Goal: Task Accomplishment & Management: Use online tool/utility

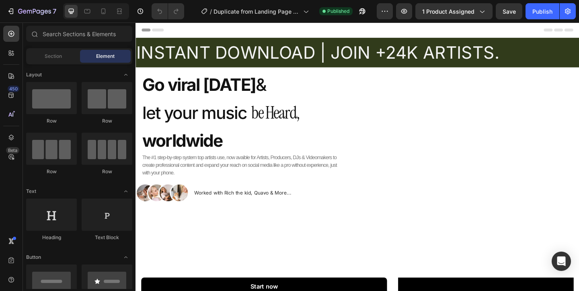
click at [108, 18] on div at bounding box center [96, 11] width 66 height 16
click at [106, 11] on icon at bounding box center [103, 11] width 8 height 8
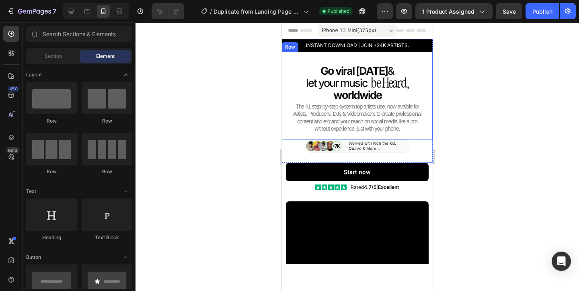
click at [283, 61] on div "Go viral in 90 days & Heading let your music Heading Icon List be Heard, Headin…" at bounding box center [357, 96] width 151 height 88
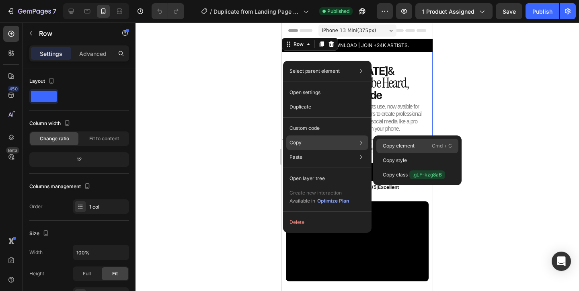
click at [400, 140] on div "Copy element Cmd + C" at bounding box center [417, 146] width 82 height 14
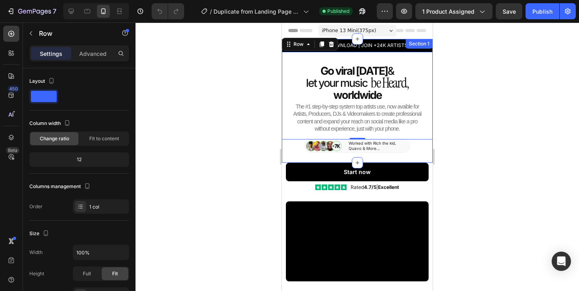
click at [286, 145] on div "INSTANT DOWNLOAD | JOIN +24K ARTISTS. Heading Row Go viral in 90 days & Heading…" at bounding box center [357, 98] width 151 height 118
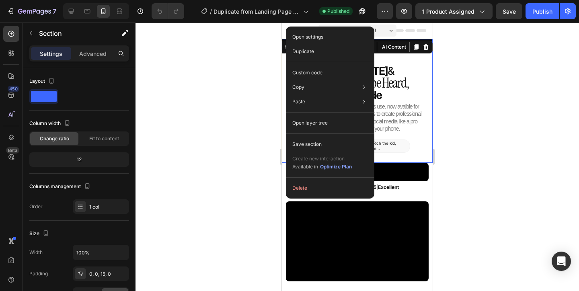
click at [254, 98] on div at bounding box center [356, 157] width 443 height 268
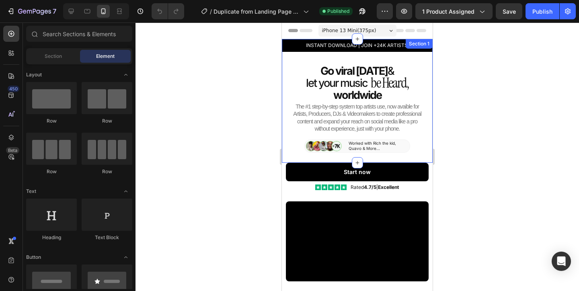
click at [286, 149] on div "INSTANT DOWNLOAD | JOIN +24K ARTISTS. Heading Row Go viral in 90 days & Heading…" at bounding box center [357, 98] width 151 height 118
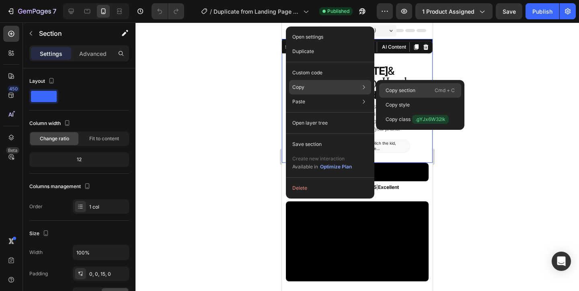
click at [417, 88] on div "Copy section Cmd + C" at bounding box center [420, 90] width 82 height 14
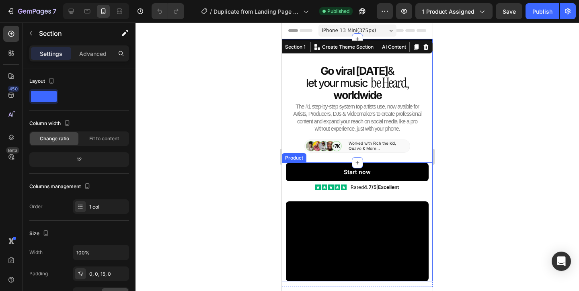
click at [283, 172] on div "Start now Add to Cart" at bounding box center [357, 172] width 151 height 18
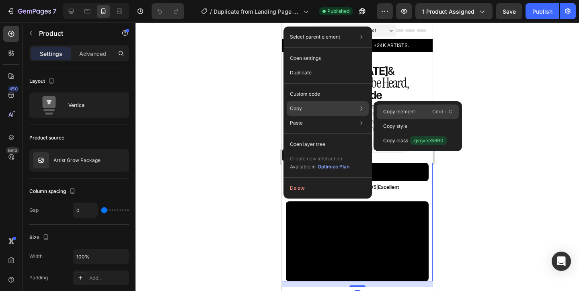
click at [422, 108] on div "Copy element Cmd + C" at bounding box center [418, 111] width 82 height 14
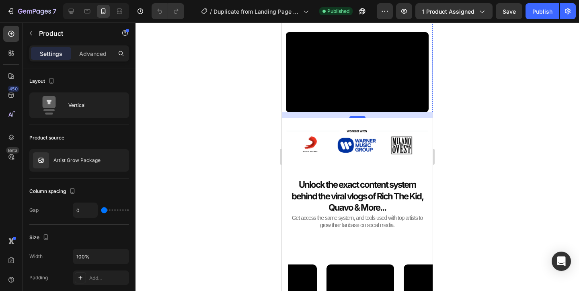
scroll to position [174, 0]
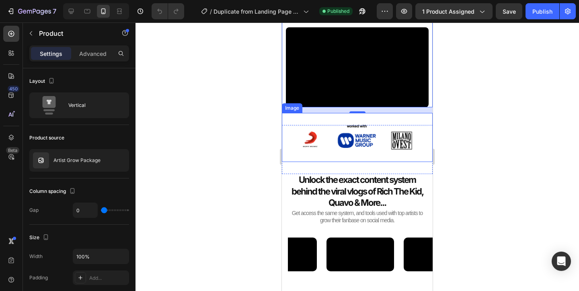
click at [290, 119] on img at bounding box center [357, 137] width 151 height 49
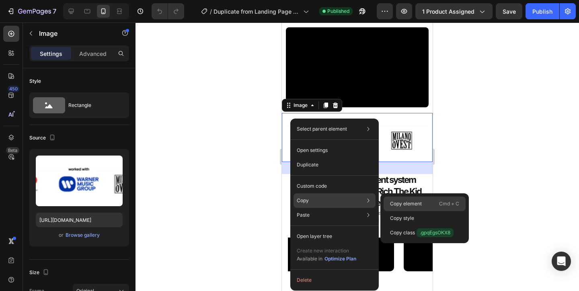
click at [394, 201] on p "Copy element" at bounding box center [406, 203] width 32 height 7
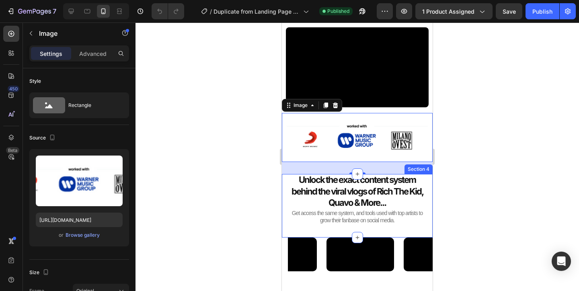
click at [283, 184] on div "Unlock the exact content system behind the viral vlogs of Rich The Kid, Quavo &…" at bounding box center [357, 199] width 151 height 51
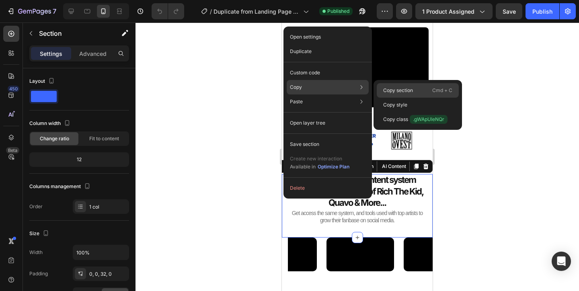
click at [417, 88] on div "Copy section Cmd + C" at bounding box center [418, 90] width 82 height 14
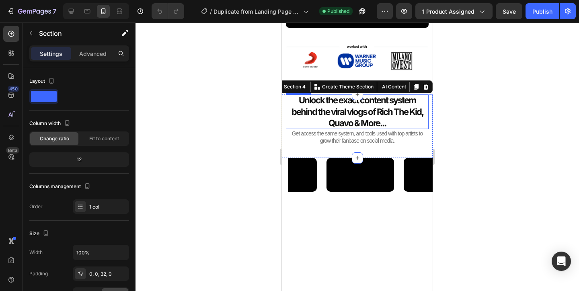
scroll to position [274, 0]
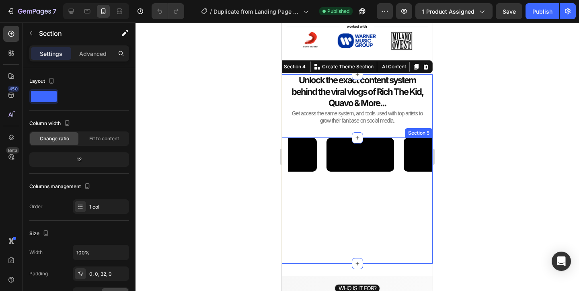
click at [284, 149] on div "Video Video Video Video Video Carousel Section 5" at bounding box center [357, 201] width 151 height 126
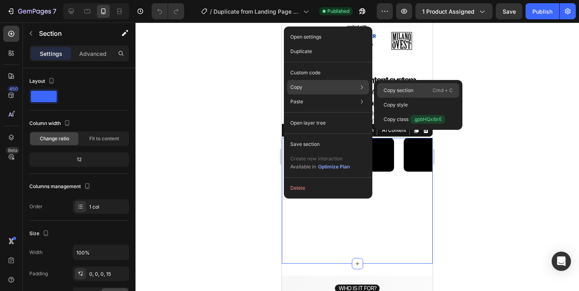
click at [408, 90] on p "Copy section" at bounding box center [398, 90] width 30 height 7
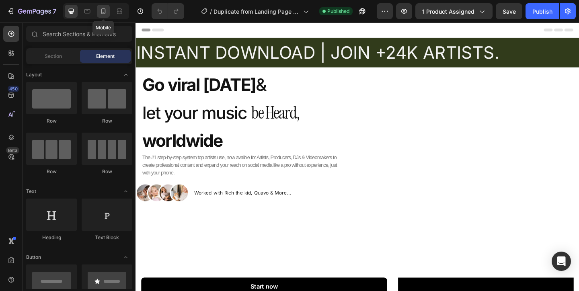
click at [102, 9] on icon at bounding box center [103, 11] width 8 height 8
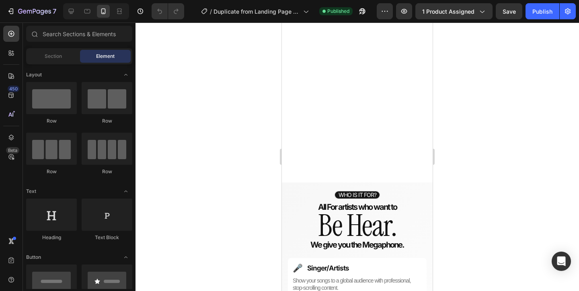
scroll to position [445, 0]
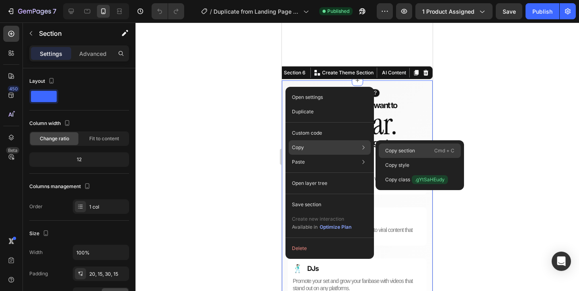
click at [408, 145] on div "Copy section Cmd + C" at bounding box center [420, 150] width 82 height 14
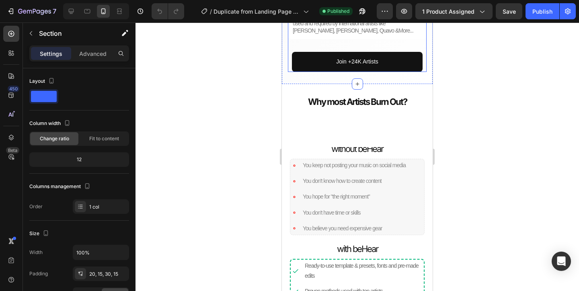
scroll to position [773, 0]
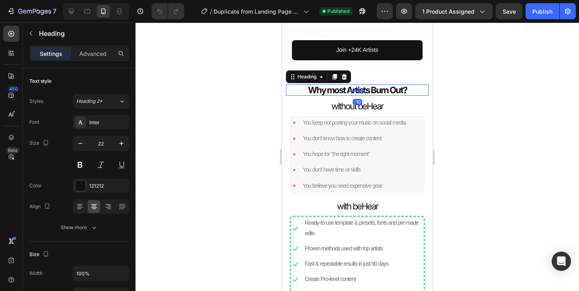
click at [253, 73] on div at bounding box center [356, 157] width 443 height 268
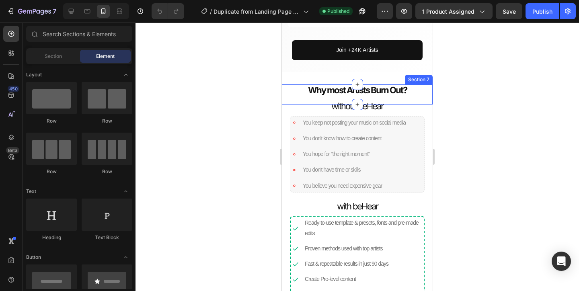
click at [284, 92] on div "Why most Artists Burn Out? Heading Section 7" at bounding box center [357, 94] width 151 height 20
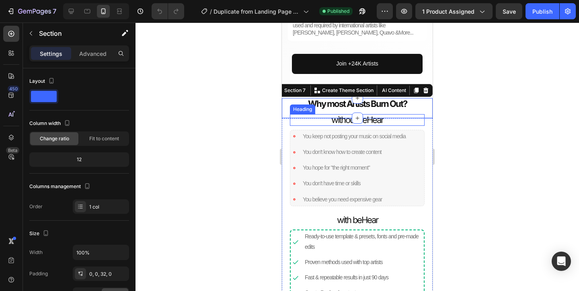
scroll to position [743, 0]
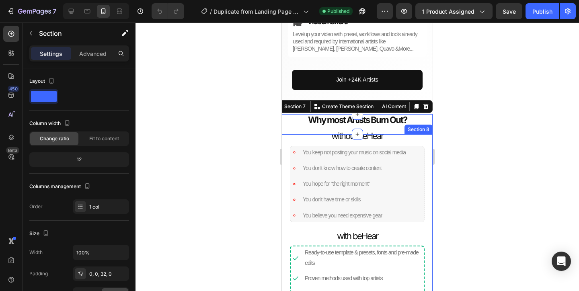
click at [283, 145] on div "without beHear Heading You keep not posting your music on social media You don'…" at bounding box center [357, 253] width 151 height 238
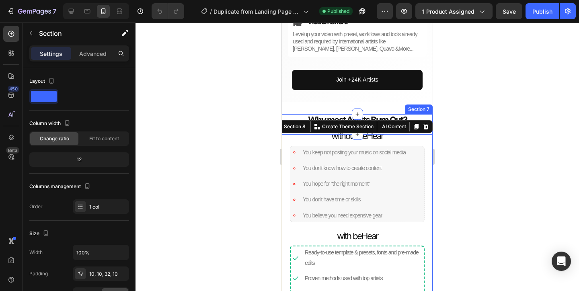
click at [284, 115] on div "Why most Artists Burn Out? Heading" at bounding box center [357, 118] width 151 height 8
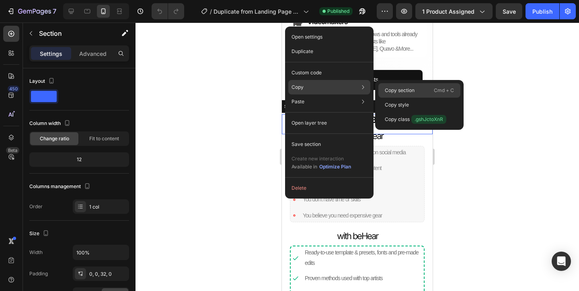
click at [400, 90] on p "Copy section" at bounding box center [400, 90] width 30 height 7
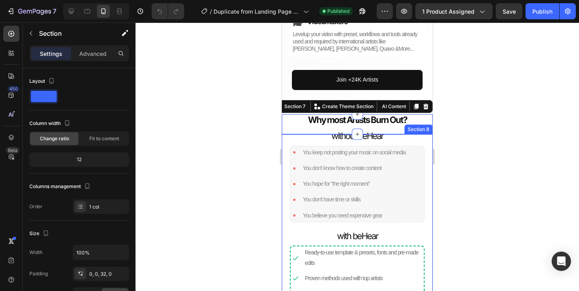
click at [286, 140] on div "without beHear Heading You keep not posting your music on social media You don'…" at bounding box center [357, 248] width 143 height 221
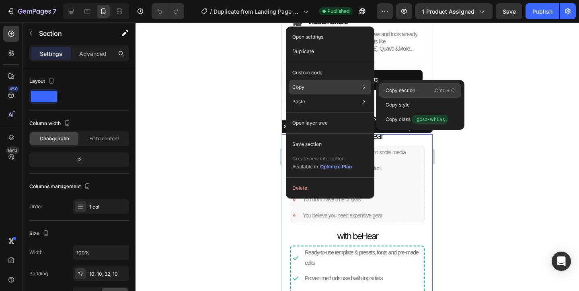
click at [417, 90] on div "Copy section Cmd + C" at bounding box center [420, 90] width 82 height 14
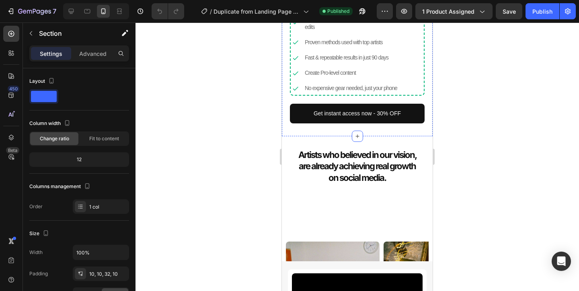
scroll to position [1002, 0]
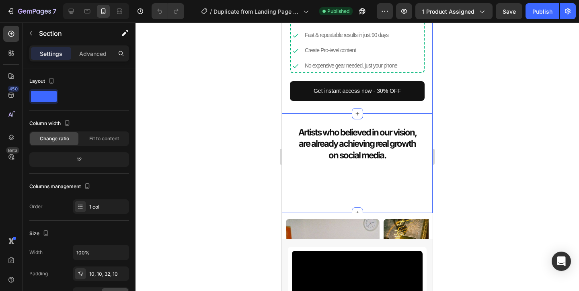
click at [294, 121] on div "Artists who believed in our vision, are already achieving real growth on social…" at bounding box center [357, 163] width 151 height 99
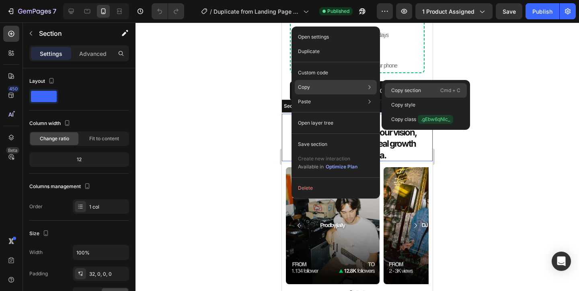
click at [406, 90] on p "Copy section" at bounding box center [406, 90] width 30 height 7
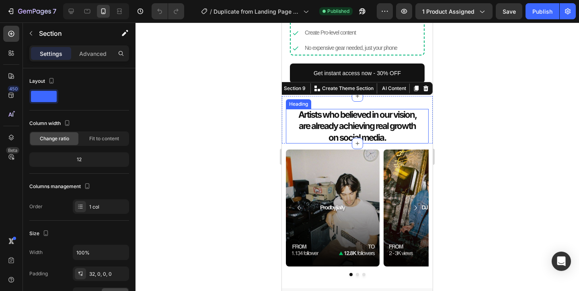
scroll to position [1023, 0]
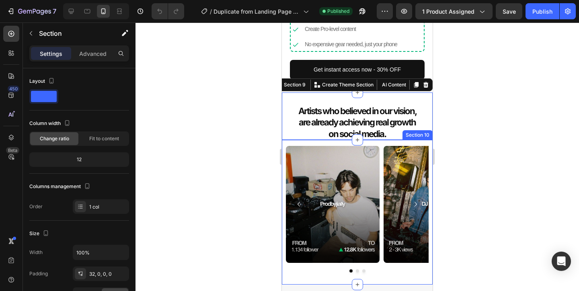
click at [284, 142] on div "Image Image Image Carousel Section 10" at bounding box center [357, 212] width 151 height 145
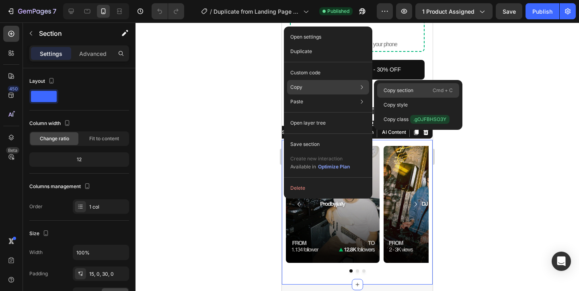
click at [394, 87] on p "Copy section" at bounding box center [398, 90] width 30 height 7
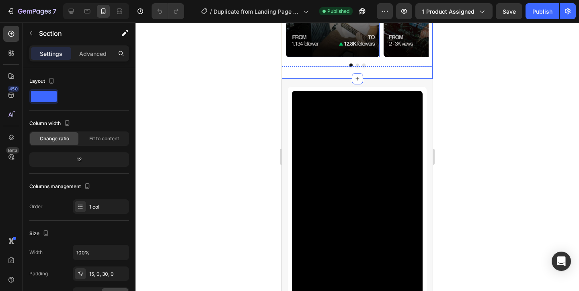
scroll to position [1238, 0]
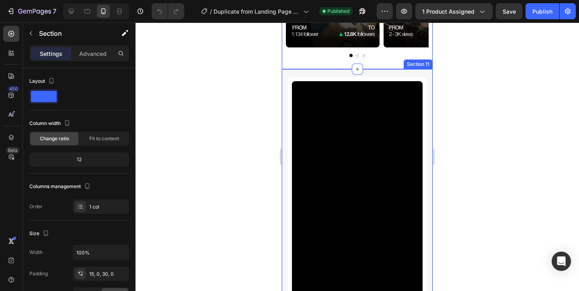
click at [282, 81] on div "Video "WZA / Music Producer Heading Icon Icon List 411.9K Views Text Block Row …" at bounding box center [357, 230] width 151 height 322
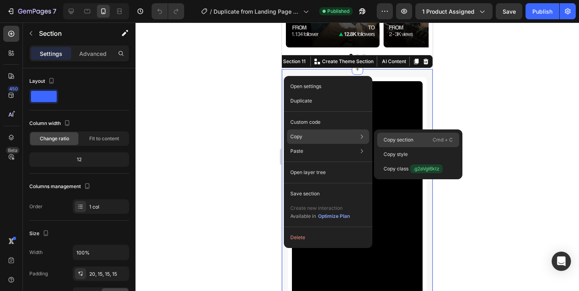
click at [397, 138] on p "Copy section" at bounding box center [398, 139] width 30 height 7
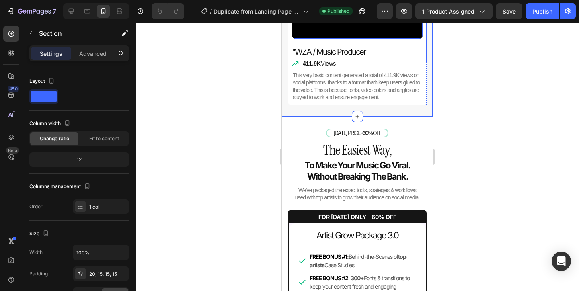
scroll to position [1539, 0]
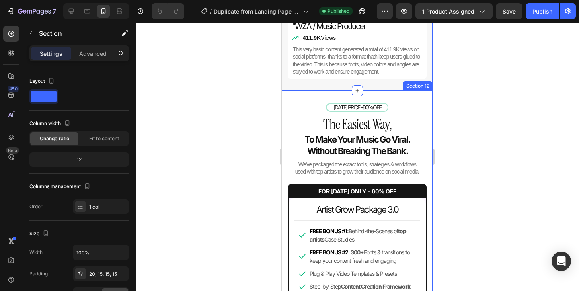
click at [295, 97] on div "TODAY'S PRICE - 60% OFF Heading The Easiest Way, Heading To Make Your Music Go …" at bounding box center [357, 247] width 151 height 313
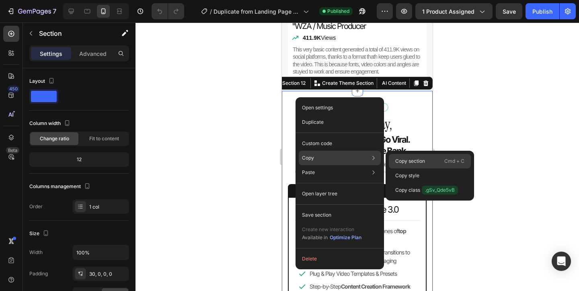
click at [413, 160] on p "Copy section" at bounding box center [410, 161] width 30 height 7
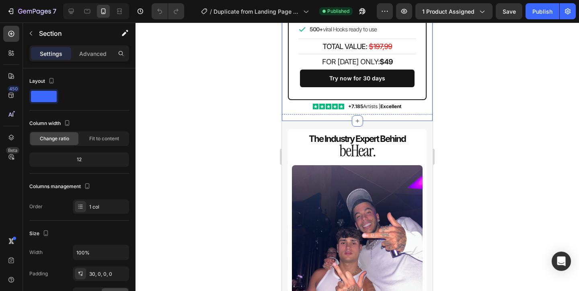
scroll to position [1829, 0]
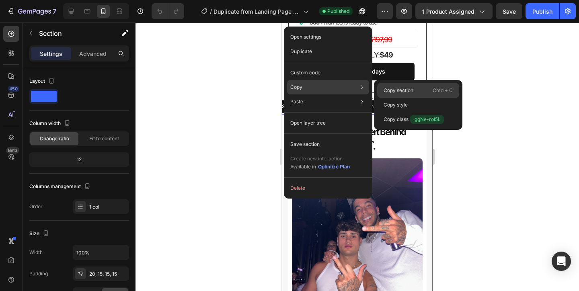
click at [397, 92] on p "Copy section" at bounding box center [398, 90] width 30 height 7
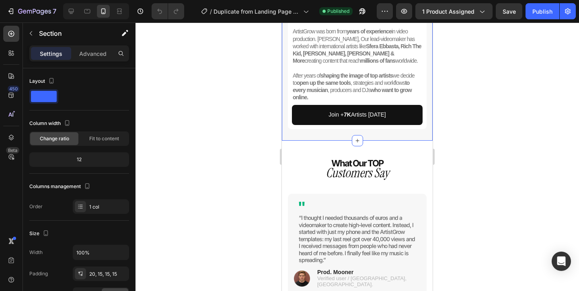
scroll to position [2192, 0]
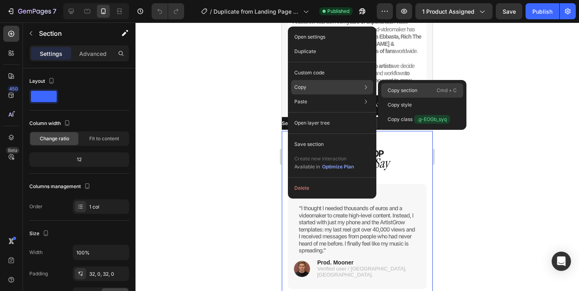
click at [408, 88] on p "Copy section" at bounding box center [402, 90] width 30 height 7
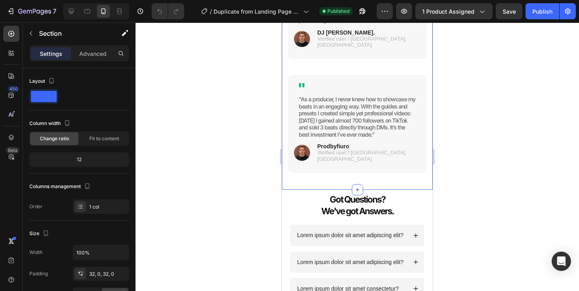
scroll to position [2593, 0]
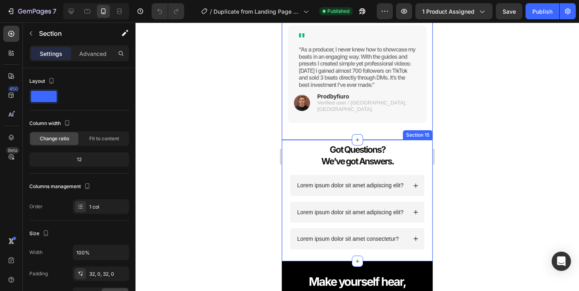
click at [285, 140] on div "Got Questions? We've got Answers. Heading Lorem ipsum dolor sit amet adipiscing…" at bounding box center [357, 200] width 151 height 121
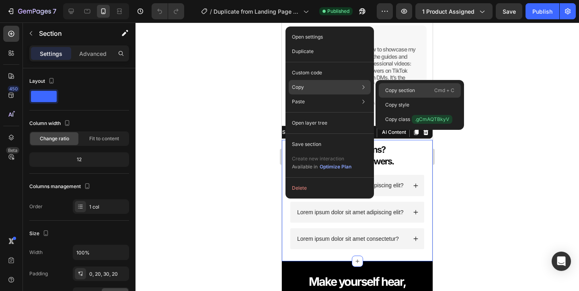
click at [419, 84] on div "Copy section Cmd + C" at bounding box center [420, 90] width 82 height 14
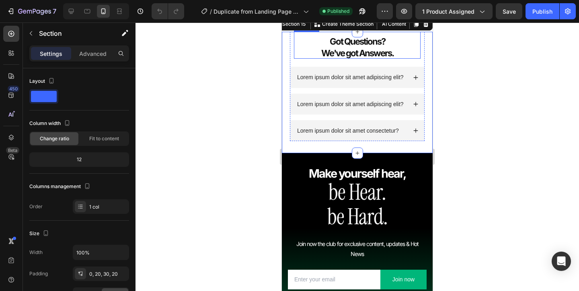
scroll to position [2711, 0]
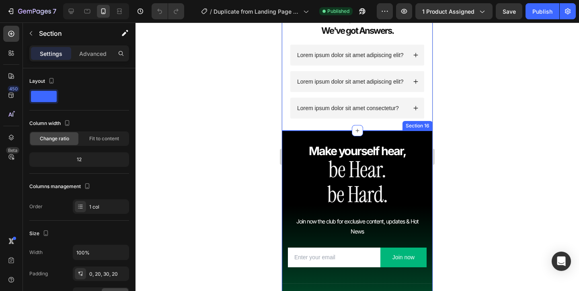
click at [284, 135] on div "Make yourself hear, Heading be Hear. Heading be Hard. Heading Join now the club…" at bounding box center [357, 227] width 151 height 192
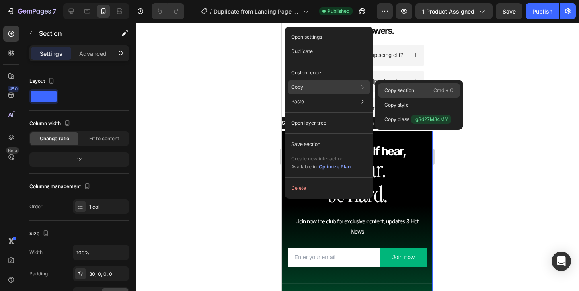
click at [392, 90] on p "Copy section" at bounding box center [399, 90] width 30 height 7
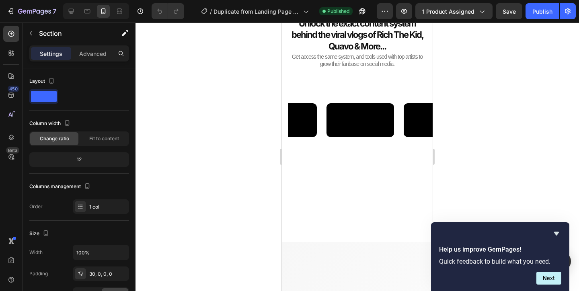
scroll to position [0, 0]
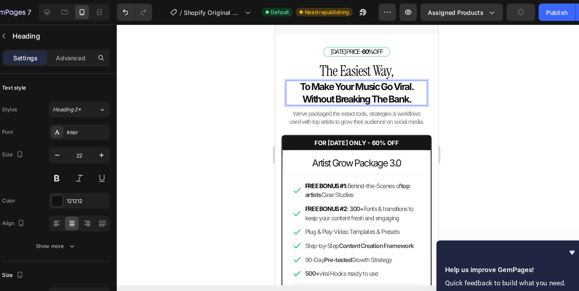
click at [395, 81] on strong "To Make Your Music Go Viral. Without Breaking The Bank." at bounding box center [350, 87] width 105 height 22
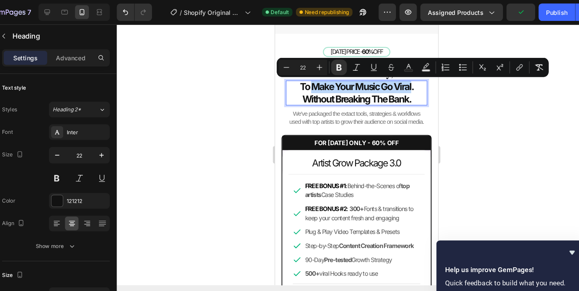
drag, startPoint x: 400, startPoint y: 82, endPoint x: 310, endPoint y: 84, distance: 90.0
click at [310, 84] on strong "To Make Your Music Go Viral. Without Breaking The Bank." at bounding box center [350, 87] width 105 height 22
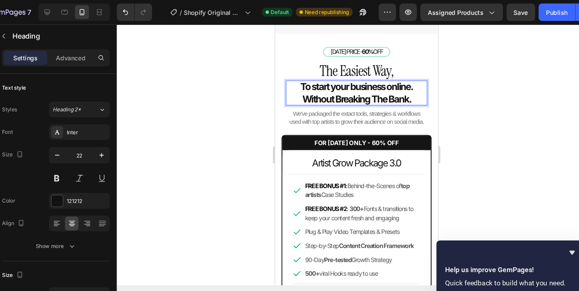
click at [454, 92] on div at bounding box center [356, 157] width 443 height 268
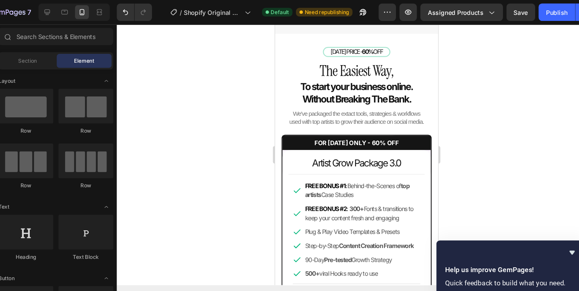
click at [454, 92] on div at bounding box center [356, 157] width 443 height 268
click at [365, 148] on h2 "Artist Grow Package 3.0" at bounding box center [350, 152] width 118 height 12
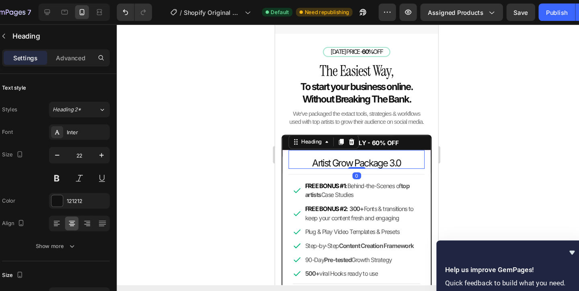
click at [351, 154] on h2 "Artist Grow Package 3.0" at bounding box center [350, 152] width 118 height 12
click at [351, 154] on p "Artist Grow Package 3.0" at bounding box center [350, 152] width 118 height 12
click at [323, 152] on p "Brand Master 3.0" at bounding box center [350, 152] width 118 height 12
click at [321, 152] on p "Brand Master 3.0" at bounding box center [350, 152] width 118 height 12
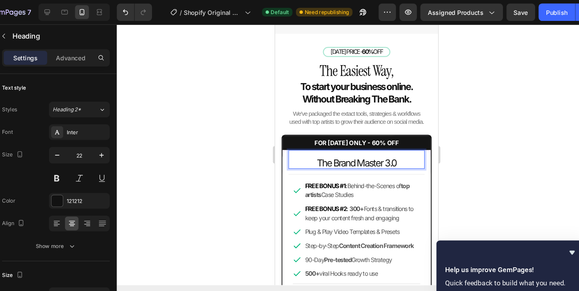
click at [476, 118] on div at bounding box center [356, 157] width 443 height 268
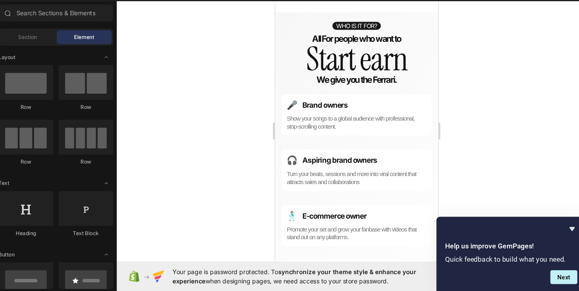
scroll to position [537, 0]
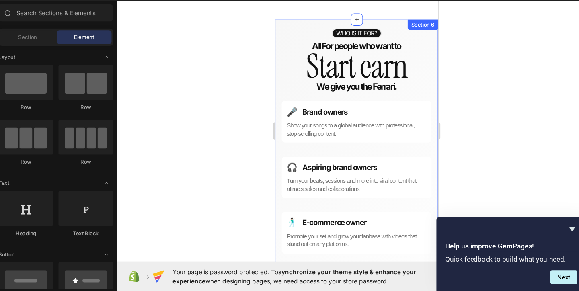
click at [278, 24] on div "WHO IS IT FOR? Heading All For people who want to Heading Start earn Heading We…" at bounding box center [350, 177] width 151 height 319
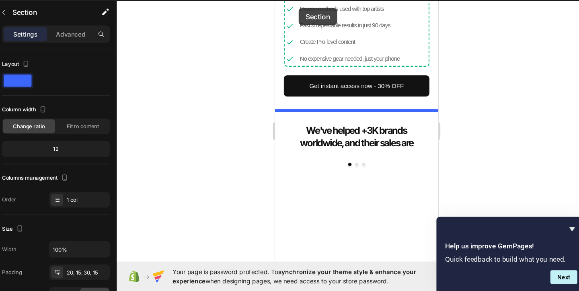
scroll to position [1054, 0]
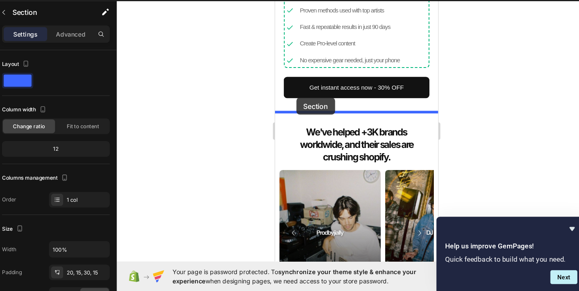
drag, startPoint x: 283, startPoint y: 19, endPoint x: 295, endPoint y: 90, distance: 72.0
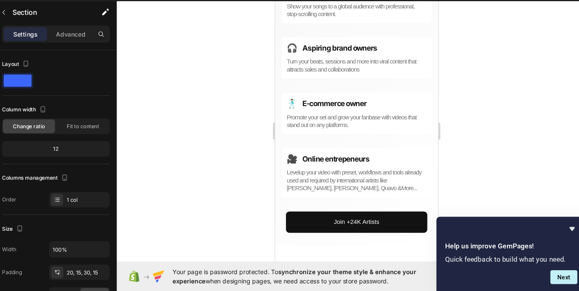
scroll to position [900, 0]
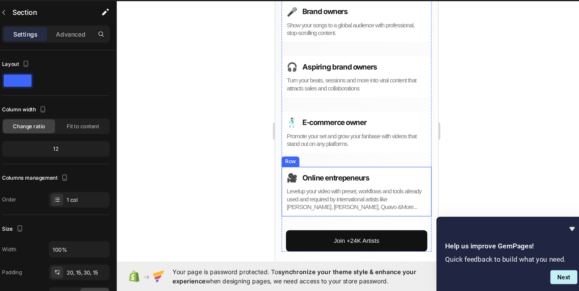
click at [282, 188] on div "🎥 Text Block Icon List Online entrepeneurs Text Block Row Levelup your video wi…" at bounding box center [350, 177] width 139 height 46
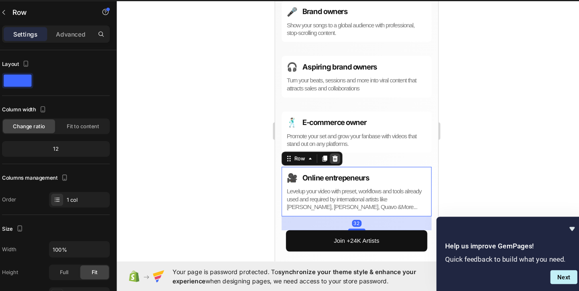
click at [334, 146] on div at bounding box center [330, 146] width 10 height 10
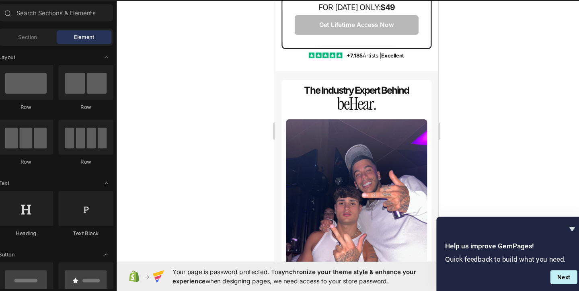
scroll to position [1853, 0]
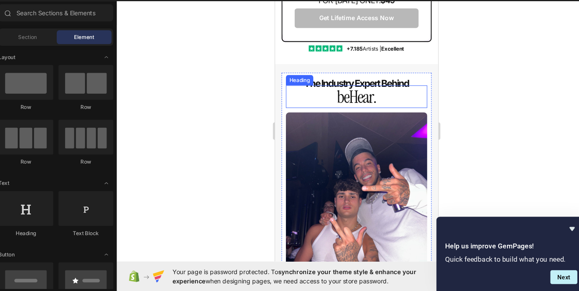
click at [353, 89] on h2 "beHear." at bounding box center [350, 89] width 131 height 21
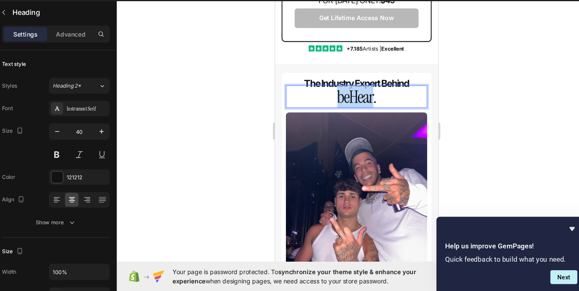
click at [353, 89] on p "beHear." at bounding box center [350, 89] width 131 height 21
click at [468, 110] on div at bounding box center [356, 157] width 443 height 268
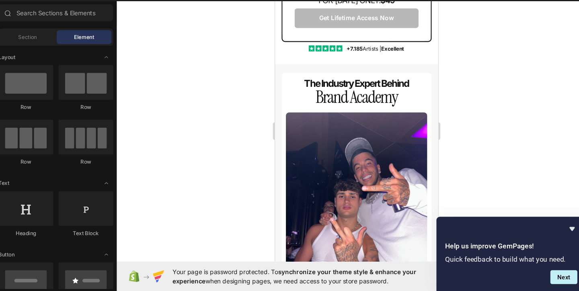
click at [457, 103] on div at bounding box center [356, 157] width 443 height 268
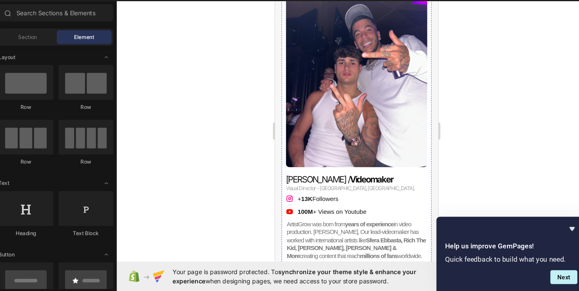
scroll to position [2026, 0]
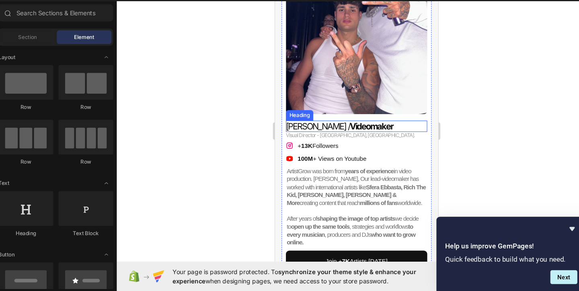
click at [364, 121] on strong "Videomaker" at bounding box center [364, 117] width 40 height 10
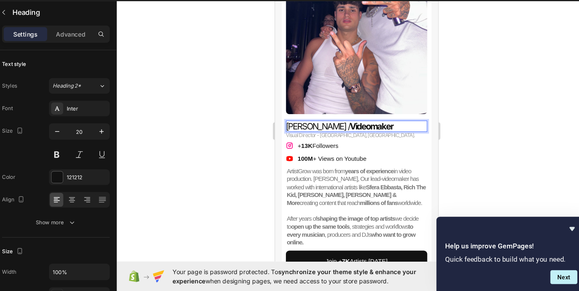
click at [388, 116] on p "[PERSON_NAME] / Videomaker" at bounding box center [350, 116] width 131 height 10
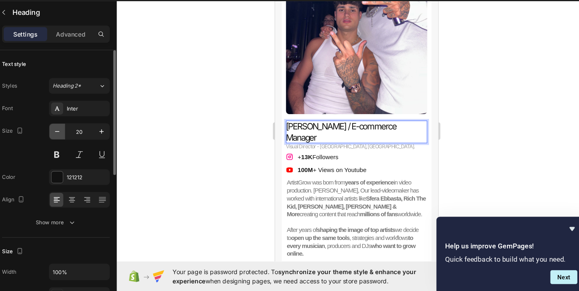
click at [82, 145] on icon "button" at bounding box center [80, 143] width 8 height 8
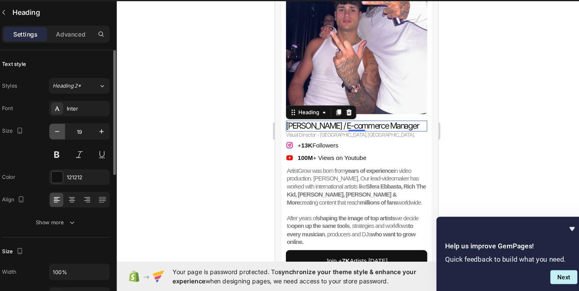
click at [82, 145] on icon "button" at bounding box center [80, 143] width 8 height 8
type input "18"
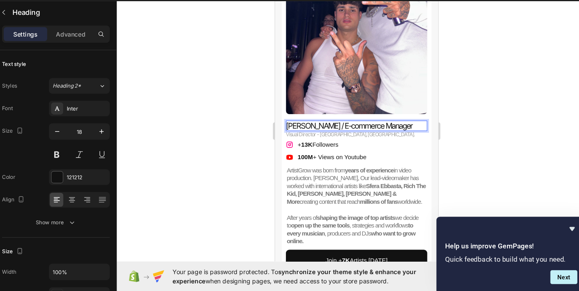
drag, startPoint x: 403, startPoint y: 117, endPoint x: 338, endPoint y: 118, distance: 64.7
click at [338, 118] on p "[PERSON_NAME] / E-commerce Manager" at bounding box center [350, 115] width 131 height 9
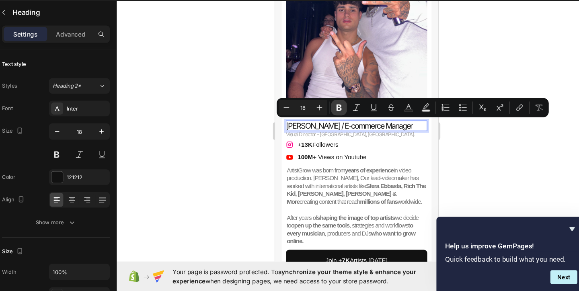
click at [344, 125] on icon "Editor contextual toolbar" at bounding box center [341, 121] width 8 height 8
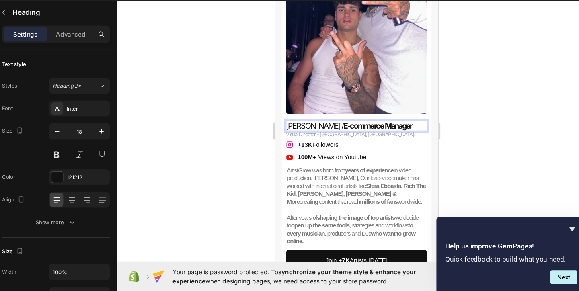
click at [478, 146] on div at bounding box center [356, 157] width 443 height 268
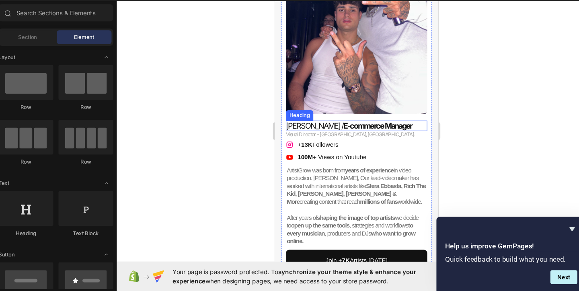
click at [333, 119] on p "[PERSON_NAME] / E-commerce Manager" at bounding box center [350, 115] width 131 height 9
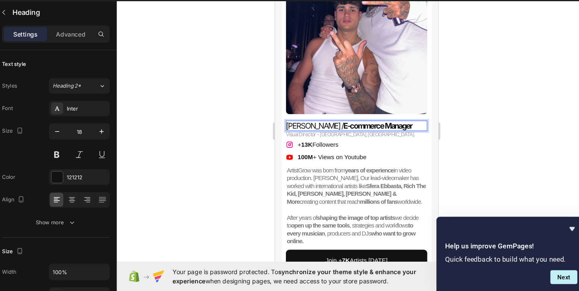
click at [334, 117] on p "[PERSON_NAME] / E-commerce Manager" at bounding box center [350, 115] width 131 height 9
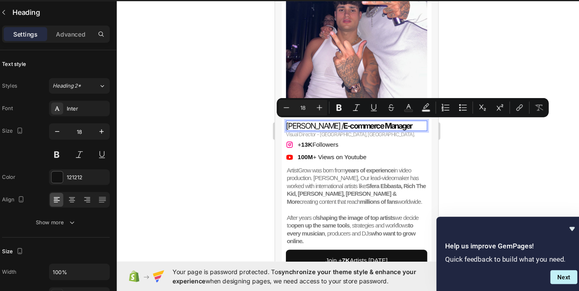
drag, startPoint x: 334, startPoint y: 117, endPoint x: 287, endPoint y: 117, distance: 46.6
click at [287, 117] on p "[PERSON_NAME] / E-commerce Manager" at bounding box center [350, 115] width 131 height 9
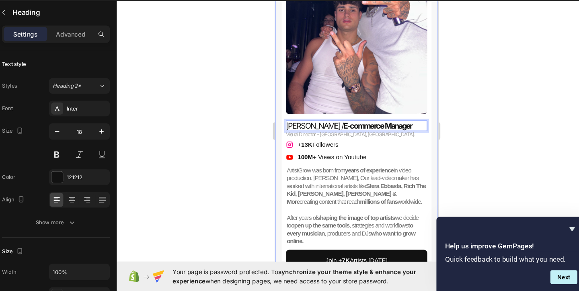
click at [456, 155] on div at bounding box center [356, 157] width 443 height 268
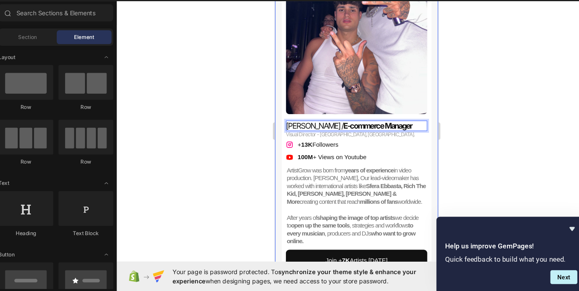
click at [456, 155] on div at bounding box center [356, 157] width 443 height 268
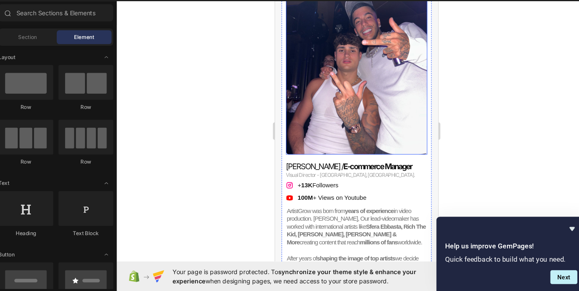
scroll to position [1993, 0]
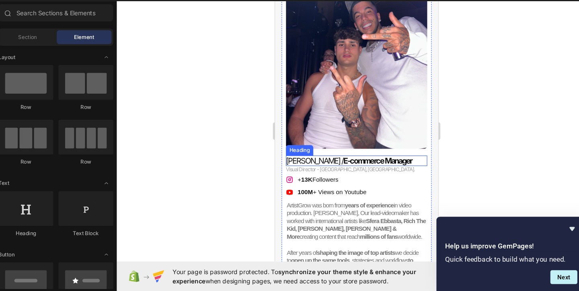
click at [304, 149] on p "[PERSON_NAME] / E-commerce Manager" at bounding box center [350, 147] width 131 height 9
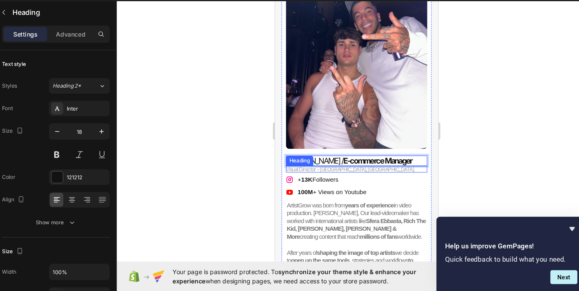
click at [303, 149] on div "Heading" at bounding box center [297, 148] width 22 height 7
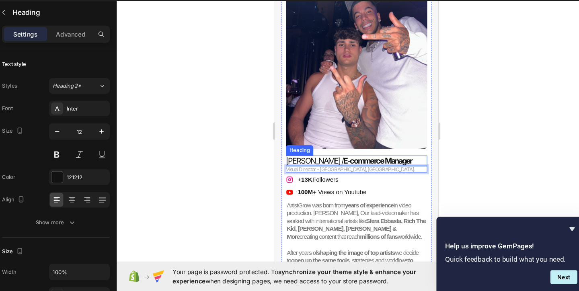
click at [303, 148] on p "[PERSON_NAME] / E-commerce Manager" at bounding box center [350, 147] width 131 height 9
click at [303, 147] on p "[PERSON_NAME] / E-commerce Manager" at bounding box center [350, 147] width 131 height 9
click at [467, 148] on div at bounding box center [356, 157] width 443 height 268
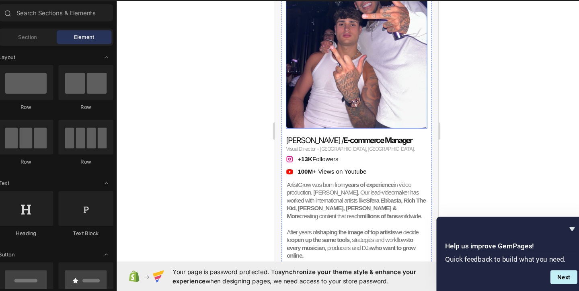
scroll to position [2014, 0]
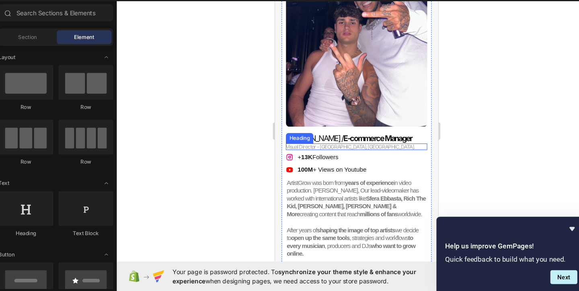
click at [312, 136] on span "Visual Director - [GEOGRAPHIC_DATA], [GEOGRAPHIC_DATA]." at bounding box center [344, 136] width 119 height 6
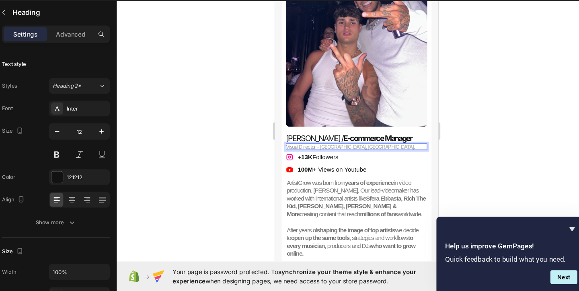
click at [312, 135] on span "Visual Director - [GEOGRAPHIC_DATA], [GEOGRAPHIC_DATA]." at bounding box center [344, 136] width 119 height 6
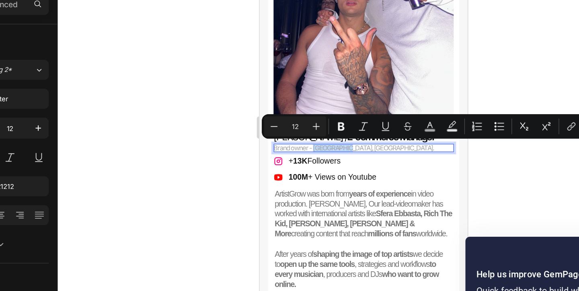
drag, startPoint x: 321, startPoint y: 97, endPoint x: 299, endPoint y: 97, distance: 22.5
click at [299, 97] on span "Brand owner - [GEOGRAPHIC_DATA], [GEOGRAPHIC_DATA]." at bounding box center [327, 97] width 116 height 6
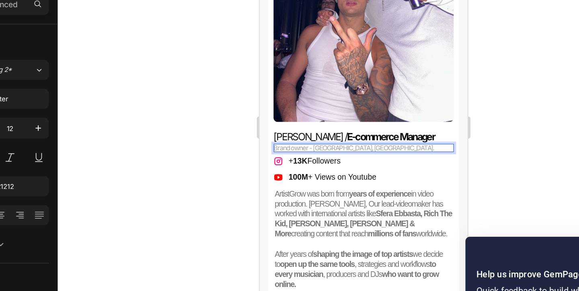
click at [325, 96] on span "Brand owner - [GEOGRAPHIC_DATA], [GEOGRAPHIC_DATA]." at bounding box center [327, 97] width 116 height 6
click at [442, 156] on div at bounding box center [356, 157] width 443 height 268
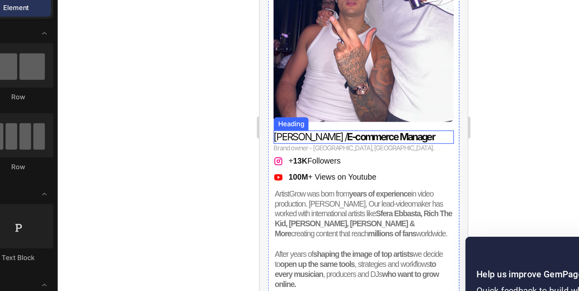
click at [285, 88] on p "[PERSON_NAME] / E-commerce Manager" at bounding box center [334, 88] width 131 height 9
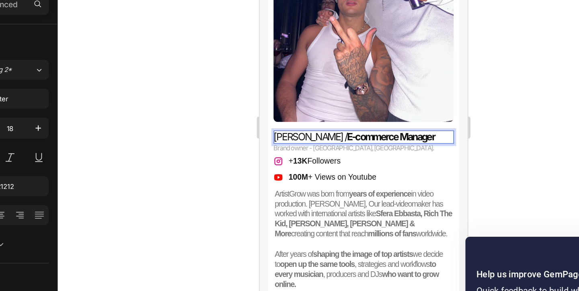
click at [284, 88] on p "[PERSON_NAME] / E-commerce Manager" at bounding box center [334, 88] width 131 height 9
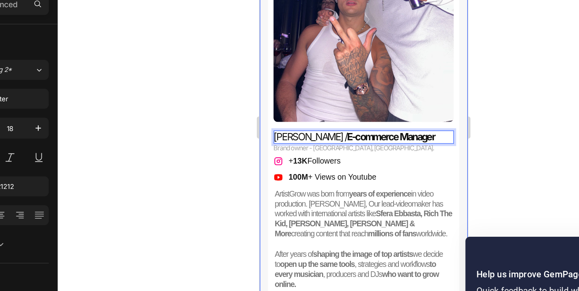
click at [274, 151] on div at bounding box center [356, 157] width 443 height 268
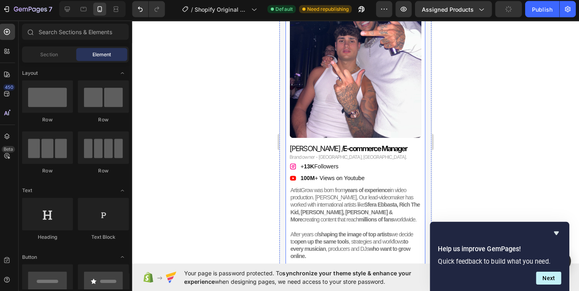
scroll to position [0, 0]
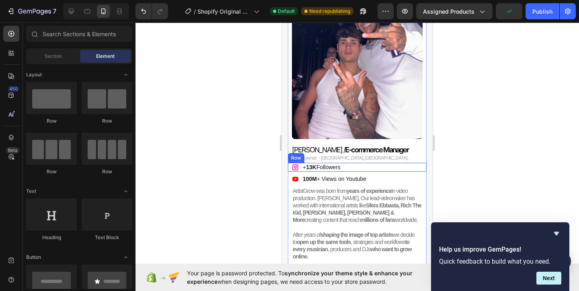
click at [346, 169] on div "Icon Icon List + 13K Followers Text Block Row" at bounding box center [357, 167] width 139 height 9
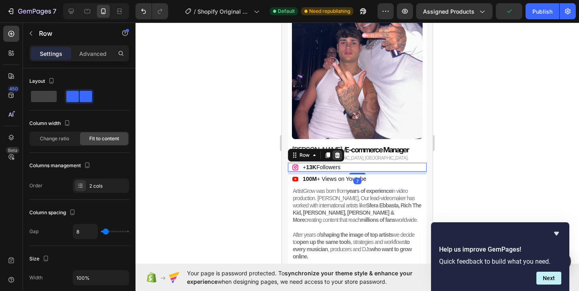
click at [334, 158] on icon at bounding box center [337, 155] width 6 height 6
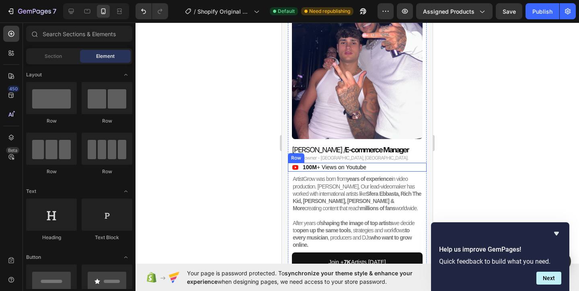
click at [383, 170] on div "Icon Icon List 100M + Views on Youtube Text Block Row" at bounding box center [357, 167] width 139 height 9
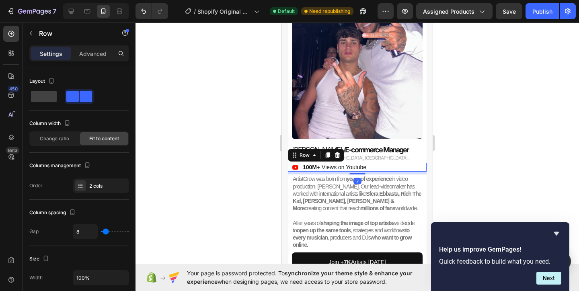
click at [260, 161] on div at bounding box center [356, 157] width 443 height 268
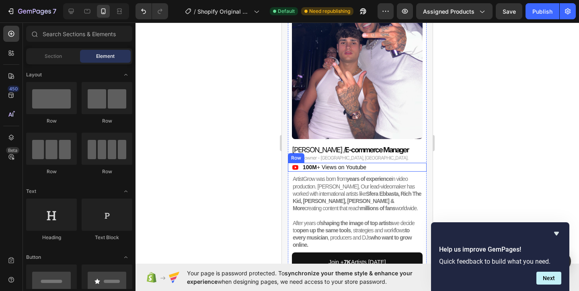
scroll to position [2024, 0]
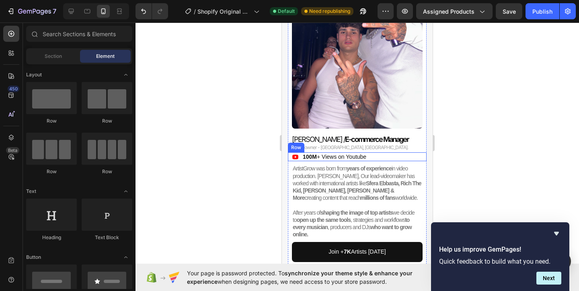
click at [393, 157] on div "Icon Icon List 100M + Views on Youtube Text Block Row" at bounding box center [357, 156] width 139 height 9
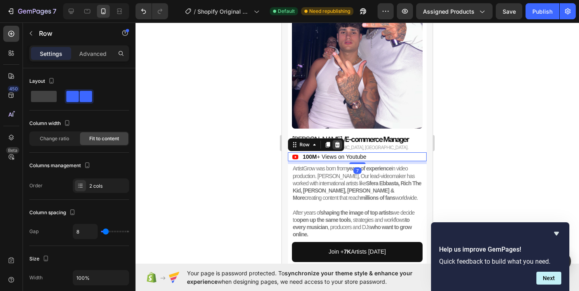
click at [336, 142] on icon at bounding box center [337, 145] width 5 height 6
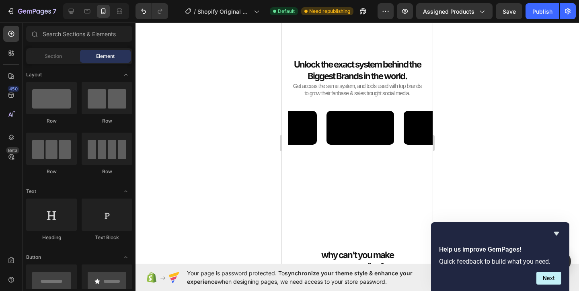
scroll to position [319, 0]
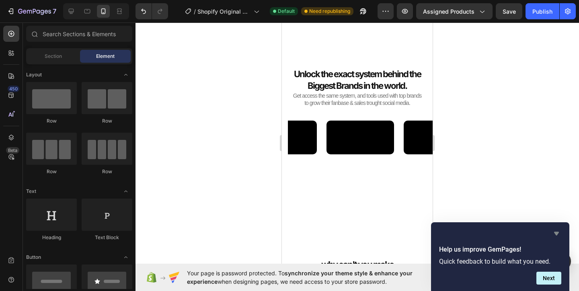
click at [557, 229] on icon "Hide survey" at bounding box center [556, 234] width 10 height 10
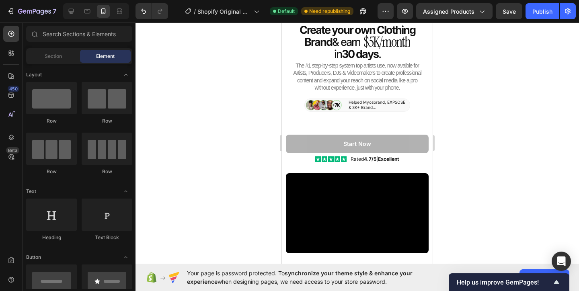
scroll to position [0, 0]
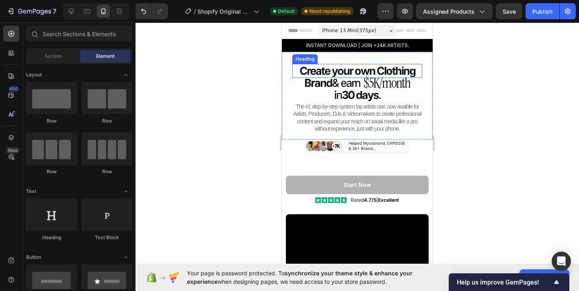
click at [346, 68] on strong "Create your own Clothing" at bounding box center [357, 70] width 116 height 13
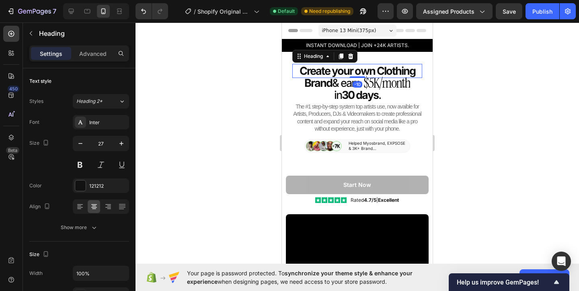
click at [346, 68] on strong "Create your own Clothing" at bounding box center [357, 70] width 116 height 13
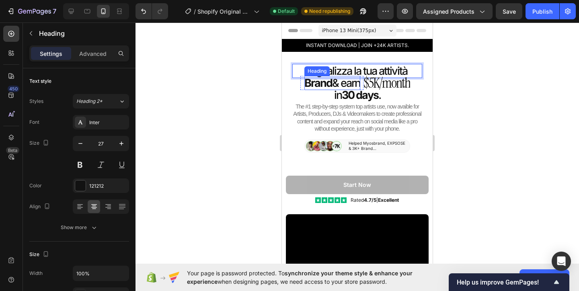
click at [321, 82] on strong "Brand" at bounding box center [318, 82] width 28 height 13
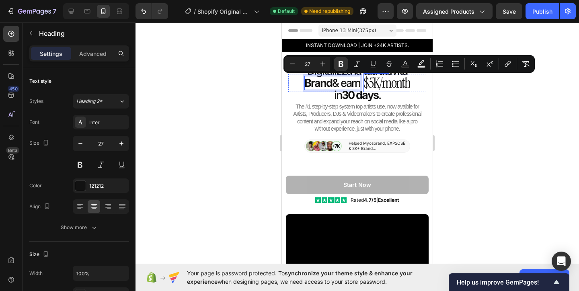
click at [393, 83] on h2 "$5K/month" at bounding box center [386, 83] width 47 height 18
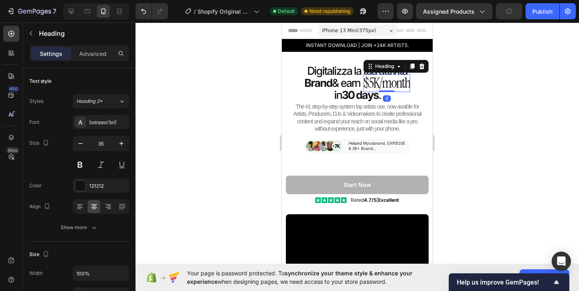
click at [447, 94] on div at bounding box center [356, 157] width 443 height 268
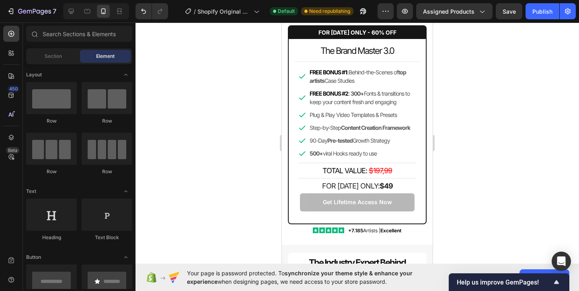
scroll to position [1694, 0]
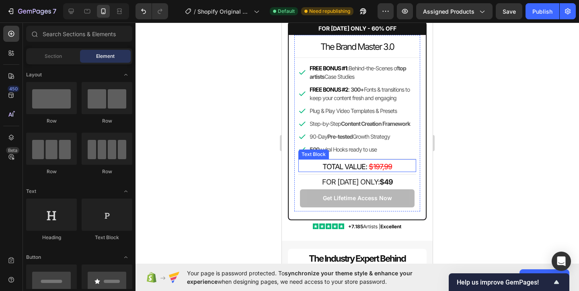
click at [366, 164] on span "TOTAL VALUE:" at bounding box center [344, 166] width 45 height 8
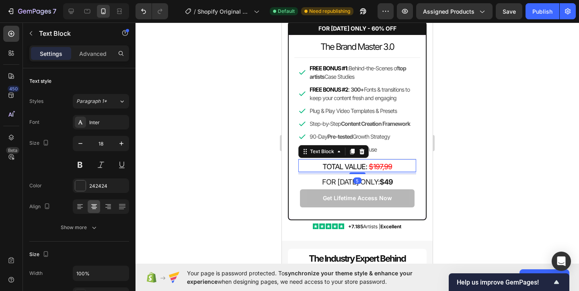
click at [366, 164] on span "TOTAL VALUE:" at bounding box center [344, 166] width 45 height 8
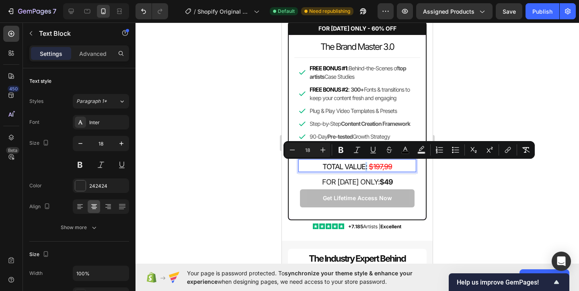
click at [364, 166] on span "TOTAL VALUE:" at bounding box center [344, 166] width 45 height 8
drag, startPoint x: 364, startPoint y: 166, endPoint x: 315, endPoint y: 168, distance: 49.1
click at [315, 168] on p "TOTAL VALUE: $197,99" at bounding box center [357, 166] width 108 height 9
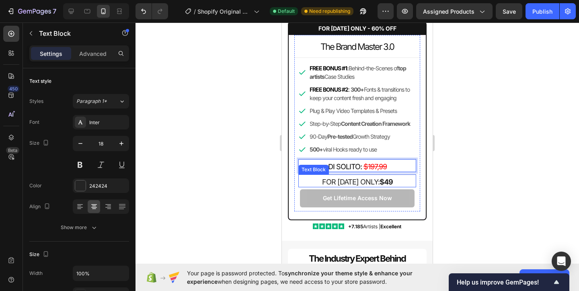
click at [376, 181] on p "FOR [DATE] ONLY: $49" at bounding box center [357, 181] width 108 height 9
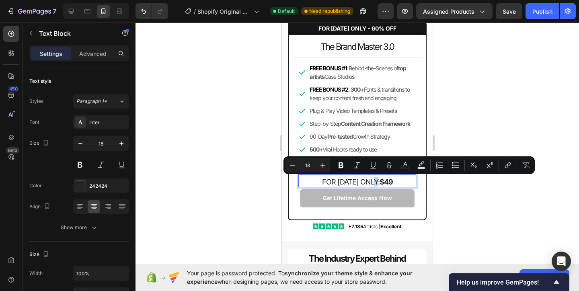
click at [376, 182] on p "FOR [DATE] ONLY: $49" at bounding box center [357, 181] width 108 height 9
drag, startPoint x: 376, startPoint y: 182, endPoint x: 318, endPoint y: 182, distance: 58.3
click at [318, 182] on p "FOR [DATE] ONLY: $49" at bounding box center [357, 181] width 108 height 9
click at [377, 182] on p "FOR [DATE] ONLY: $49" at bounding box center [357, 181] width 108 height 9
drag, startPoint x: 377, startPoint y: 182, endPoint x: 317, endPoint y: 183, distance: 59.9
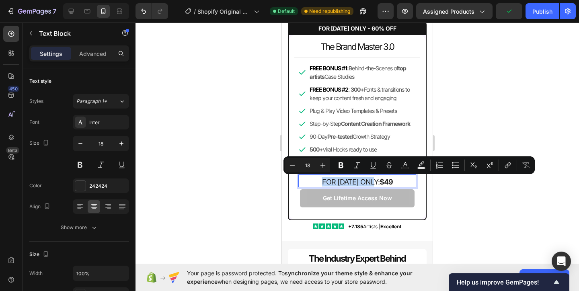
click at [317, 183] on p "FOR [DATE] ONLY: $49" at bounding box center [357, 181] width 108 height 9
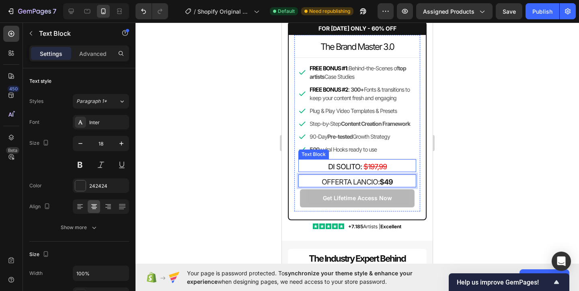
click at [359, 167] on span "DI SOLITO:" at bounding box center [345, 166] width 34 height 8
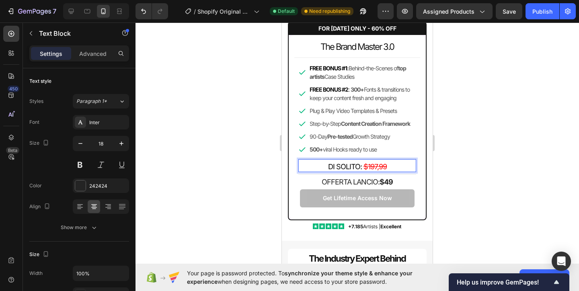
click at [358, 166] on span "DI SOLITO:" at bounding box center [345, 166] width 34 height 8
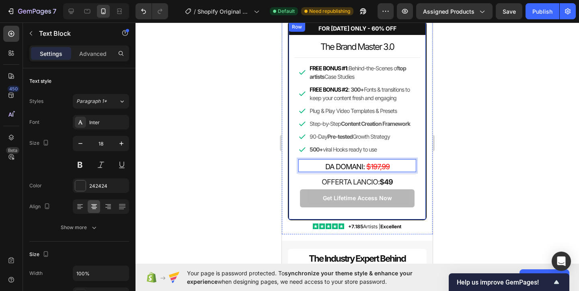
click at [451, 170] on div at bounding box center [356, 157] width 443 height 268
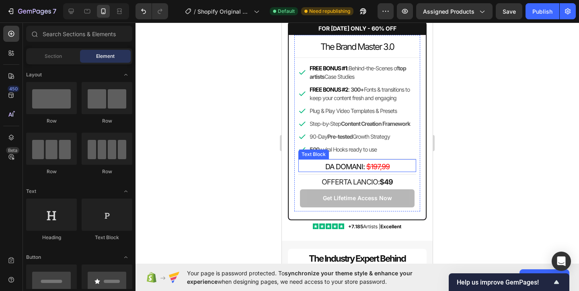
click at [378, 168] on s "$197,99" at bounding box center [377, 166] width 23 height 8
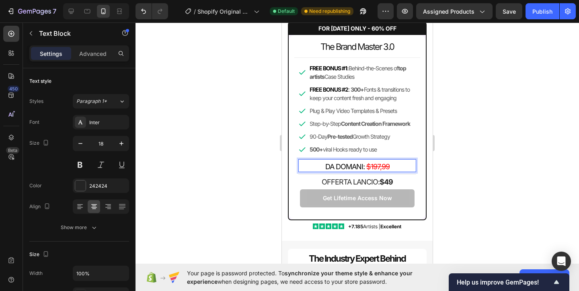
click at [372, 168] on s "$197,99" at bounding box center [377, 166] width 23 height 8
click at [457, 160] on div at bounding box center [356, 157] width 443 height 268
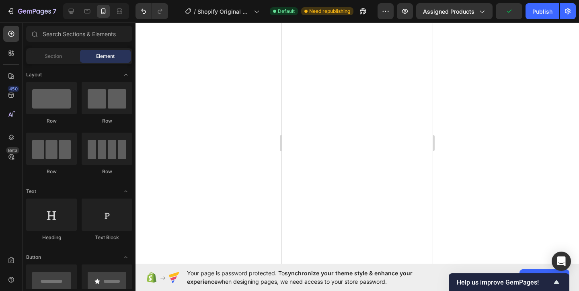
scroll to position [0, 0]
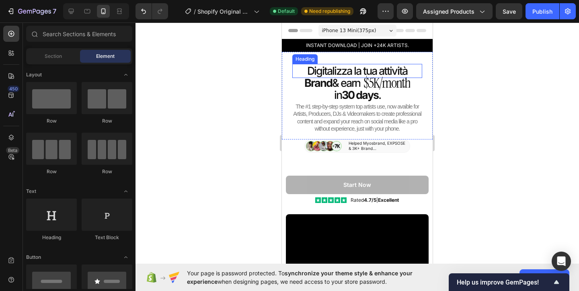
click at [374, 70] on h2 "Digitalizza la tua attività" at bounding box center [357, 71] width 130 height 14
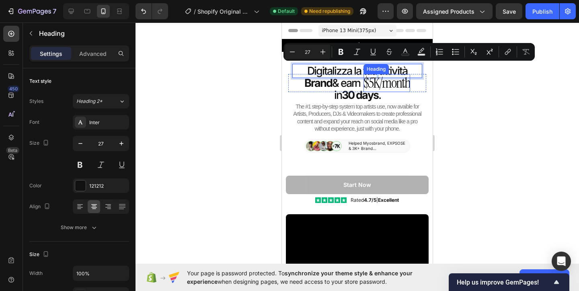
click at [405, 74] on h2 "$5K/month" at bounding box center [386, 83] width 47 height 18
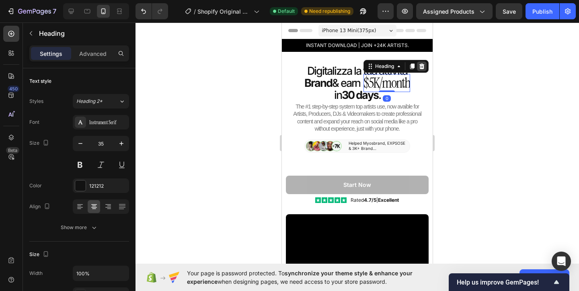
click at [425, 66] on icon at bounding box center [421, 66] width 6 height 6
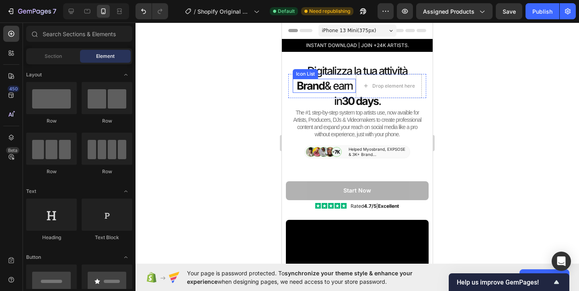
click at [294, 86] on div "Brand & earn Heading" at bounding box center [324, 86] width 63 height 14
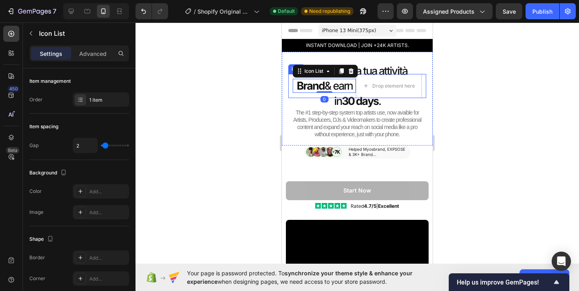
click at [291, 85] on div "Brand & earn Heading Icon List 0 Drop element here Row" at bounding box center [357, 86] width 138 height 24
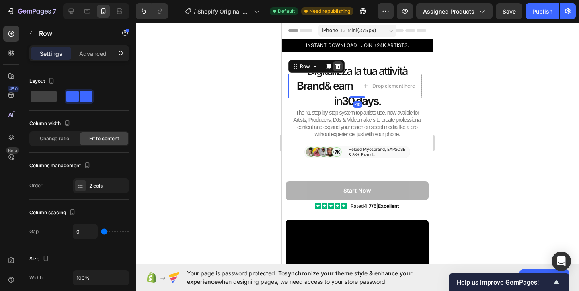
click at [336, 65] on icon at bounding box center [337, 66] width 5 height 6
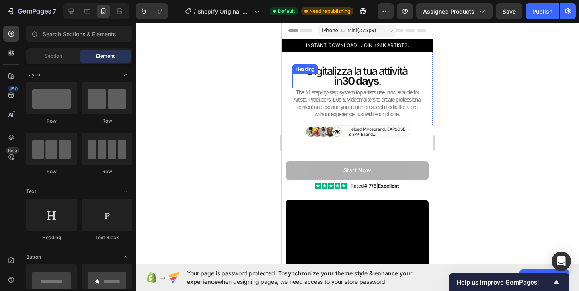
click at [362, 82] on strong "30 days" at bounding box center [360, 80] width 37 height 13
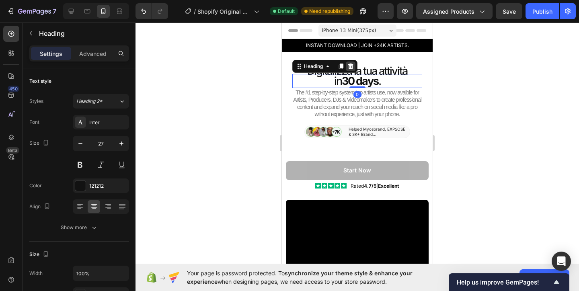
click at [352, 66] on icon at bounding box center [350, 66] width 5 height 6
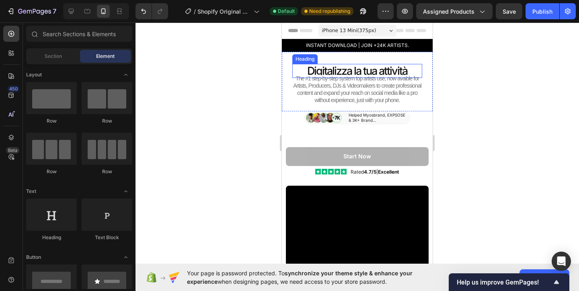
click at [401, 70] on p "Digitalizza la tua attività" at bounding box center [357, 71] width 130 height 14
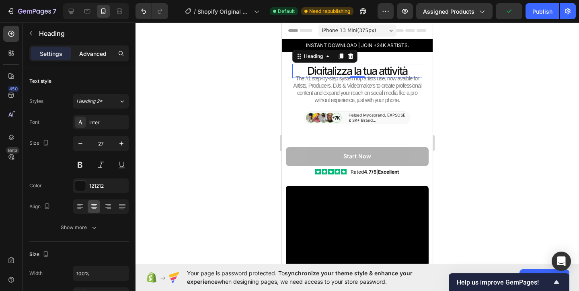
click at [96, 52] on p "Advanced" at bounding box center [92, 53] width 27 height 8
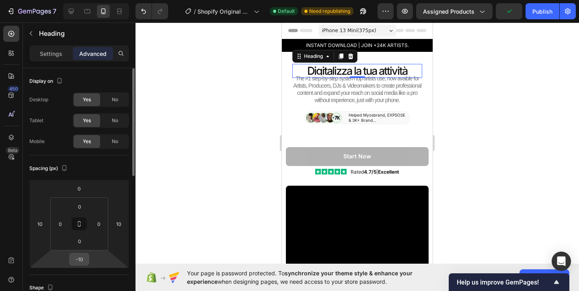
click at [83, 256] on input "-10" at bounding box center [79, 259] width 16 height 12
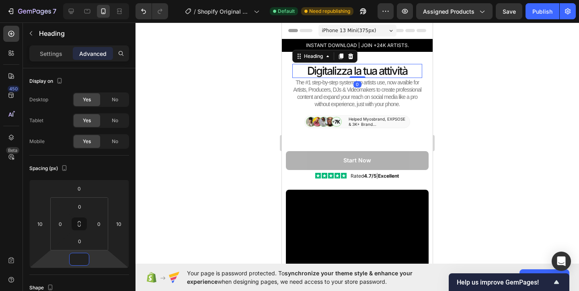
type input "0"
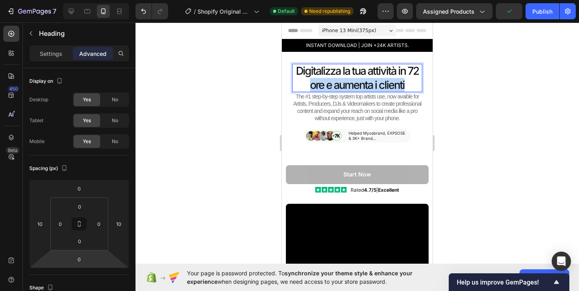
drag, startPoint x: 407, startPoint y: 84, endPoint x: 311, endPoint y: 86, distance: 95.6
click at [311, 86] on p "Digitalizza la tua attività in 72 ore e aumenta i clienti" at bounding box center [357, 78] width 130 height 28
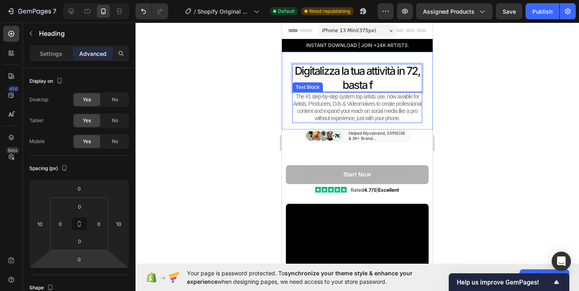
click at [342, 102] on span "The #1 step-by-step system top artists use, now avaible for Artists, Producers,…" at bounding box center [357, 107] width 128 height 29
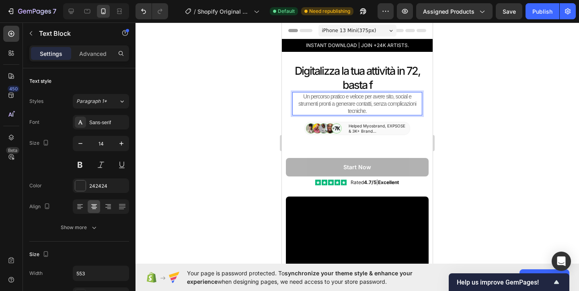
click at [311, 97] on span "Un percorso pratico e veloce per avere sito, social e strumenti pronti a genera…" at bounding box center [357, 103] width 118 height 21
click at [340, 96] on span "L'unica guida percorso pratico e veloce per avere sito, social e strumenti pron…" at bounding box center [357, 103] width 126 height 21
click at [309, 97] on span "L'unica guida pratica pratico e veloce per avere sito, social e strumenti pront…" at bounding box center [357, 103] width 125 height 21
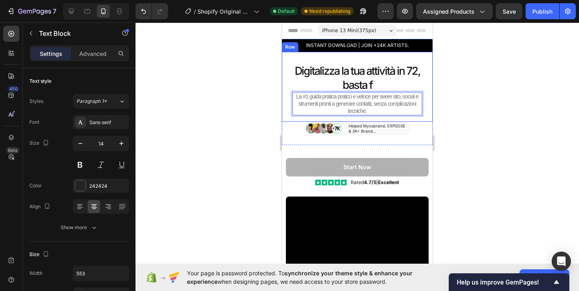
click at [248, 104] on div at bounding box center [356, 157] width 443 height 268
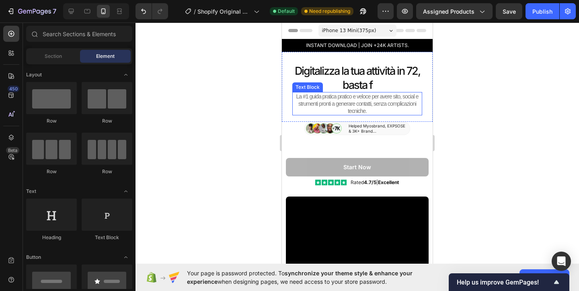
click at [343, 97] on span "La #1 guida pratica pratico e veloce per avere sito, social e strumenti pronti …" at bounding box center [357, 103] width 122 height 21
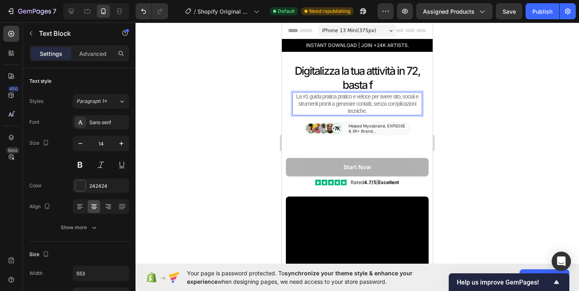
click at [350, 99] on span "La #1 guida pratica pratico e veloce per avere sito, social e strumenti pronti …" at bounding box center [357, 103] width 122 height 21
click at [351, 96] on span "La #1 guida pratica pratico e veloce per avere sito, social e strumenti pronti …" at bounding box center [357, 103] width 122 height 21
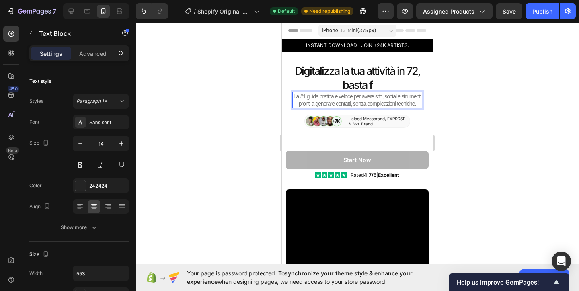
click at [439, 87] on div at bounding box center [356, 157] width 443 height 268
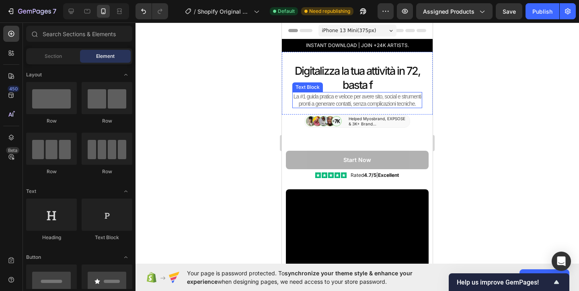
click at [344, 102] on span "La #1 guida pratica e veloce per avere sito, social e strumenti pronti a genera…" at bounding box center [357, 100] width 128 height 14
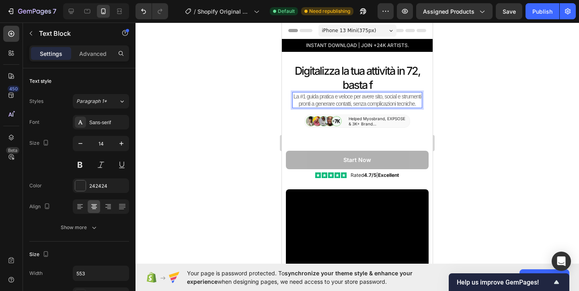
click at [350, 103] on span "La #1 guida pratica e veloce per avere sito, social e strumenti pronti a genera…" at bounding box center [357, 100] width 128 height 14
click at [352, 104] on span "La #1 guida pratica e veloce per avere sito, social e strumenti pronti a genera…" at bounding box center [357, 100] width 128 height 14
click at [412, 104] on span "La #1 guida pratica e veloce per avere sito, social e strumenti pronti a genera…" at bounding box center [357, 100] width 128 height 14
click at [351, 104] on span "La #1 guida pratica e veloce per avere sito, social e strumenti pronti a genera…" at bounding box center [357, 100] width 128 height 14
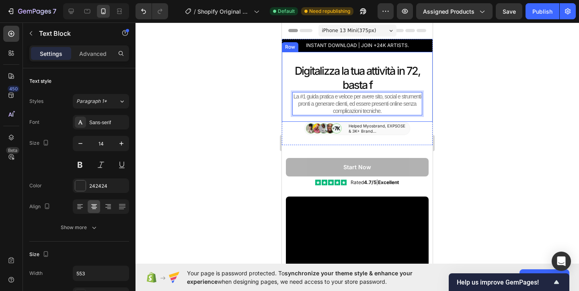
click at [225, 115] on div at bounding box center [356, 157] width 443 height 268
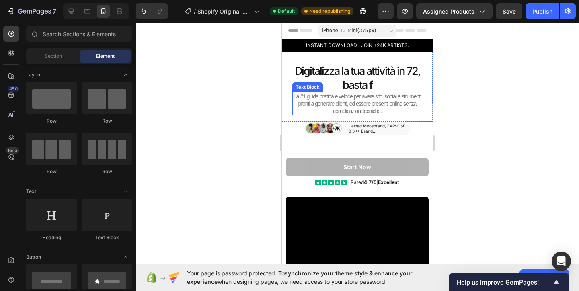
click at [388, 111] on p "La #1 guida pratica e veloce per avere sito, social e strumenti pronti a genera…" at bounding box center [357, 104] width 128 height 22
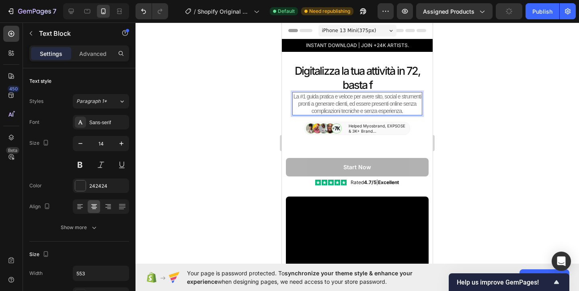
click at [485, 121] on div at bounding box center [356, 157] width 443 height 268
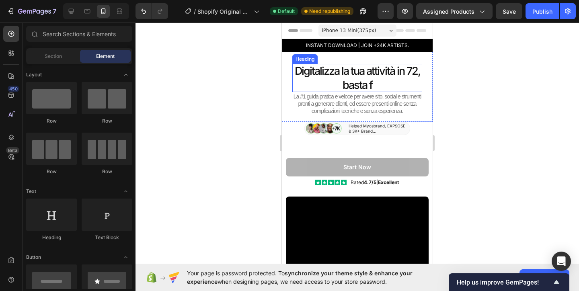
click at [401, 76] on p "Digitalizza la tua attività in 72, basta f" at bounding box center [357, 78] width 130 height 28
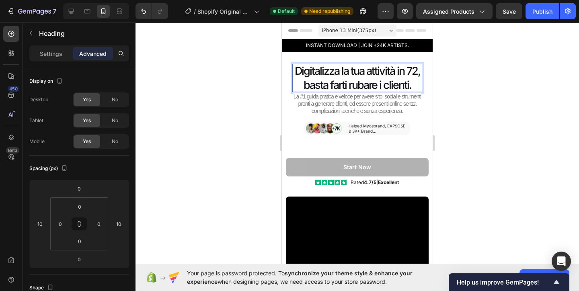
click at [451, 89] on div at bounding box center [356, 157] width 443 height 268
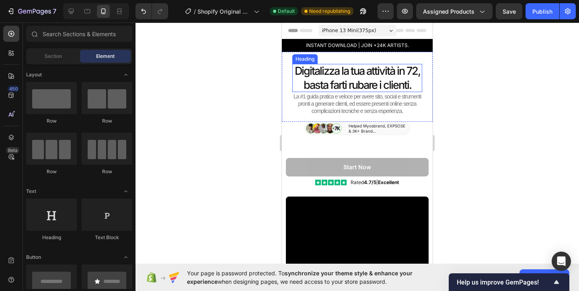
click at [415, 71] on p "Digitalizza la tua attività in 72, basta farti rubare i clienti." at bounding box center [357, 78] width 130 height 28
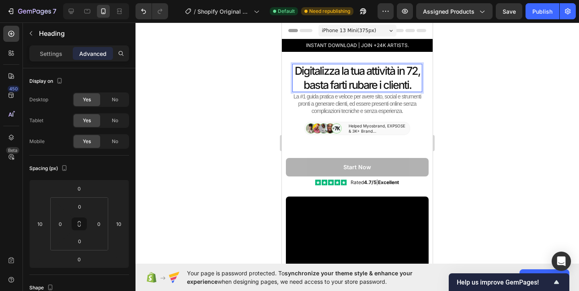
click at [418, 71] on p "Digitalizza la tua attività in 72, basta farti rubare i clienti." at bounding box center [357, 78] width 130 height 28
click at [409, 70] on p "Digitalizza la tua attività in 72 ore, basta farti rubare i clienti." at bounding box center [357, 78] width 130 height 28
click at [399, 70] on p "Digitalizza la tua attività in 72 ore, basta farti rubare i clienti." at bounding box center [357, 78] width 130 height 28
click at [398, 71] on p "Digitalizza la tua attività in 72 ore, basta farti rubare i clienti." at bounding box center [357, 78] width 130 height 28
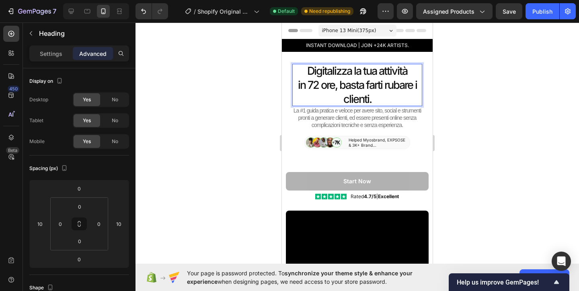
click at [339, 85] on p "Digitalizza la tua attività in 72 ore, basta farti rubare i clienti." at bounding box center [357, 85] width 130 height 42
click at [385, 86] on p "Digitalizza la tua attività in 72 ore, basta farti rubare i clienti." at bounding box center [357, 85] width 130 height 42
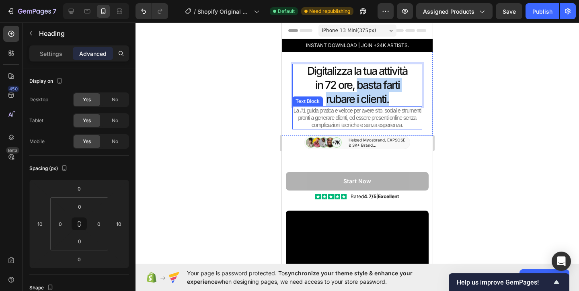
drag, startPoint x: 356, startPoint y: 86, endPoint x: 415, endPoint y: 110, distance: 63.8
click at [415, 110] on div "Digitalizza la tua attività in 72 ore, basta farti rubare i clienti. Heading 0 …" at bounding box center [357, 97] width 138 height 66
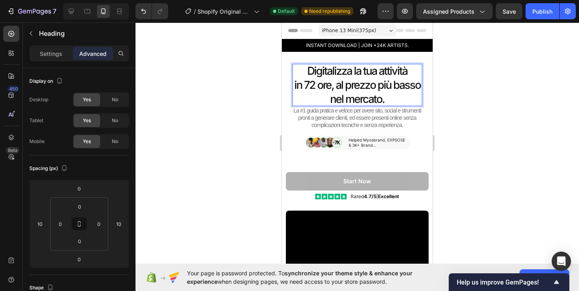
click at [295, 85] on p "Digitalizza la tua attività in 72 ore, al prezzo più basso nel mercato." at bounding box center [357, 85] width 130 height 42
click at [294, 85] on p "Digitalizza la tua attività in 72 ore, al prezzo più basso nel mercato." at bounding box center [357, 85] width 130 height 42
click at [275, 88] on div at bounding box center [356, 157] width 443 height 268
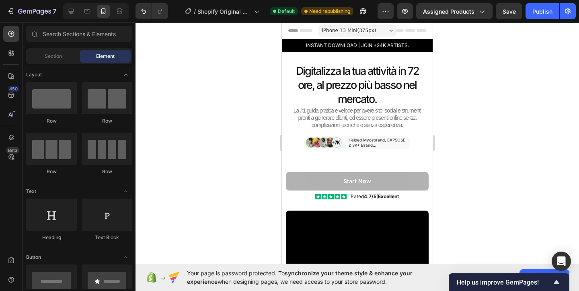
click at [254, 107] on div at bounding box center [356, 157] width 443 height 268
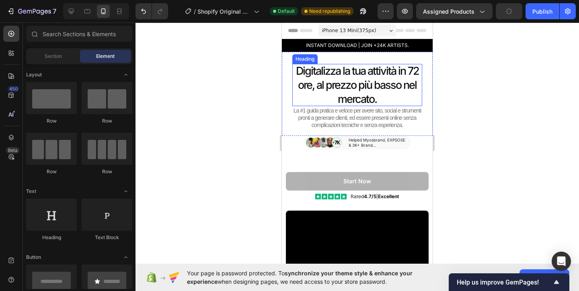
click at [409, 72] on p "Digitalizza la tua attività in 72 ore, al prezzo più basso nel mercato." at bounding box center [357, 85] width 130 height 42
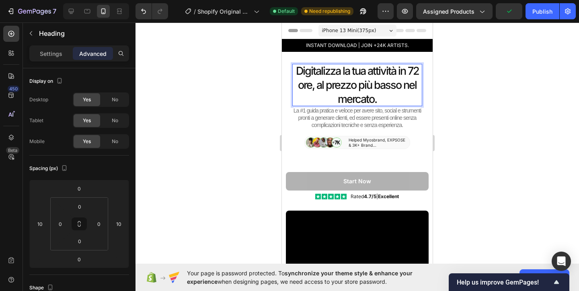
click at [409, 70] on p "Digitalizza la tua attività in 72 ore, al prezzo più basso nel mercato." at bounding box center [357, 85] width 130 height 42
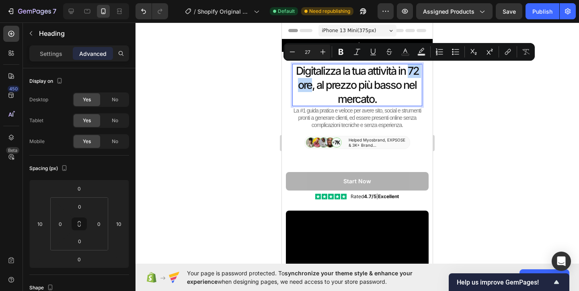
drag, startPoint x: 409, startPoint y: 69, endPoint x: 312, endPoint y: 86, distance: 99.1
click at [312, 86] on p "Digitalizza la tua attività in 72 ore, al prezzo più basso nel mercato." at bounding box center [357, 85] width 130 height 42
click at [337, 51] on icon "Editor contextual toolbar" at bounding box center [341, 52] width 8 height 8
click at [251, 89] on div at bounding box center [356, 157] width 443 height 268
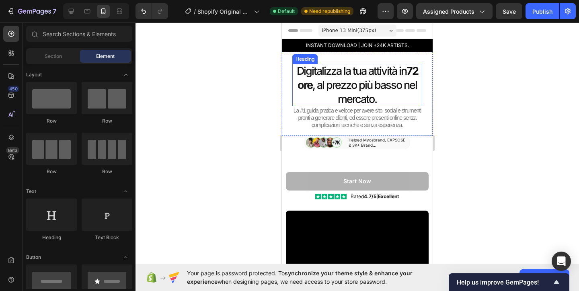
click at [381, 81] on p "Digitalizza la tua attività in 72 ore , al prezzo più basso nel mercato." at bounding box center [357, 85] width 130 height 42
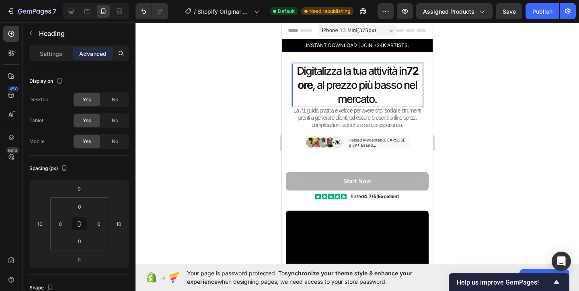
click at [395, 72] on p "Digitalizza la tua attività in 72 ore , al prezzo più basso nel mercato." at bounding box center [357, 85] width 130 height 42
drag, startPoint x: 395, startPoint y: 70, endPoint x: 295, endPoint y: 72, distance: 100.1
click at [295, 72] on p "Digitalizza la tua attività in 72 ore , al prezzo più basso nel mercato." at bounding box center [357, 85] width 130 height 42
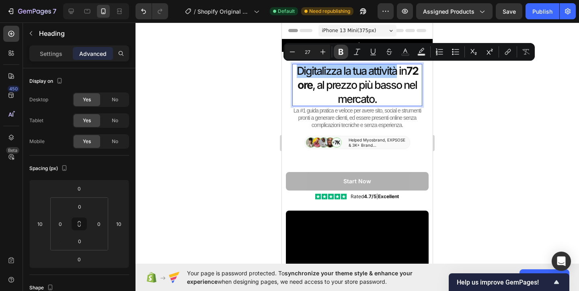
click at [342, 48] on icon "Editor contextual toolbar" at bounding box center [341, 52] width 8 height 8
click at [259, 83] on div at bounding box center [356, 157] width 443 height 268
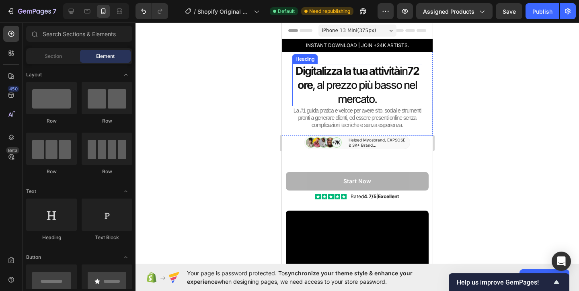
click at [413, 68] on strong "72 ore" at bounding box center [357, 77] width 121 height 27
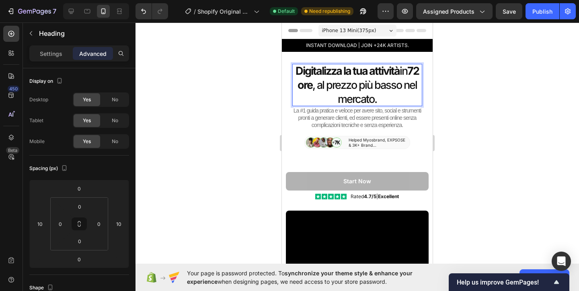
click at [410, 73] on strong "72 ore" at bounding box center [357, 77] width 121 height 27
click at [230, 92] on div at bounding box center [356, 157] width 443 height 268
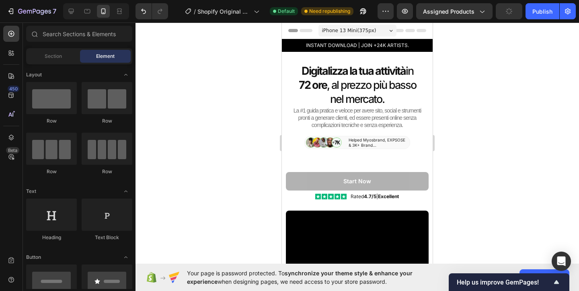
click at [230, 92] on div at bounding box center [356, 157] width 443 height 268
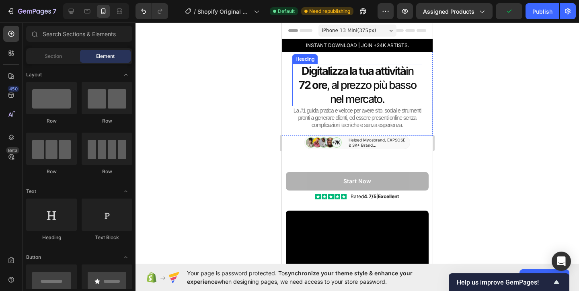
click at [399, 101] on p "⁠⁠⁠⁠⁠⁠⁠ Digitalizza la tua attività in 72 ore , al prezzo più basso nel mercato." at bounding box center [357, 85] width 130 height 42
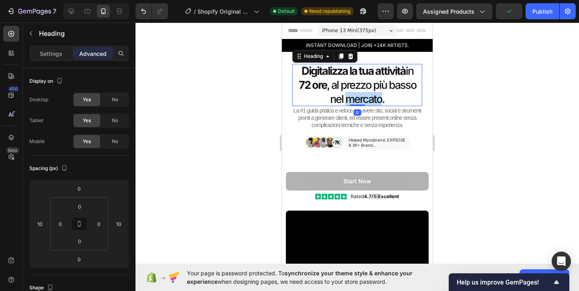
click at [345, 99] on p "Digitalizza la tua attività in 72 ore , al prezzo più basso nel mercato." at bounding box center [357, 85] width 130 height 42
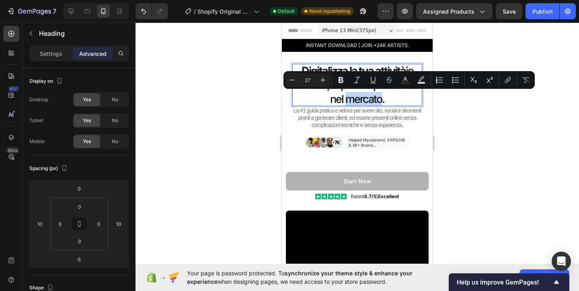
click at [346, 98] on p "Digitalizza la tua attività in 72 ore , al prezzo più basso nel mercato." at bounding box center [357, 85] width 130 height 42
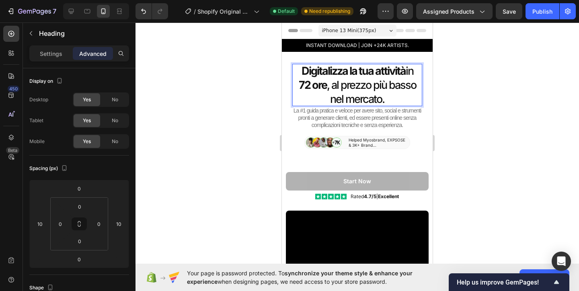
click at [387, 100] on p "Digitalizza la tua attività in 72 ore , al prezzo più basso nel mercato." at bounding box center [357, 85] width 130 height 42
click at [406, 71] on p "Digitalizza la tua attività in 72 ore , al prezzo più basso nel mercato." at bounding box center [357, 85] width 130 height 42
click at [332, 86] on p "Digitalizza la tua attività in 72 ore , al prezzo più basso nel mercato." at bounding box center [357, 85] width 130 height 42
click at [386, 99] on p "Digitalizza la tua attività in 72 ore , al prezzo più basso nel mercato." at bounding box center [357, 85] width 130 height 42
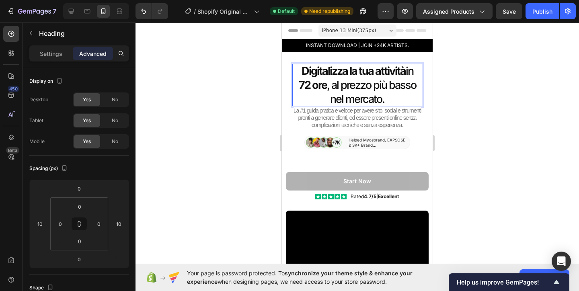
click at [459, 130] on div at bounding box center [356, 157] width 443 height 268
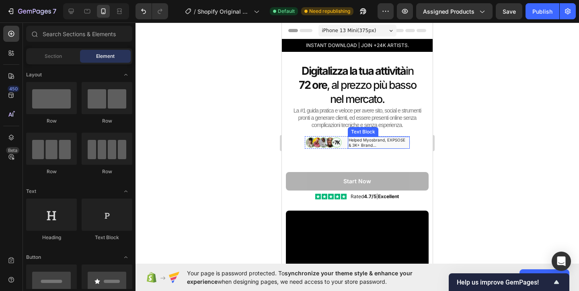
click at [384, 141] on p "Helped Myosbrand, EXPSOSE & 3K+ Brand..." at bounding box center [378, 142] width 60 height 10
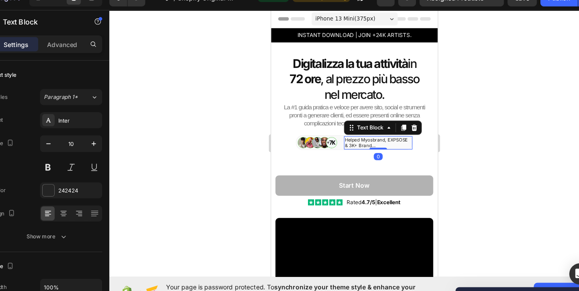
click at [350, 133] on p "Helped Myosbrand, EXPSOSE & 3K+ Brand..." at bounding box center [368, 130] width 60 height 10
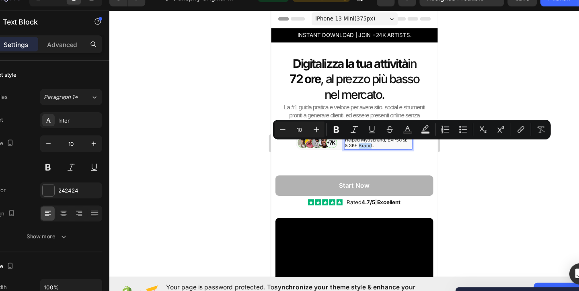
click at [361, 131] on p "Helped Myosbrand, EXPSOSE & 3K+ Brand..." at bounding box center [368, 130] width 60 height 10
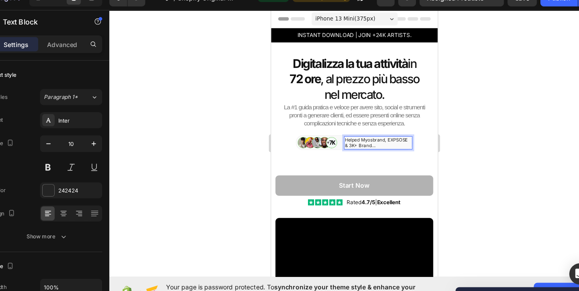
click at [361, 131] on p "Helped Myosbrand, EXPSOSE & 3K+ Brand..." at bounding box center [368, 130] width 60 height 10
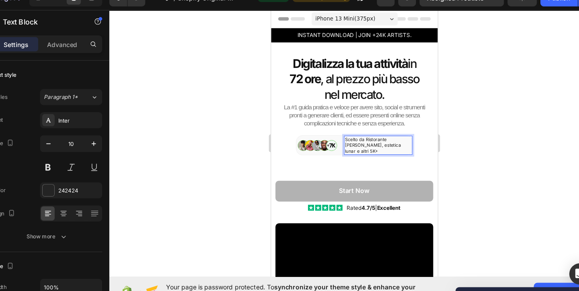
click at [487, 137] on div at bounding box center [356, 157] width 443 height 268
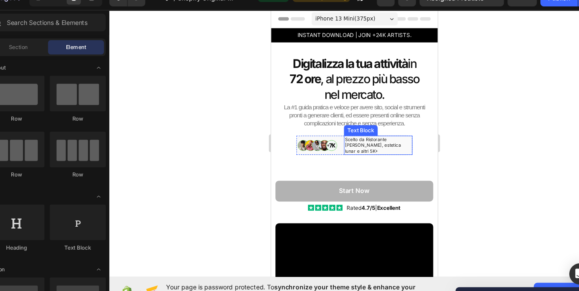
click at [389, 133] on p "Scelto da Ristorante [PERSON_NAME], estetica lunar e altri 5K+" at bounding box center [368, 132] width 60 height 16
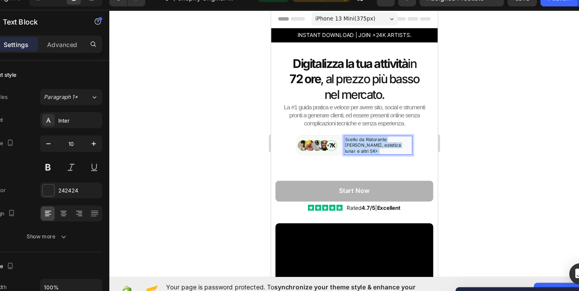
drag, startPoint x: 385, startPoint y: 132, endPoint x: 375, endPoint y: 133, distance: 9.7
click at [375, 133] on p "Scelto da Ristorante [PERSON_NAME], estetica lunar e altri 5K+" at bounding box center [368, 132] width 60 height 16
drag, startPoint x: 375, startPoint y: 133, endPoint x: 381, endPoint y: 133, distance: 6.0
click at [381, 133] on p "Scelto da Ristorante [PERSON_NAME], estetica lunar e altri 5K+" at bounding box center [368, 132] width 60 height 16
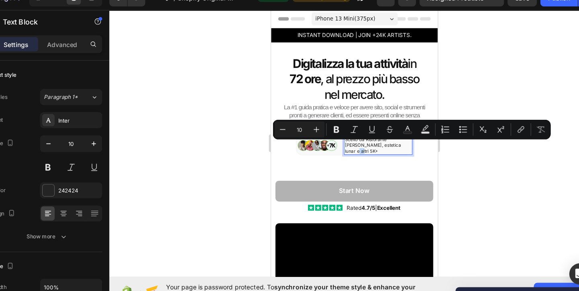
click at [376, 132] on p "Scelto da Ristorante [PERSON_NAME], estetica lunar e altri 5K+" at bounding box center [368, 132] width 60 height 16
drag, startPoint x: 377, startPoint y: 132, endPoint x: 381, endPoint y: 133, distance: 4.1
click at [381, 133] on p "Scelto da Ristorante [PERSON_NAME], estetica lunar e altri 5K+" at bounding box center [368, 132] width 60 height 16
click at [345, 129] on button "Bold" at bounding box center [341, 130] width 14 height 14
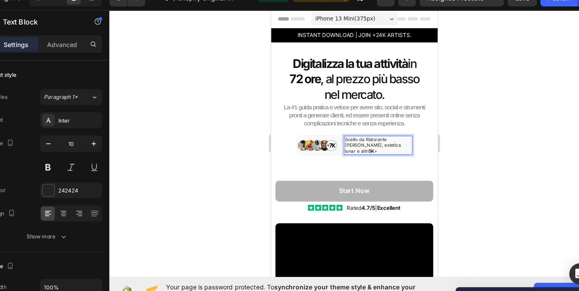
click at [442, 145] on div at bounding box center [356, 157] width 443 height 268
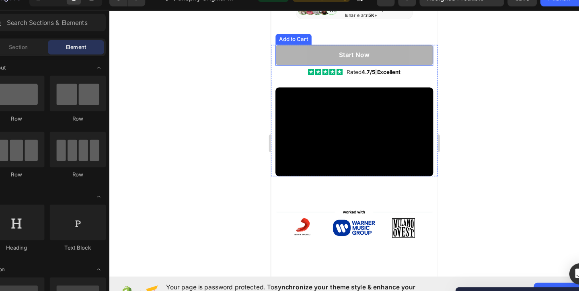
scroll to position [133, 0]
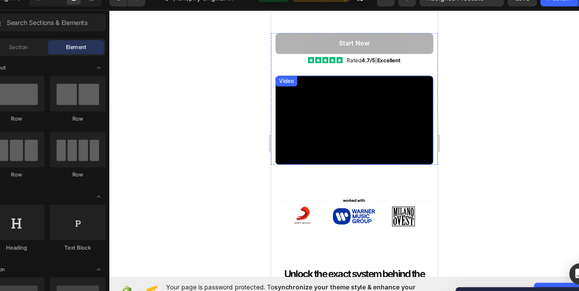
click at [371, 92] on video at bounding box center [346, 109] width 143 height 80
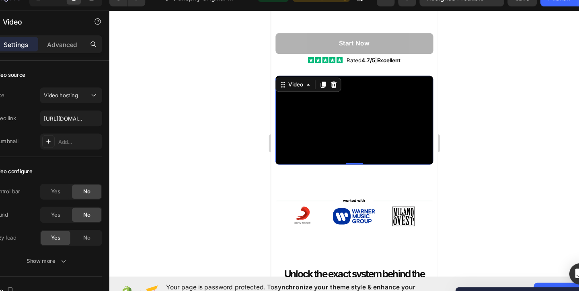
click at [252, 112] on div at bounding box center [356, 157] width 443 height 268
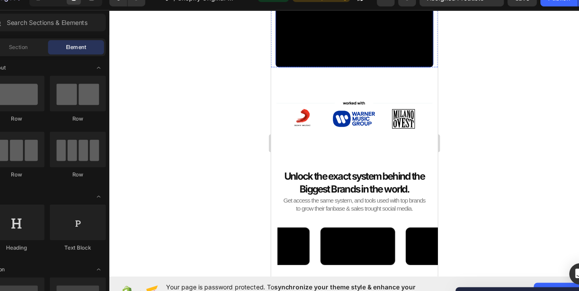
scroll to position [219, 0]
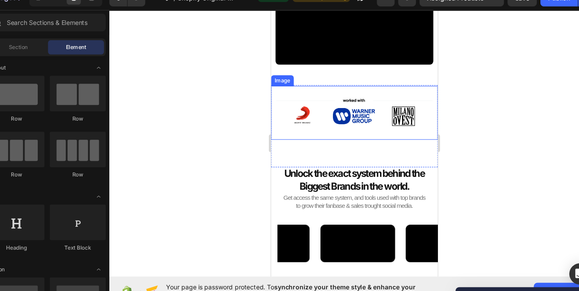
click at [374, 83] on img at bounding box center [346, 102] width 151 height 49
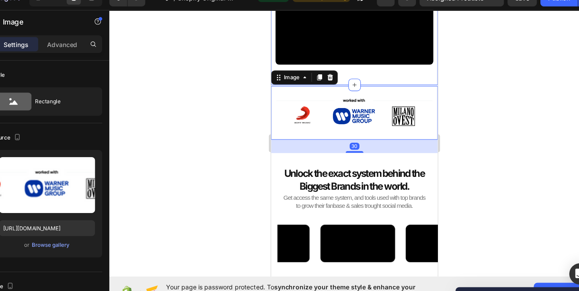
click at [383, 76] on div "Start Now Add to Cart Icon Icon Icon Icon Icon Icon List Rated 4.7/5 | Excellen…" at bounding box center [346, 2] width 151 height 150
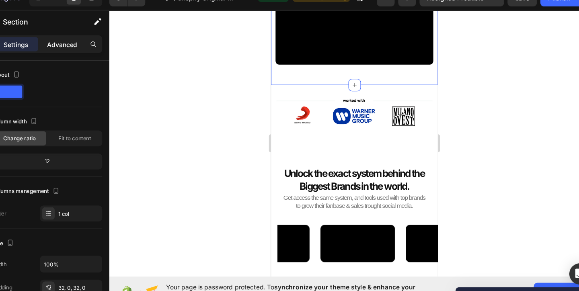
click at [84, 51] on p "Advanced" at bounding box center [92, 53] width 27 height 8
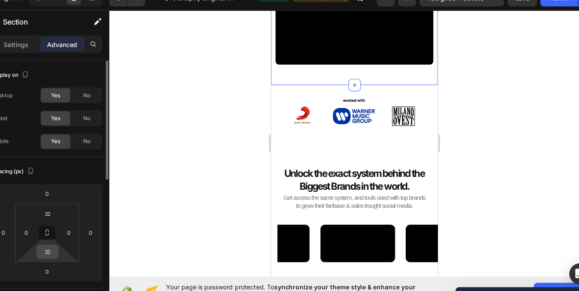
click at [82, 243] on input "32" at bounding box center [80, 241] width 16 height 12
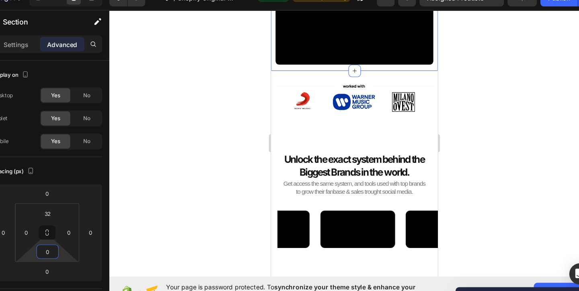
click at [249, 124] on div at bounding box center [356, 157] width 443 height 268
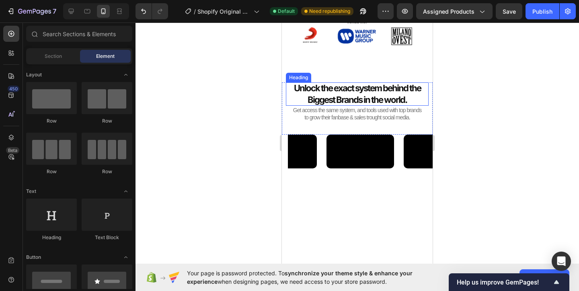
scroll to position [300, 0]
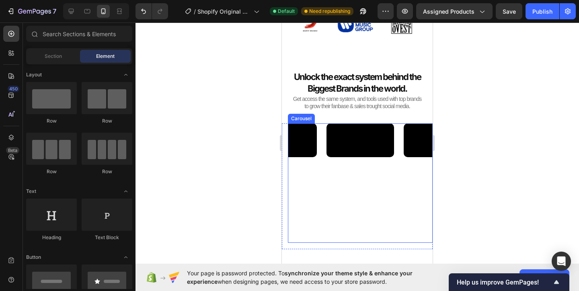
click at [318, 129] on div "Video Video Video Video Video" at bounding box center [360, 182] width 145 height 119
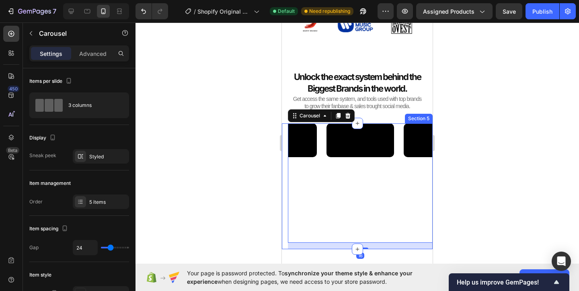
click at [284, 130] on div "Video Video Video Video Video Carousel 16 Section 5" at bounding box center [357, 186] width 151 height 126
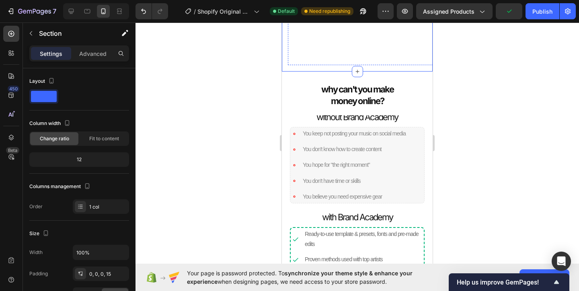
scroll to position [491, 0]
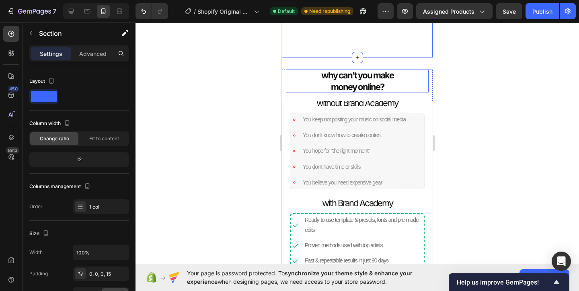
click at [371, 87] on strong "money online?" at bounding box center [357, 87] width 53 height 10
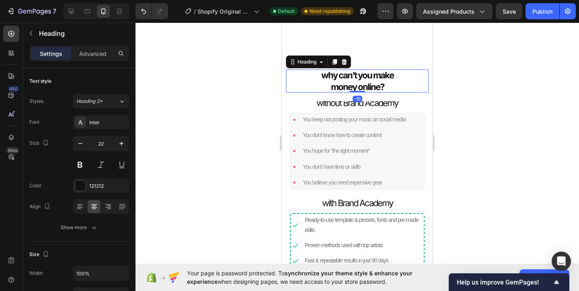
click at [371, 87] on strong "money online?" at bounding box center [357, 87] width 53 height 10
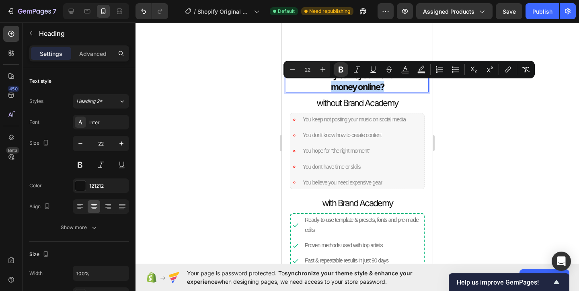
click at [380, 87] on strong "money online?" at bounding box center [357, 87] width 53 height 10
click at [379, 89] on strong "money online?" at bounding box center [357, 87] width 53 height 10
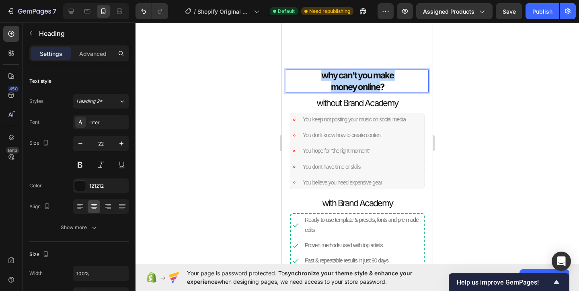
drag, startPoint x: 380, startPoint y: 87, endPoint x: 322, endPoint y: 75, distance: 59.2
click at [322, 75] on p "why can't you make money online?" at bounding box center [357, 81] width 143 height 23
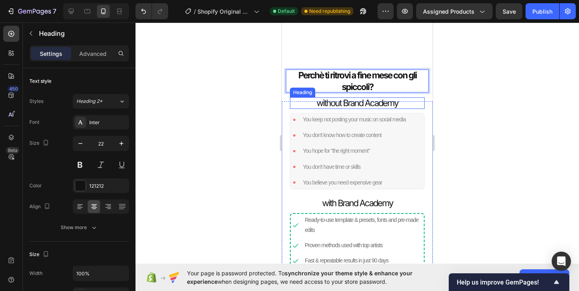
click at [381, 103] on h2 "without Brand Academy" at bounding box center [357, 103] width 135 height 12
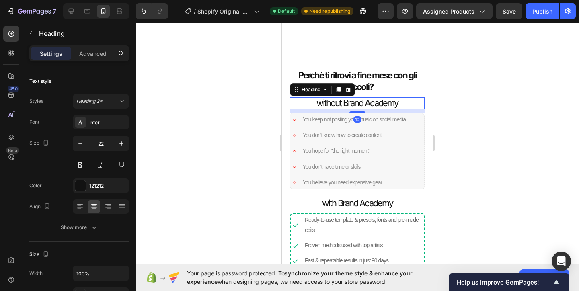
click at [381, 103] on h2 "without Brand Academy" at bounding box center [357, 103] width 135 height 12
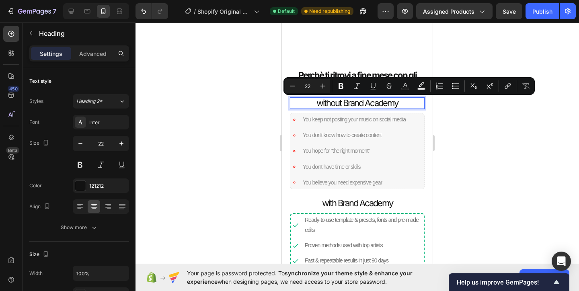
click at [391, 102] on p "without Brand Academy" at bounding box center [357, 103] width 135 height 12
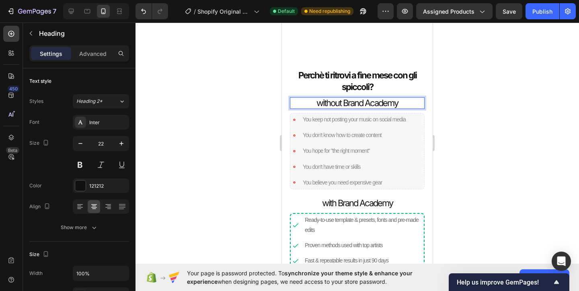
click at [391, 102] on p "without Brand Academy" at bounding box center [357, 103] width 135 height 12
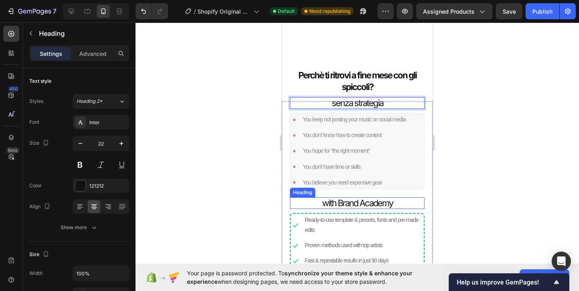
click at [376, 205] on h2 "with Brand Academy" at bounding box center [357, 203] width 135 height 12
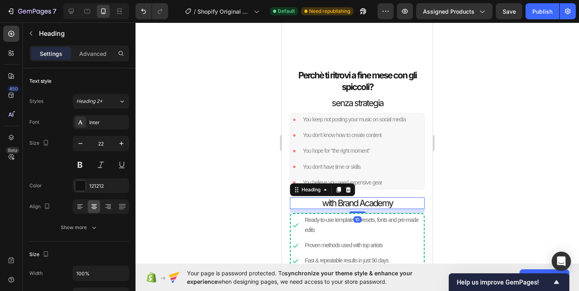
click at [376, 205] on h2 "with Brand Academy" at bounding box center [357, 203] width 135 height 12
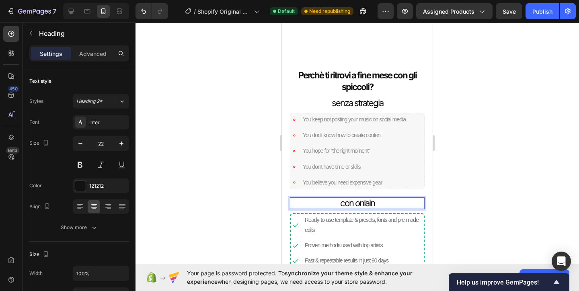
click at [272, 183] on div at bounding box center [356, 157] width 443 height 268
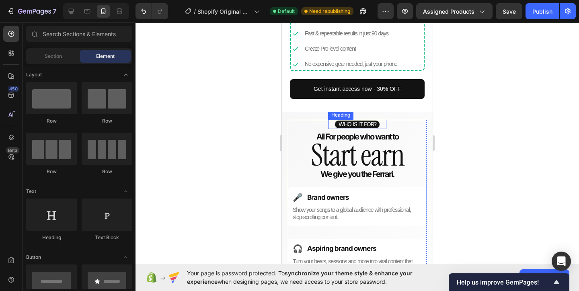
scroll to position [726, 0]
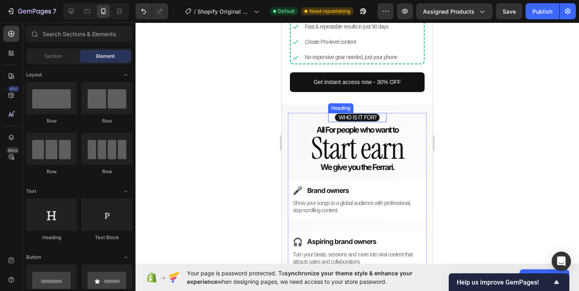
click at [370, 117] on h2 "WHO IS IT FOR?" at bounding box center [357, 117] width 46 height 9
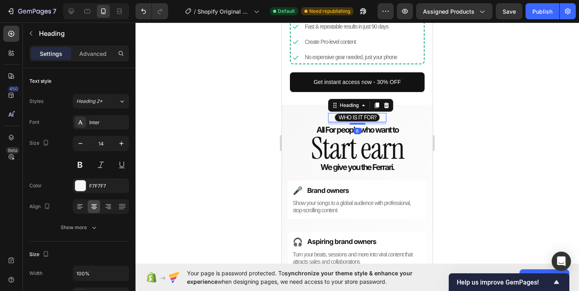
click at [370, 117] on p "WHO IS IT FOR?" at bounding box center [357, 117] width 45 height 7
click at [241, 111] on div at bounding box center [356, 157] width 443 height 268
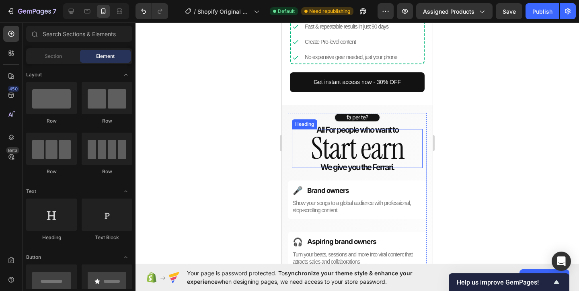
click at [374, 147] on h2 "Start earn" at bounding box center [357, 148] width 131 height 39
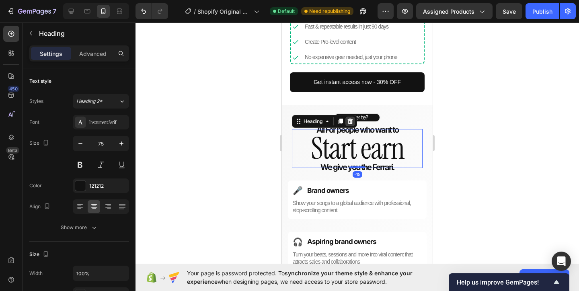
click at [350, 123] on icon at bounding box center [350, 121] width 5 height 6
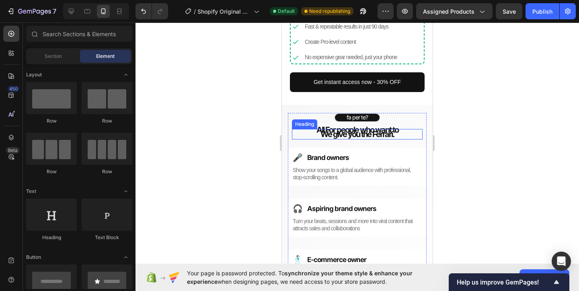
click at [377, 135] on h2 "We give you the Ferrari." at bounding box center [357, 134] width 131 height 10
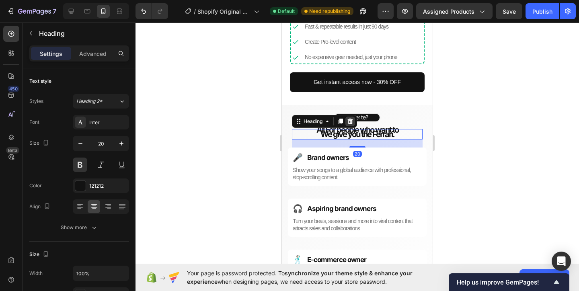
click at [351, 119] on icon at bounding box center [350, 121] width 6 height 6
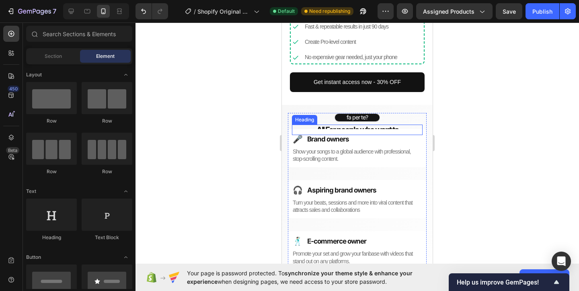
click at [333, 126] on strong "All For people who want to" at bounding box center [357, 130] width 82 height 10
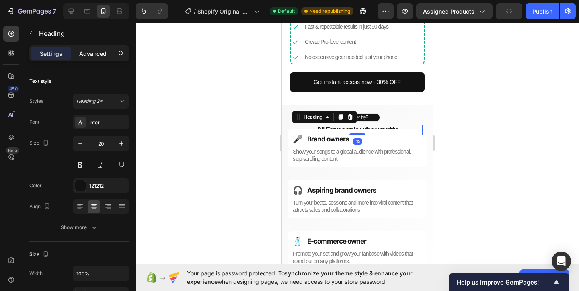
click at [91, 49] on p "Advanced" at bounding box center [92, 53] width 27 height 8
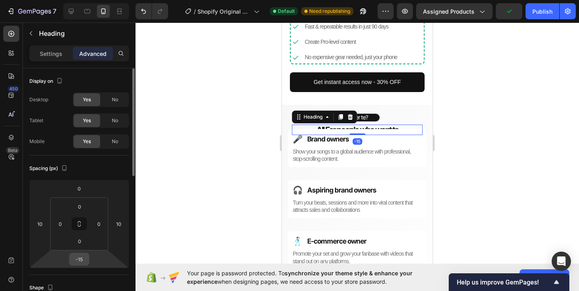
click at [78, 260] on input "-15" at bounding box center [79, 259] width 16 height 12
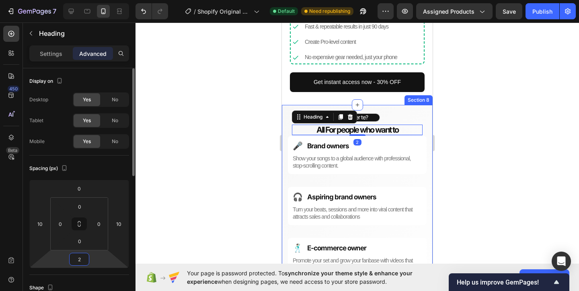
type input "20"
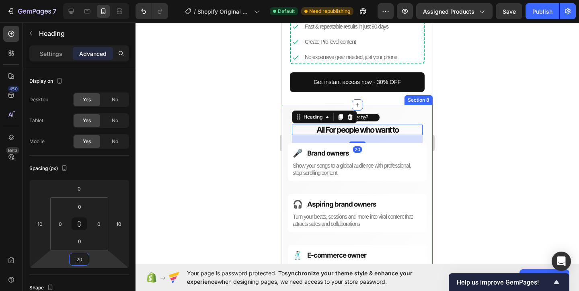
click at [209, 235] on div at bounding box center [356, 157] width 443 height 268
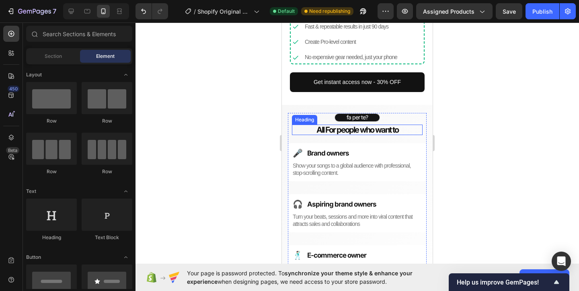
click at [361, 130] on strong "All For people who want to" at bounding box center [357, 130] width 82 height 10
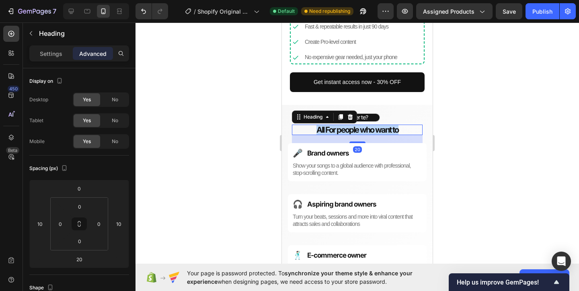
click at [361, 130] on strong "All For people who want to" at bounding box center [357, 130] width 82 height 10
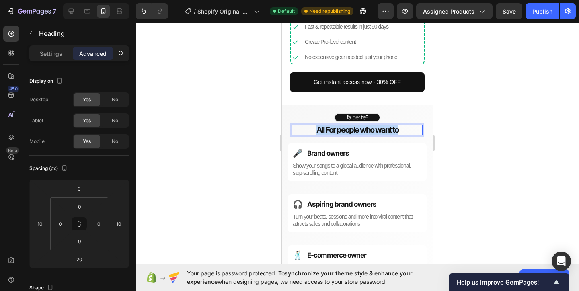
click at [361, 130] on strong "All For people who want to" at bounding box center [357, 130] width 82 height 10
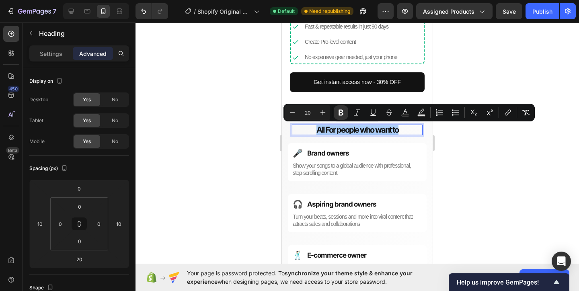
click at [264, 128] on div at bounding box center [356, 157] width 443 height 268
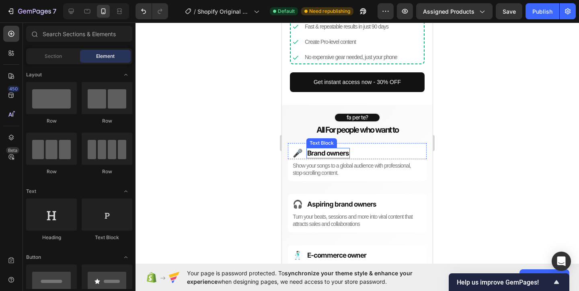
click at [331, 152] on p "Brand owners" at bounding box center [328, 153] width 42 height 9
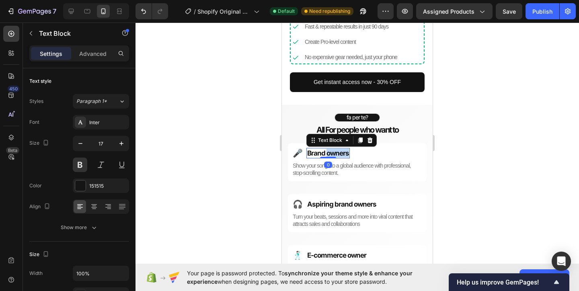
click at [331, 152] on p "Brand owners" at bounding box center [328, 153] width 42 height 9
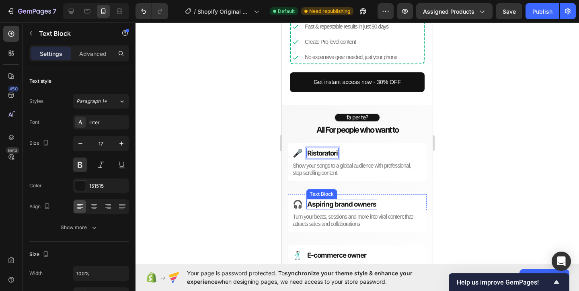
click at [337, 203] on strong "Aspiring brand owners" at bounding box center [341, 204] width 69 height 8
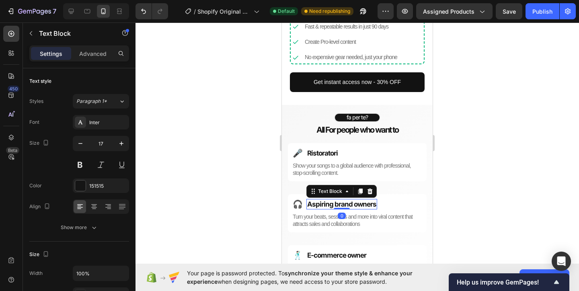
click at [337, 203] on strong "Aspiring brand owners" at bounding box center [341, 204] width 69 height 8
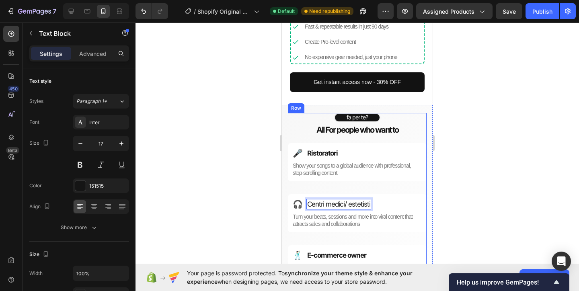
scroll to position [818, 0]
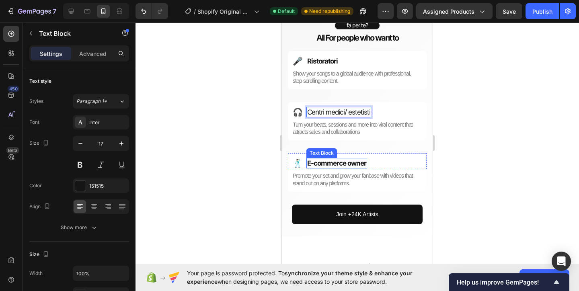
click at [352, 164] on strong "E-commerce owner" at bounding box center [336, 163] width 59 height 8
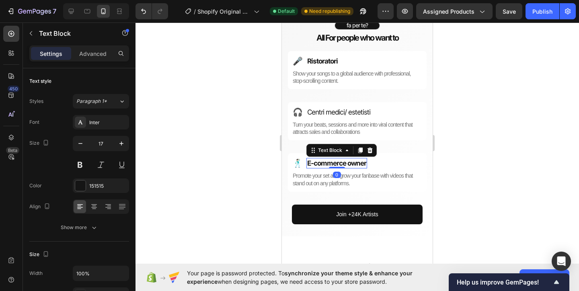
click at [352, 164] on strong "E-commerce owner" at bounding box center [336, 163] width 59 height 8
click at [487, 160] on div at bounding box center [356, 157] width 443 height 268
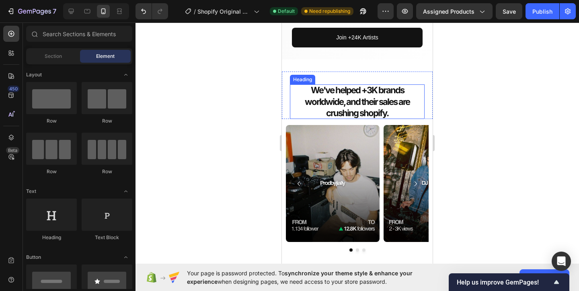
scroll to position [996, 0]
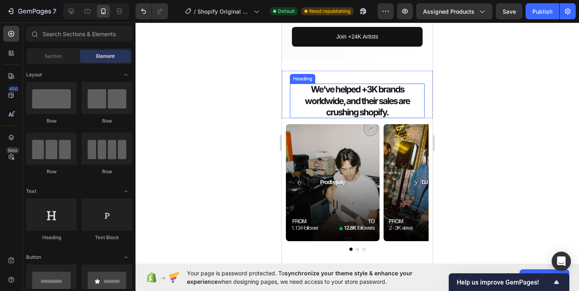
click at [366, 92] on strong "We've helped +3K brands worldwide, and their sales are crushing shopify." at bounding box center [357, 100] width 105 height 33
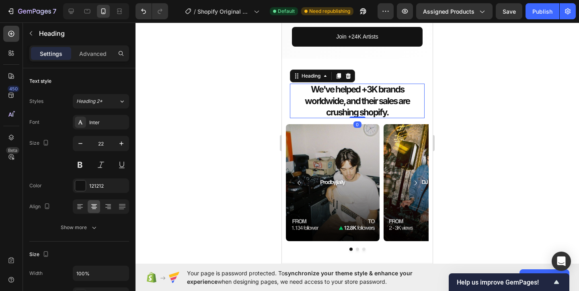
click at [366, 92] on strong "We've helped +3K brands worldwide, and their sales are crushing shopify." at bounding box center [357, 100] width 105 height 33
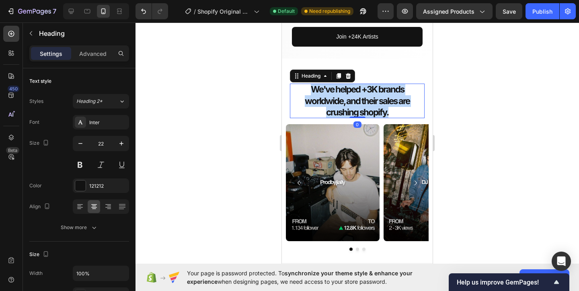
click at [366, 92] on strong "We've helped +3K brands worldwide, and their sales are crushing shopify." at bounding box center [357, 100] width 105 height 33
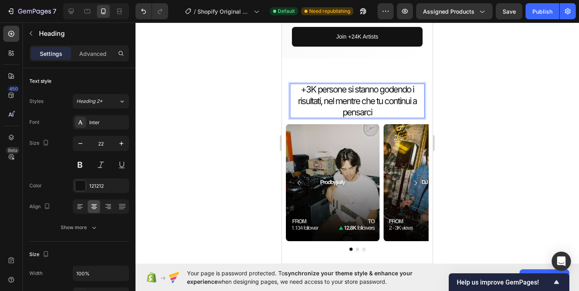
click at [440, 106] on div at bounding box center [356, 157] width 443 height 268
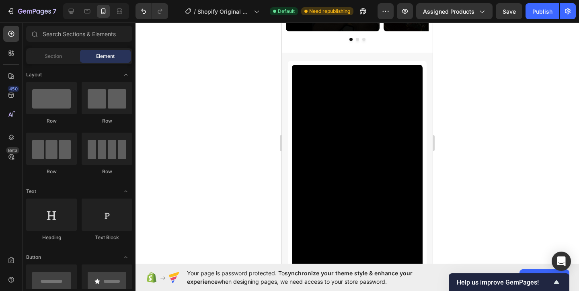
scroll to position [1189, 0]
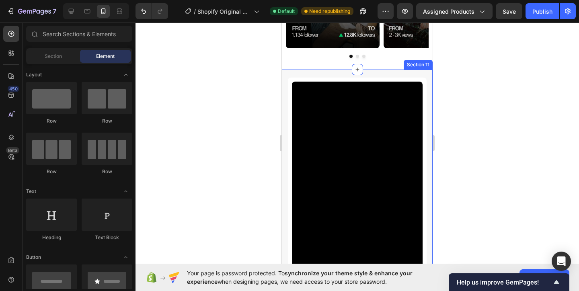
click at [284, 74] on div "Video @davidle_ / LOYALTY CLOTHING Heading Icon Icon List +100K /month Text Blo…" at bounding box center [357, 230] width 151 height 321
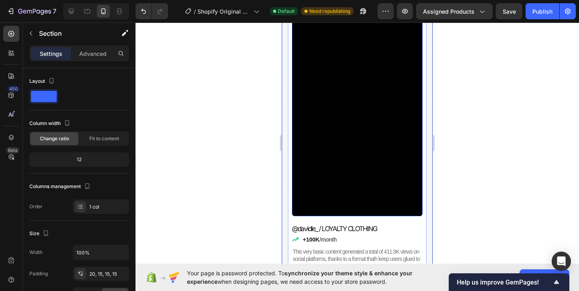
scroll to position [1273, 0]
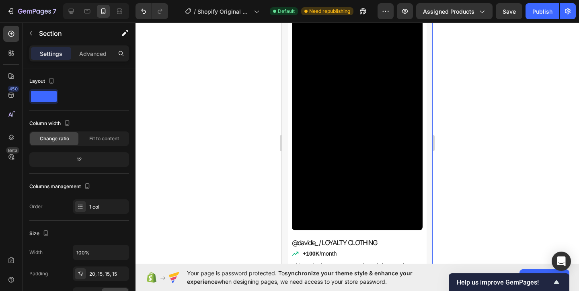
click at [245, 40] on div at bounding box center [356, 157] width 443 height 268
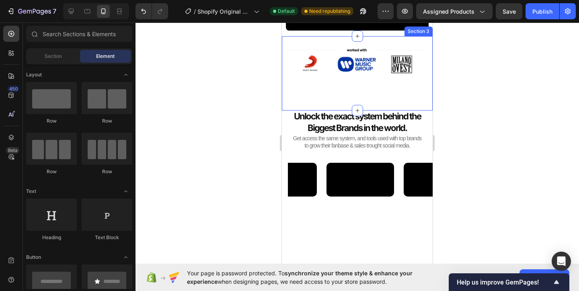
scroll to position [280, 0]
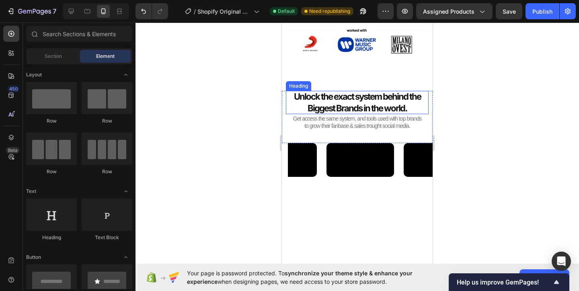
click at [395, 98] on strong "Unlock the exact system behind the Biggest Brands in the world." at bounding box center [357, 102] width 127 height 22
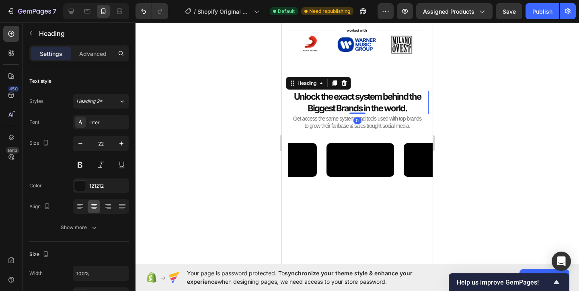
click at [395, 98] on strong "Unlock the exact system behind the Biggest Brands in the world." at bounding box center [357, 102] width 127 height 22
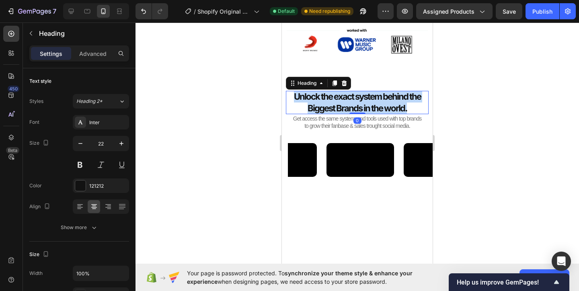
click at [395, 98] on strong "Unlock the exact system behind the Biggest Brands in the world." at bounding box center [357, 102] width 127 height 22
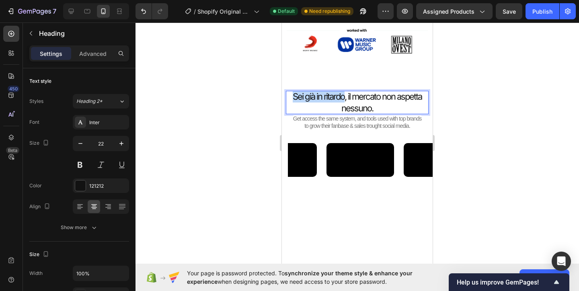
drag, startPoint x: 344, startPoint y: 96, endPoint x: 289, endPoint y: 98, distance: 55.5
click at [289, 98] on div "Sei già in ritardo, il mercato non aspetta nessuno. Heading 0" at bounding box center [357, 102] width 143 height 23
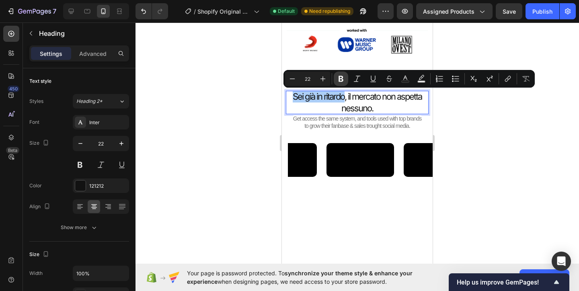
click at [340, 81] on icon "Editor contextual toolbar" at bounding box center [340, 79] width 5 height 6
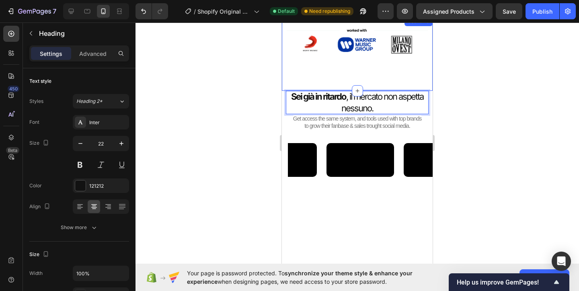
click at [248, 94] on div at bounding box center [356, 157] width 443 height 268
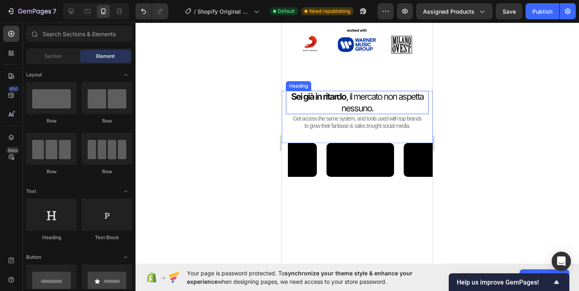
click at [349, 96] on p "⁠⁠⁠⁠⁠⁠⁠ Sei già in ritardo , il mercato non aspetta nessuno." at bounding box center [357, 102] width 135 height 23
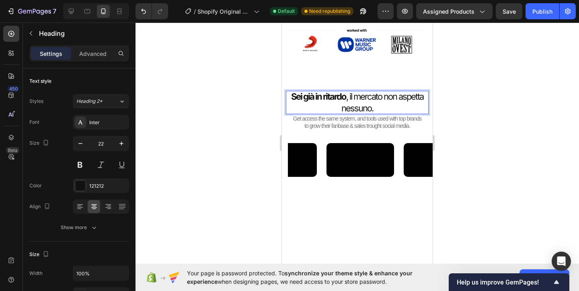
click at [349, 96] on p "Sei già in ritardo , il mercato non aspetta nessuno." at bounding box center [357, 102] width 135 height 23
drag, startPoint x: 349, startPoint y: 95, endPoint x: 380, endPoint y: 110, distance: 34.5
click at [380, 110] on p "Sei già in ritardo , il mercato non aspetta nessuno." at bounding box center [357, 102] width 135 height 23
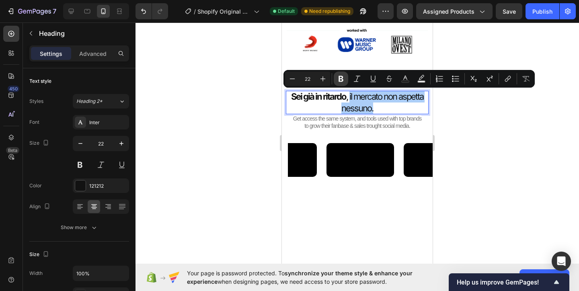
click at [343, 82] on icon "Editor contextual toolbar" at bounding box center [341, 79] width 8 height 8
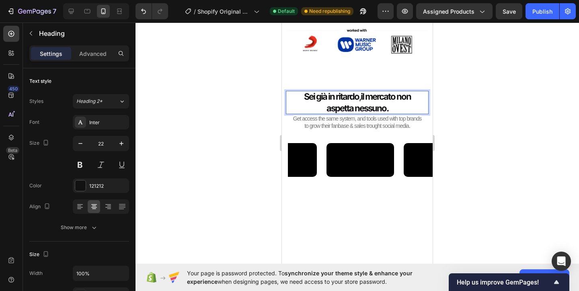
click at [249, 110] on div at bounding box center [356, 157] width 443 height 268
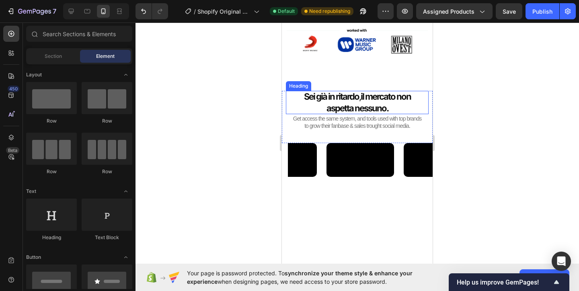
click at [356, 104] on strong "il mercato non aspetta nessuno." at bounding box center [368, 102] width 84 height 22
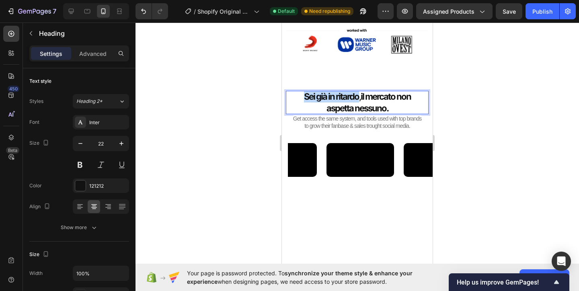
drag, startPoint x: 357, startPoint y: 98, endPoint x: 303, endPoint y: 94, distance: 54.8
click at [304, 94] on strong "Sei già in ritardo" at bounding box center [331, 96] width 55 height 10
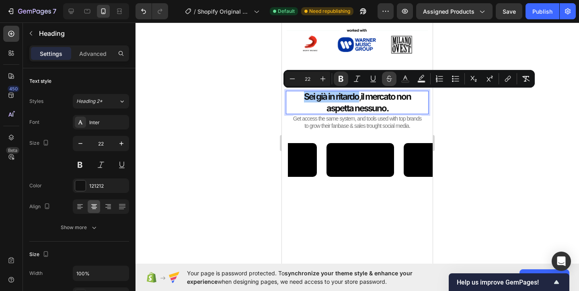
click at [386, 81] on icon "Editor contextual toolbar" at bounding box center [389, 79] width 8 height 8
click at [386, 80] on icon "Editor contextual toolbar" at bounding box center [389, 79] width 8 height 8
click at [401, 81] on rect "Editor contextual toolbar" at bounding box center [405, 82] width 8 height 2
type input "121212"
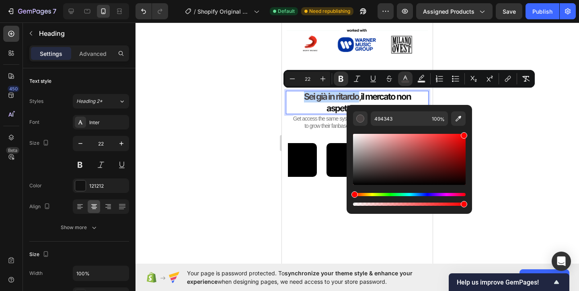
drag, startPoint x: 364, startPoint y: 170, endPoint x: 466, endPoint y: 127, distance: 110.4
click at [466, 127] on div "494343 100 %" at bounding box center [408, 156] width 125 height 102
type input "FF0000"
click at [483, 123] on div at bounding box center [356, 157] width 443 height 268
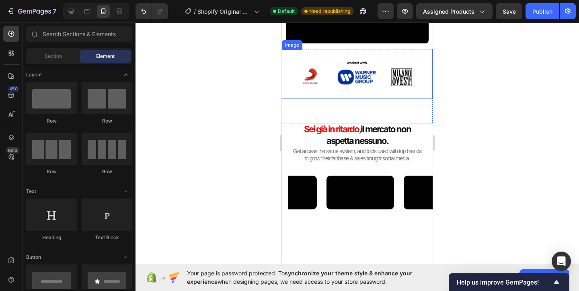
scroll to position [272, 0]
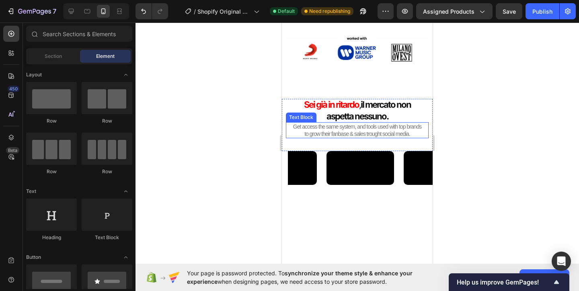
click at [354, 134] on span "Get access the same system, and tools used with top brands to grow their fanbas…" at bounding box center [357, 130] width 128 height 14
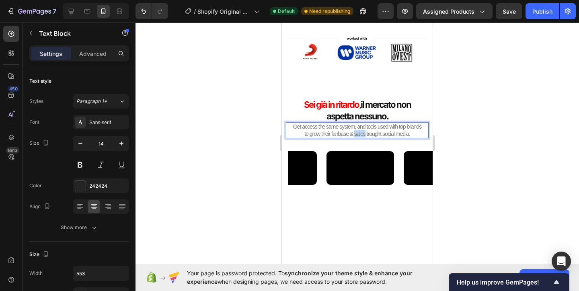
click at [354, 134] on span "Get access the same system, and tools used with top brands to grow their fanbas…" at bounding box center [357, 130] width 128 height 14
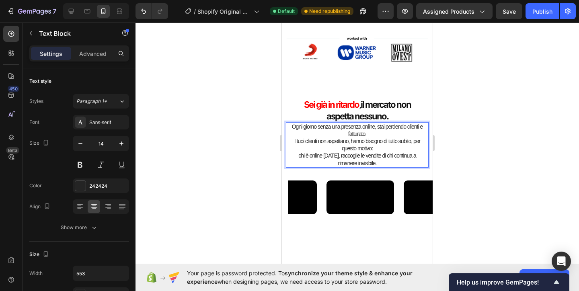
click at [438, 113] on div at bounding box center [356, 157] width 443 height 268
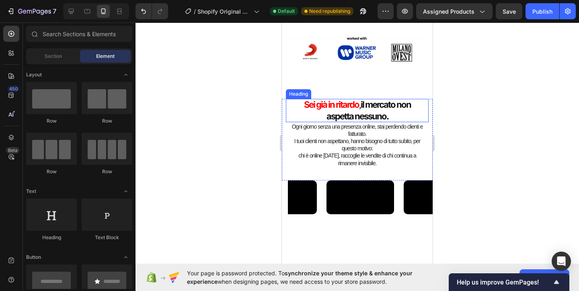
click at [416, 114] on p "⁠⁠⁠⁠⁠⁠⁠ Sei già in ritardo , il mercato non aspetta nessuno." at bounding box center [357, 110] width 135 height 23
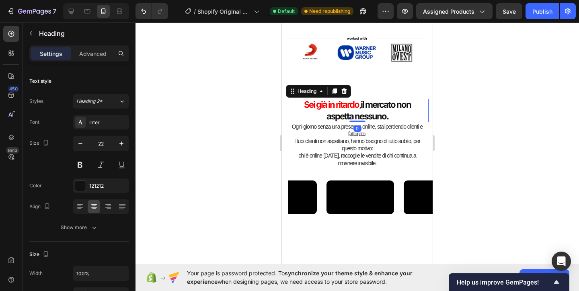
click at [462, 118] on div at bounding box center [356, 157] width 443 height 268
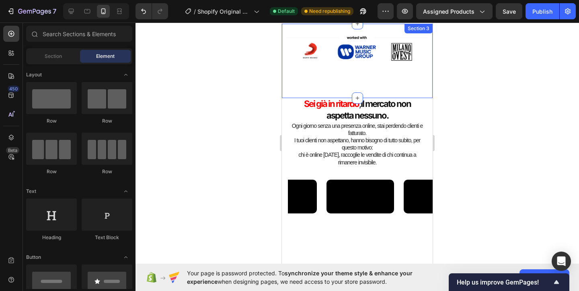
scroll to position [278, 0]
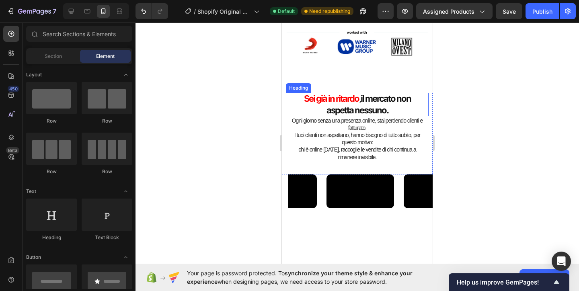
click at [396, 108] on p "⁠⁠⁠⁠⁠⁠⁠ Sei già in ritardo , il mercato non aspetta nessuno." at bounding box center [357, 104] width 135 height 23
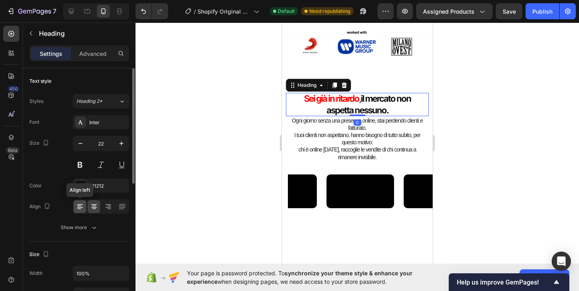
click at [80, 203] on icon at bounding box center [80, 207] width 8 height 8
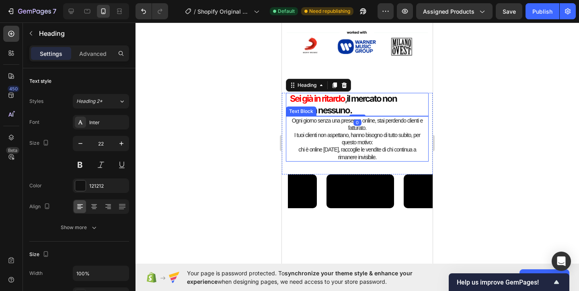
click at [337, 148] on p "chi è online [DATE], raccoglie le vendite di chi continua a rimanere invisibile." at bounding box center [357, 153] width 133 height 14
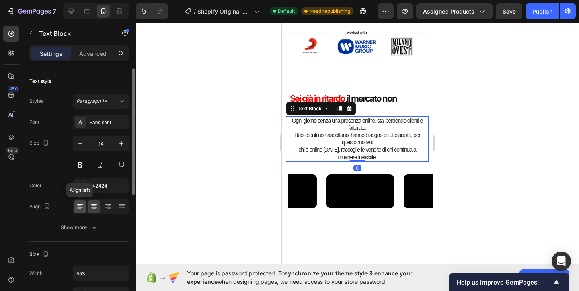
click at [80, 207] on icon at bounding box center [80, 207] width 8 height 8
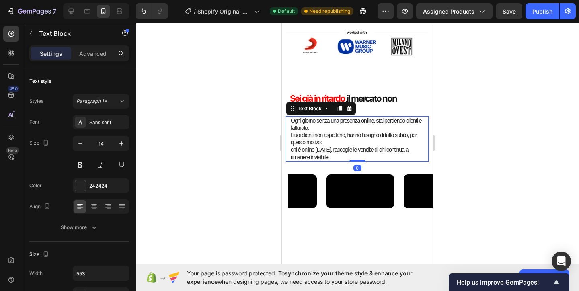
click at [268, 154] on div at bounding box center [356, 157] width 443 height 268
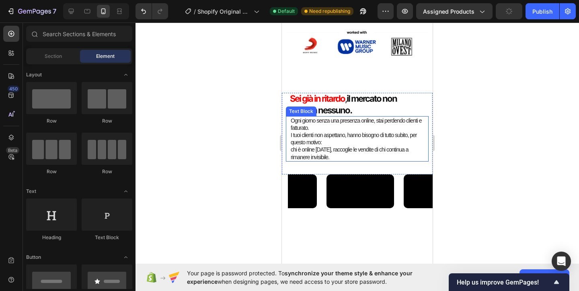
click at [344, 125] on p "Ogni giorno senza una presenza online, stai perdendo clienti e fatturato." at bounding box center [357, 124] width 133 height 14
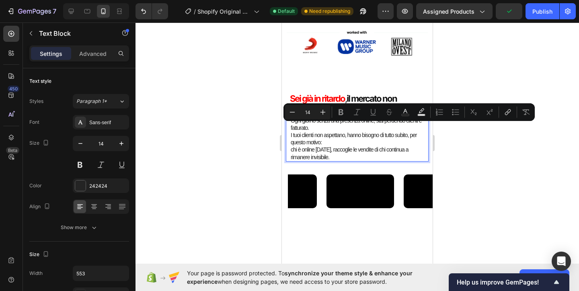
click at [325, 127] on p "Ogni giorno senza una presenza online, stai perdendo clienti e fatturato." at bounding box center [357, 124] width 133 height 14
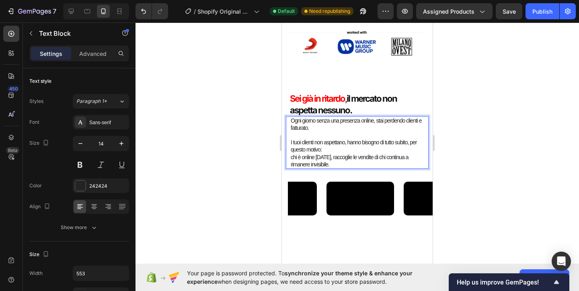
click at [330, 150] on p "I tuoi clienti non aspettano, hanno bisogno di tutto subito, per questo motivo:" at bounding box center [357, 146] width 133 height 14
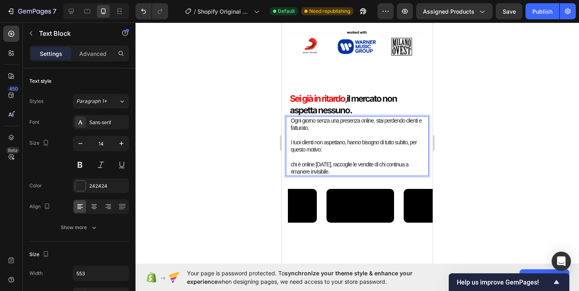
click at [257, 139] on div at bounding box center [356, 157] width 443 height 268
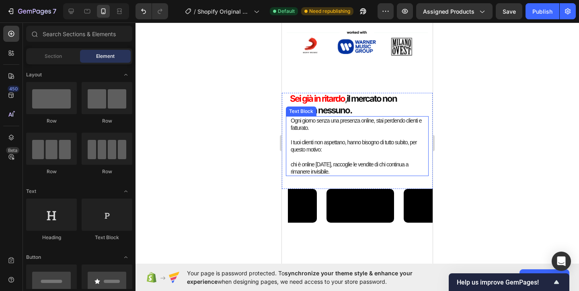
click at [411, 141] on p "I tuoi clienti non aspettano, hanno bisogno di tutto subito, per questo motivo:" at bounding box center [357, 146] width 133 height 14
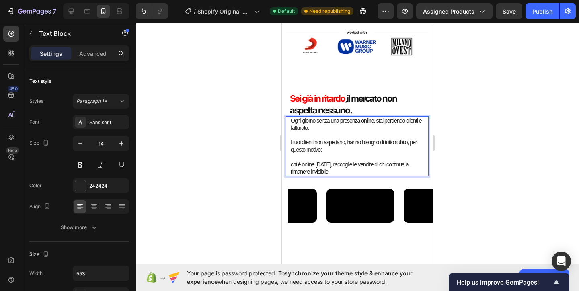
click at [410, 143] on p "I tuoi clienti non aspettano, hanno bisogno di tutto subito, per questo motivo:" at bounding box center [357, 146] width 133 height 14
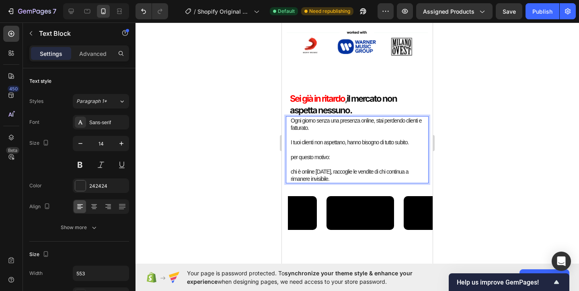
click at [290, 171] on div "Ogni giorno senza una presenza online, stai perdendo clienti e fatturato. I tuo…" at bounding box center [357, 150] width 135 height 68
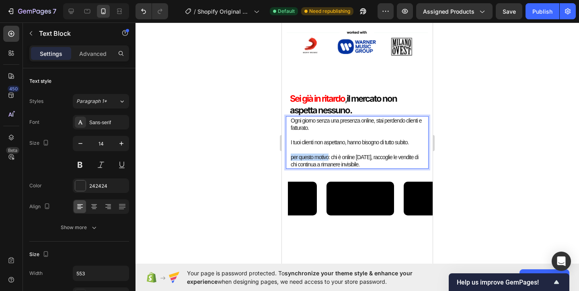
drag, startPoint x: 329, startPoint y: 158, endPoint x: 290, endPoint y: 158, distance: 39.0
click at [290, 158] on div "Ogni giorno senza una presenza online, stai perdendo clienti e fatturato. I tuo…" at bounding box center [357, 142] width 135 height 53
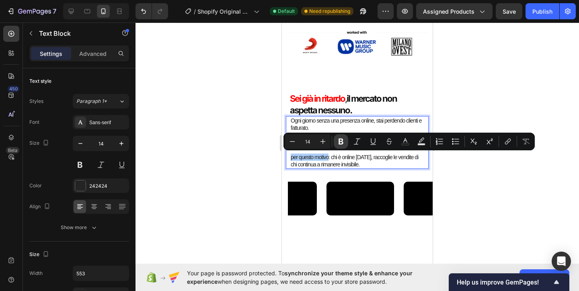
click at [342, 140] on icon "Editor contextual toolbar" at bounding box center [340, 142] width 5 height 6
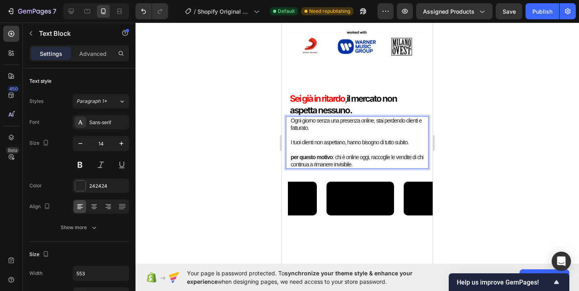
click at [293, 157] on strong "per questo motivo" at bounding box center [312, 157] width 42 height 6
click at [290, 158] on div "P Ogni giorno senza una presenza online, stai perdendo clienti e fatturato. I t…" at bounding box center [357, 142] width 135 height 53
click at [295, 121] on p "P Ogni giorno senza una presenza online, stai perdendo clienti e fatturato." at bounding box center [357, 124] width 133 height 14
click at [271, 128] on div at bounding box center [356, 157] width 443 height 268
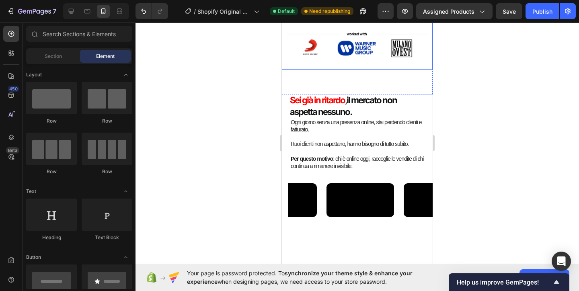
scroll to position [282, 0]
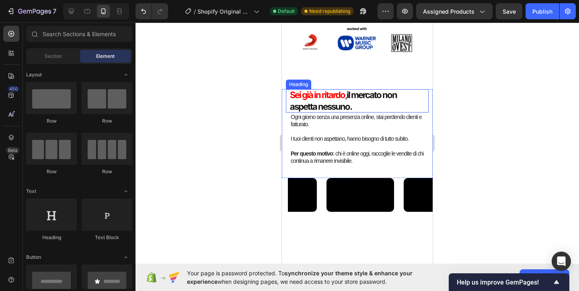
click at [384, 102] on p "⁠⁠⁠⁠⁠⁠⁠ Sei già in ritardo , il mercato non aspetta nessuno." at bounding box center [357, 100] width 135 height 23
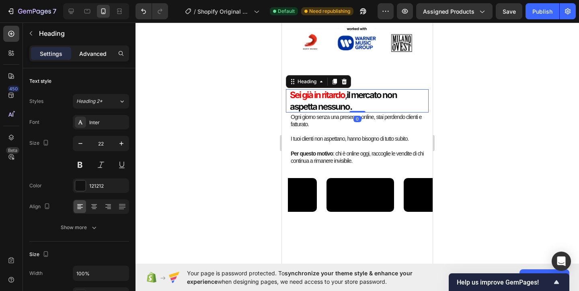
click at [88, 57] on p "Advanced" at bounding box center [92, 53] width 27 height 8
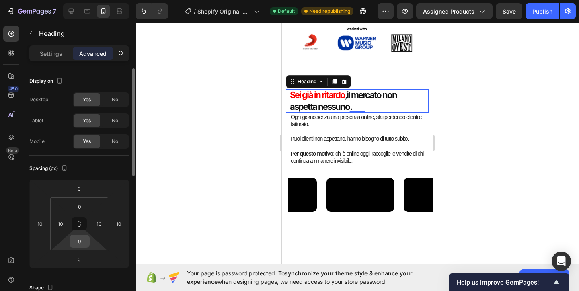
click at [84, 245] on input "0" at bounding box center [80, 241] width 16 height 12
type input "5"
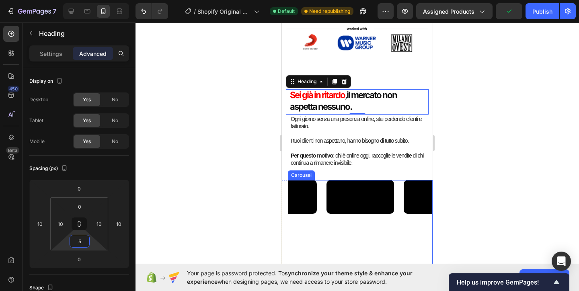
click at [399, 181] on div "Video Video Video Video Video" at bounding box center [360, 239] width 145 height 119
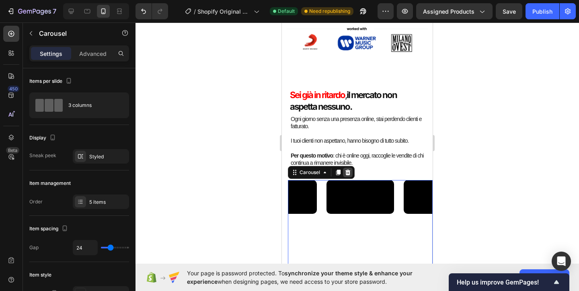
click at [347, 174] on icon at bounding box center [347, 173] width 5 height 6
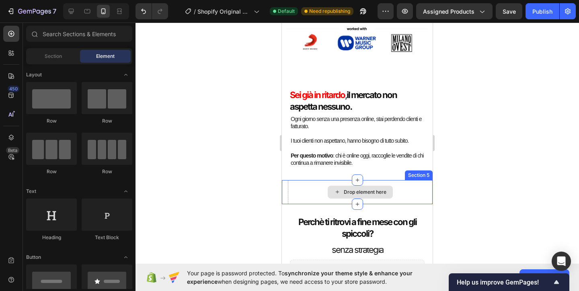
scroll to position [326, 0]
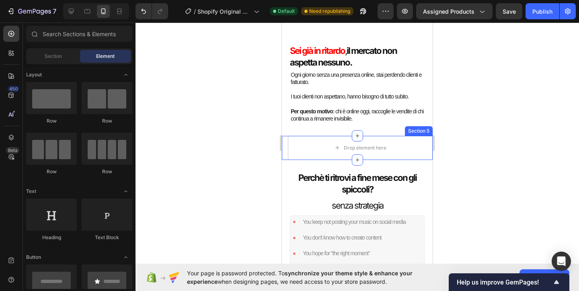
click at [284, 150] on div "Drop element here Section 5" at bounding box center [357, 148] width 151 height 24
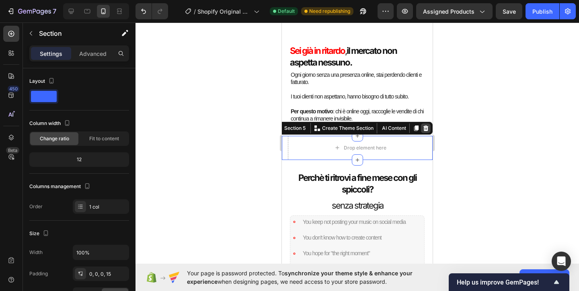
click at [425, 124] on div at bounding box center [426, 128] width 10 height 10
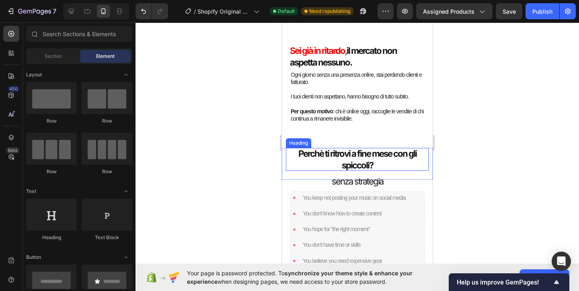
click at [356, 157] on strong "Perchè ti ritrovi a fine mese con gli spiccoli?" at bounding box center [357, 159] width 118 height 22
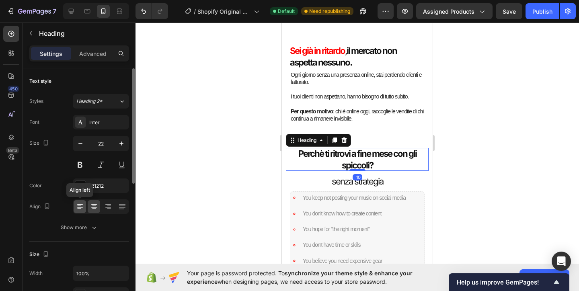
click at [78, 207] on icon at bounding box center [80, 207] width 6 height 1
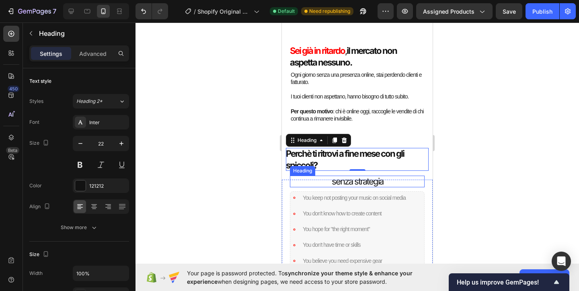
click at [365, 182] on h2 "senza strategia" at bounding box center [357, 182] width 135 height 12
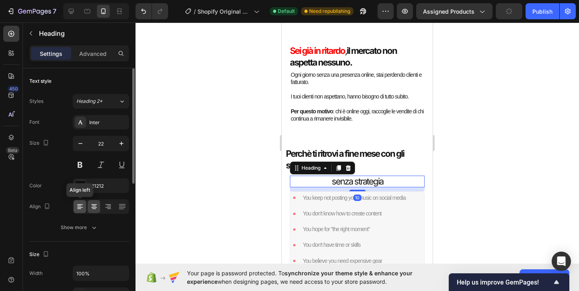
click at [78, 209] on icon at bounding box center [80, 207] width 8 height 8
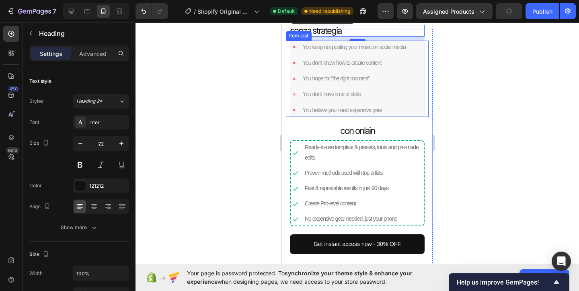
scroll to position [480, 0]
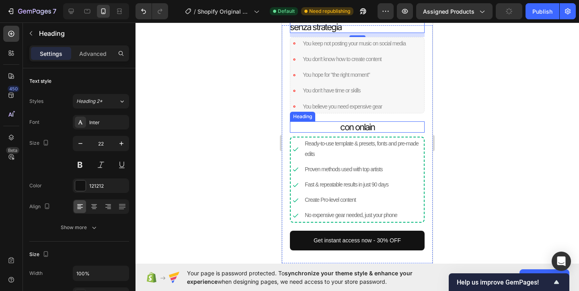
click at [368, 131] on h2 "con onlain" at bounding box center [357, 127] width 135 height 12
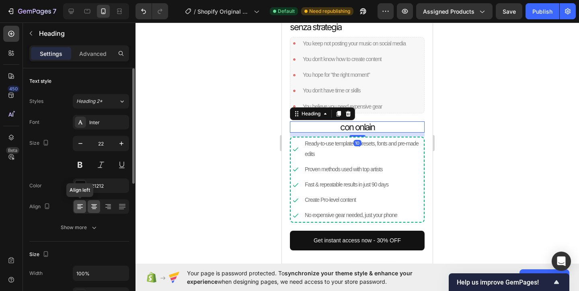
click at [82, 206] on icon at bounding box center [80, 207] width 8 height 8
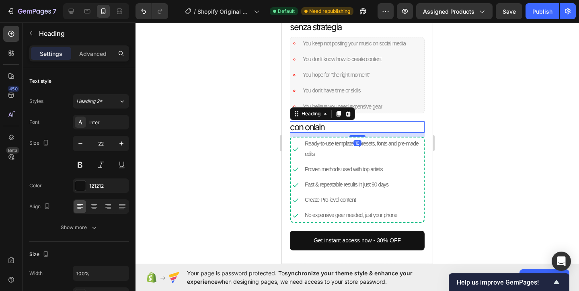
click at [246, 122] on div at bounding box center [356, 157] width 443 height 268
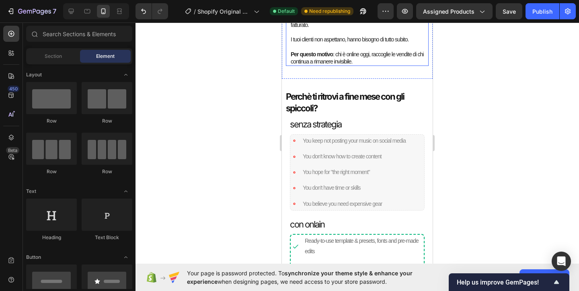
scroll to position [377, 0]
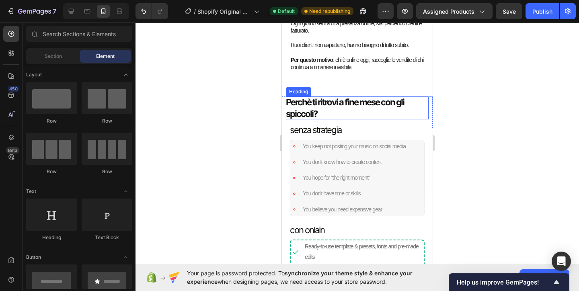
click at [323, 111] on h2 "Perchè ti ritrovi a fine mese con gli spiccoli?" at bounding box center [357, 107] width 143 height 23
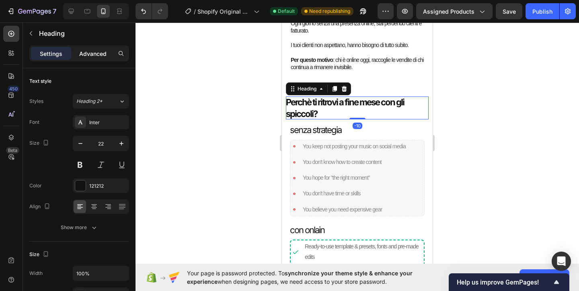
click at [91, 55] on p "Advanced" at bounding box center [92, 53] width 27 height 8
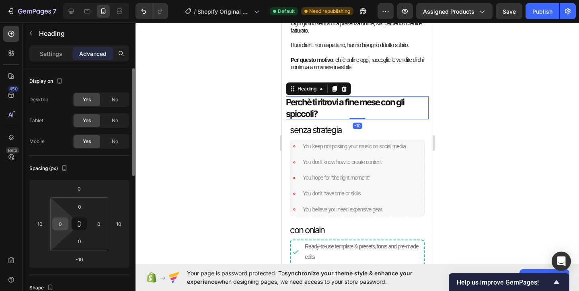
click at [61, 228] on input "0" at bounding box center [60, 224] width 12 height 12
type input "10"
click at [98, 223] on input "0" at bounding box center [99, 224] width 12 height 12
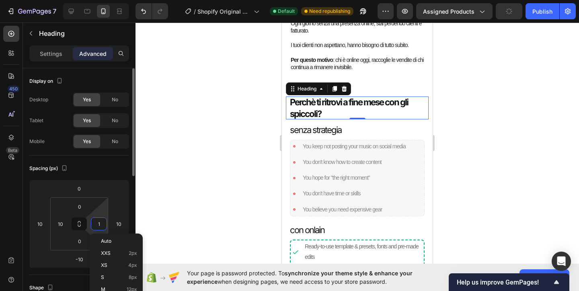
type input "10"
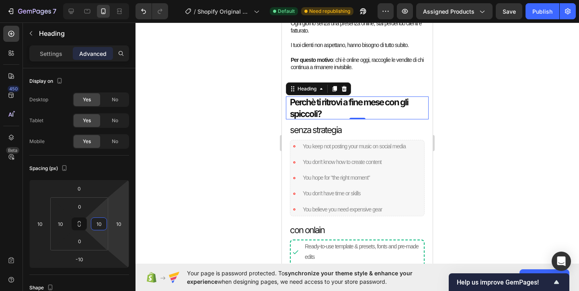
click at [219, 199] on div at bounding box center [356, 157] width 443 height 268
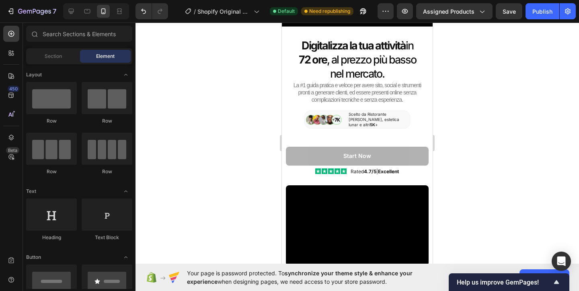
scroll to position [0, 0]
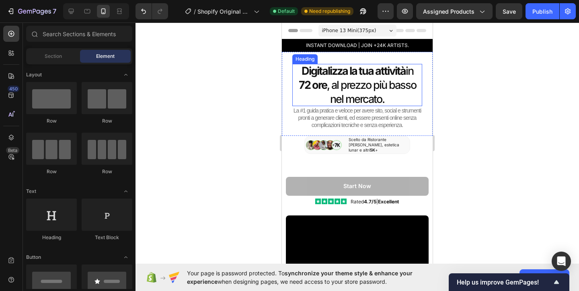
click at [364, 83] on h2 "Digitalizza la tua attività in 72 ore , al prezzo più basso nel mercato." at bounding box center [357, 85] width 130 height 42
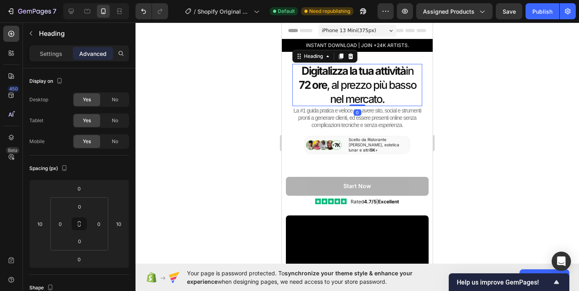
click at [57, 61] on div "Settings Advanced" at bounding box center [79, 53] width 100 height 16
click at [53, 55] on p "Settings" at bounding box center [51, 53] width 23 height 8
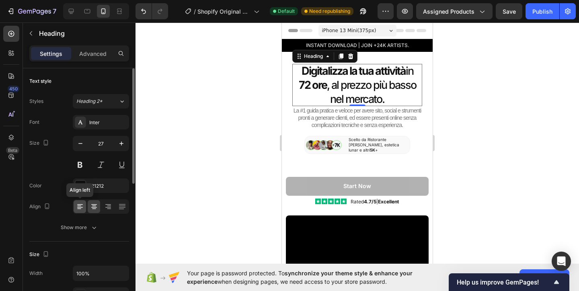
click at [78, 206] on icon at bounding box center [80, 207] width 8 height 8
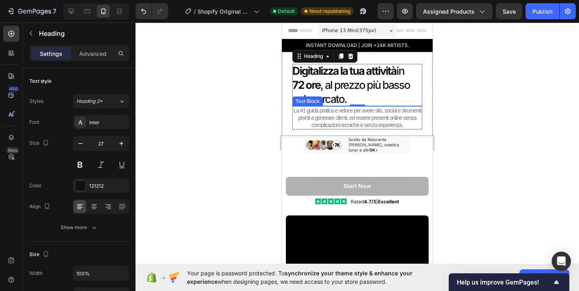
click at [330, 119] on span "La #1 guida pratica e veloce per avere sito, social e strumenti pronti a genera…" at bounding box center [357, 117] width 128 height 21
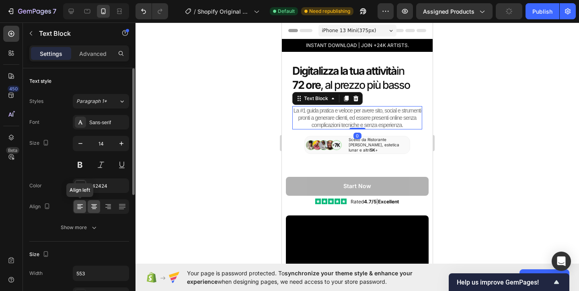
click at [82, 208] on icon at bounding box center [80, 207] width 8 height 8
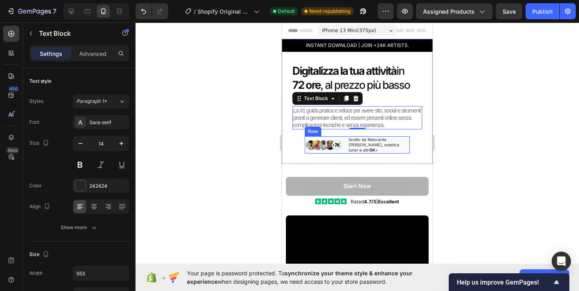
click at [346, 149] on div "Image Scelto da Ristorante bellini, estetica lunar e altri 5K + Text Block Row" at bounding box center [357, 145] width 106 height 18
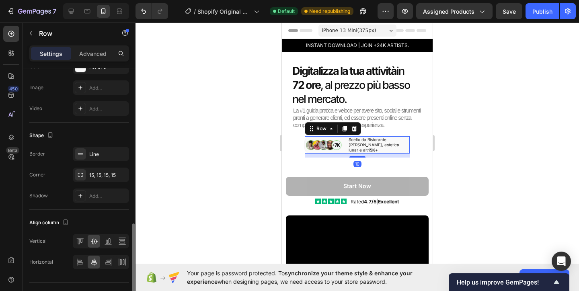
scroll to position [315, 0]
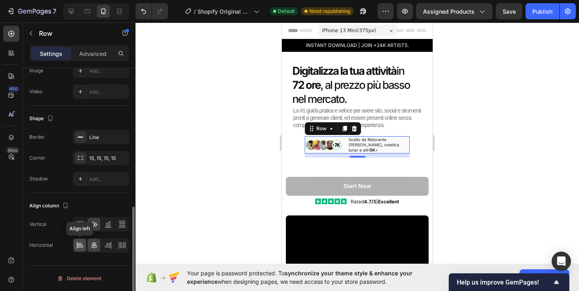
click at [80, 247] on icon at bounding box center [81, 247] width 6 height 2
click at [77, 224] on icon at bounding box center [80, 224] width 8 height 8
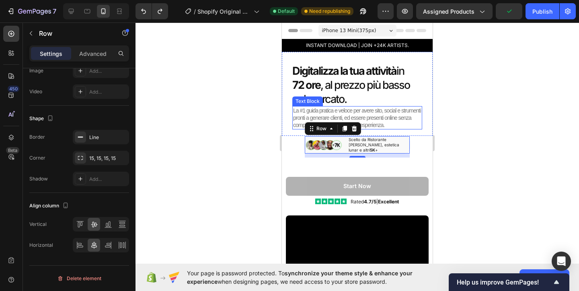
click at [379, 117] on span "La #1 guida pratica e veloce per avere sito, social e strumenti pronti a genera…" at bounding box center [357, 117] width 128 height 21
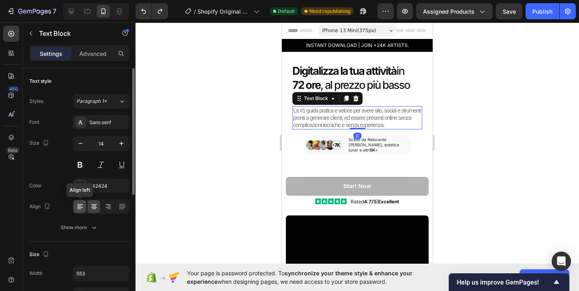
click at [81, 209] on icon at bounding box center [80, 207] width 8 height 8
click at [95, 207] on icon at bounding box center [94, 207] width 8 height 8
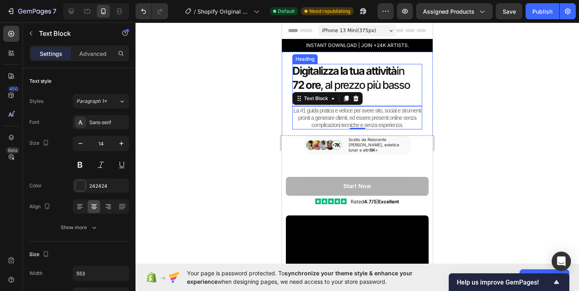
click at [357, 83] on h2 "Digitalizza la tua attività in 72 ore , al prezzo più basso nel mercato." at bounding box center [357, 85] width 130 height 42
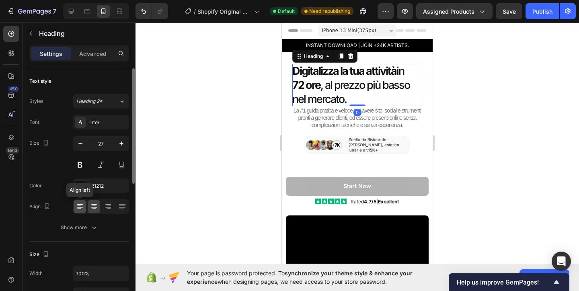
click at [82, 205] on icon at bounding box center [80, 207] width 8 height 8
click at [92, 207] on icon at bounding box center [94, 207] width 8 height 8
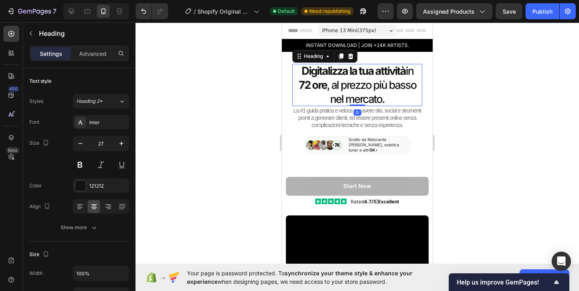
click at [238, 145] on div at bounding box center [356, 157] width 443 height 268
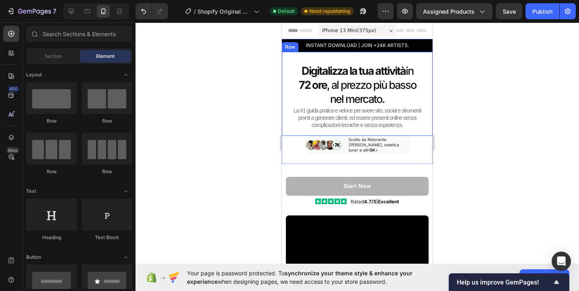
click at [270, 68] on div at bounding box center [356, 157] width 443 height 268
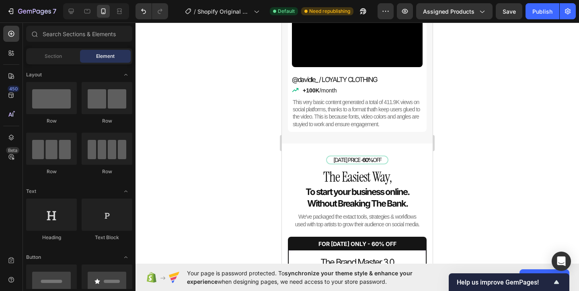
scroll to position [1375, 0]
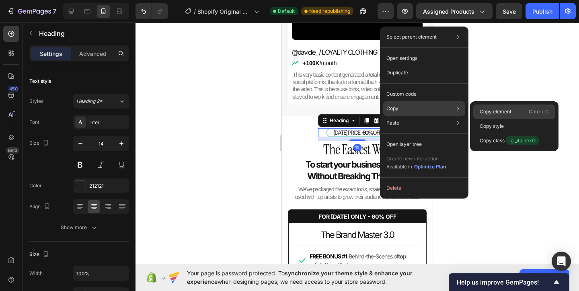
click at [499, 114] on p "Copy element" at bounding box center [495, 111] width 32 height 7
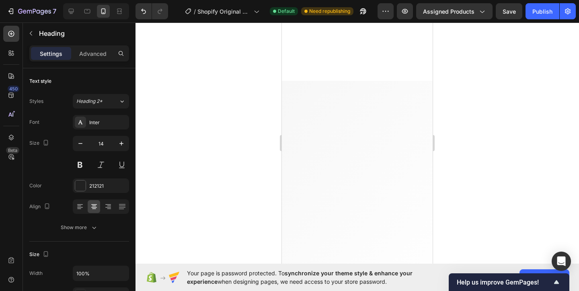
scroll to position [0, 0]
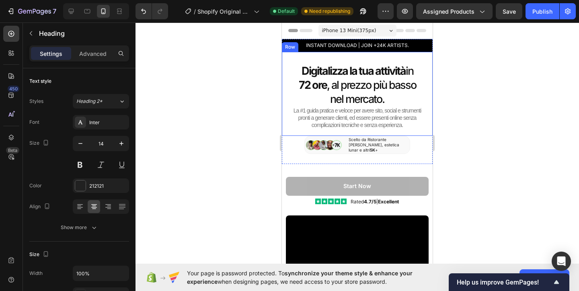
click at [412, 61] on div "Digitalizza la tua attività in 72 ore , al prezzo più basso nel mercato. Headin…" at bounding box center [357, 94] width 151 height 84
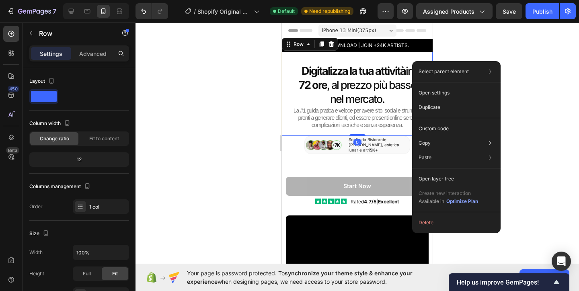
drag, startPoint x: 412, startPoint y: 61, endPoint x: 694, endPoint y: 88, distance: 283.3
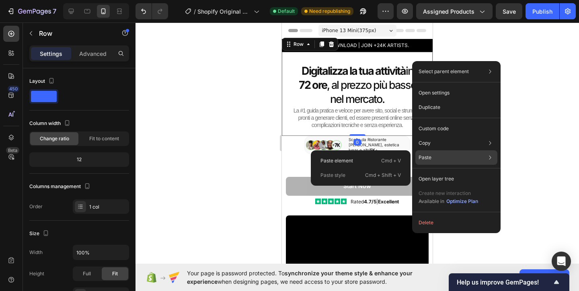
click at [442, 157] on div "Paste Paste element Cmd + V Paste style Cmd + Shift + V" at bounding box center [456, 157] width 82 height 14
click at [378, 156] on div "Paste element Cmd + V" at bounding box center [360, 160] width 93 height 14
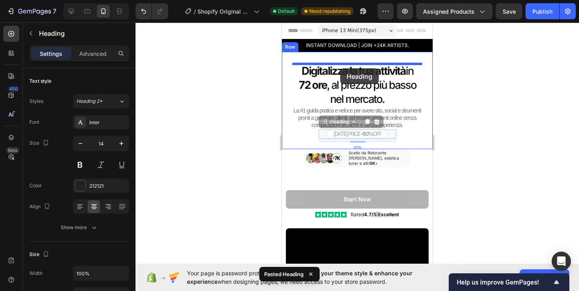
drag, startPoint x: 339, startPoint y: 125, endPoint x: 340, endPoint y: 68, distance: 57.5
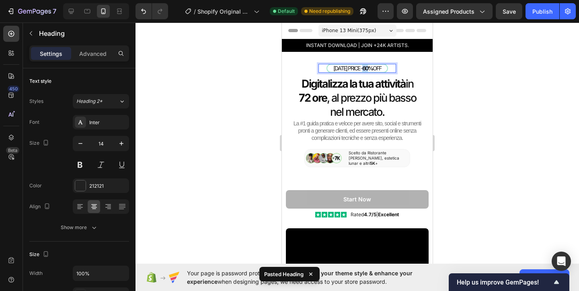
click at [364, 66] on strong "60%" at bounding box center [367, 68] width 10 height 7
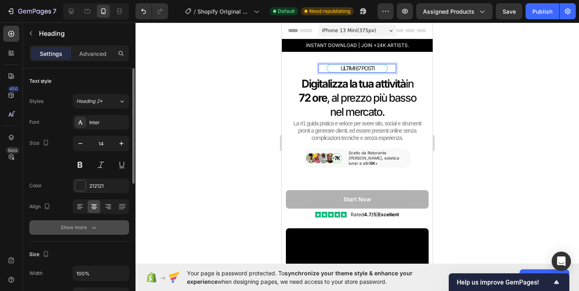
click at [92, 226] on icon "button" at bounding box center [94, 227] width 8 height 8
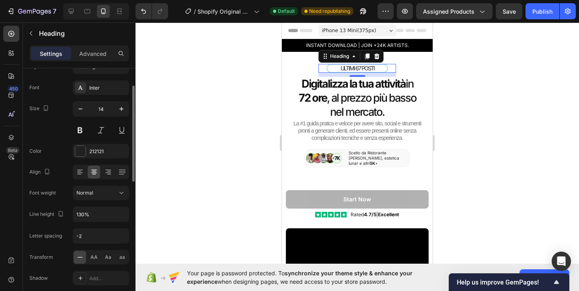
scroll to position [49, 0]
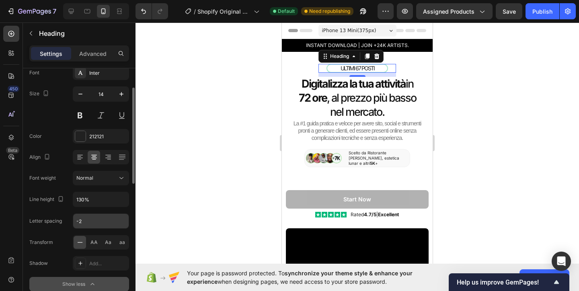
click at [94, 217] on input "-2" at bounding box center [100, 221] width 55 height 14
type input "-1"
click at [194, 127] on div at bounding box center [356, 157] width 443 height 268
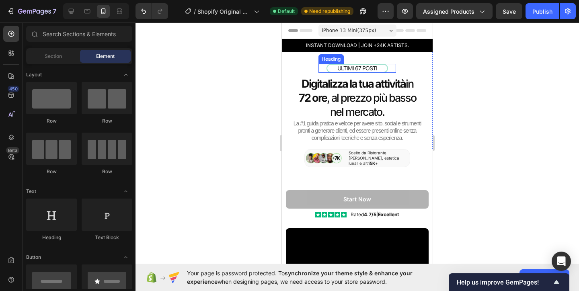
click at [365, 70] on p "ULTIMI 67 POSTI" at bounding box center [357, 68] width 60 height 7
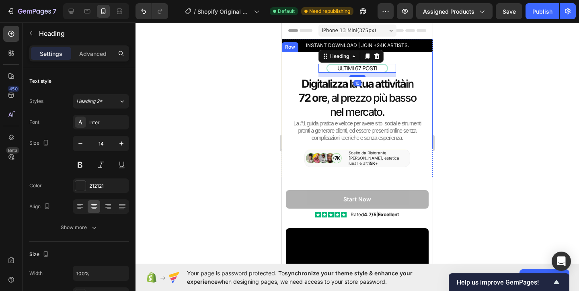
click at [457, 76] on div at bounding box center [356, 157] width 443 height 268
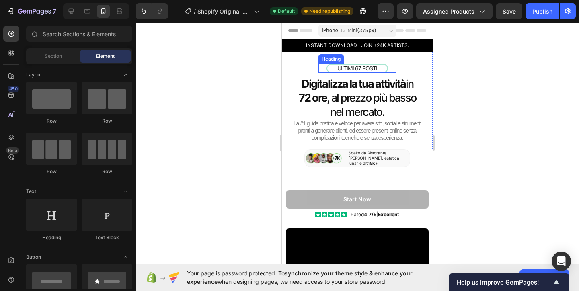
click at [373, 70] on p "ULTIMI 67 POSTI" at bounding box center [357, 68] width 60 height 7
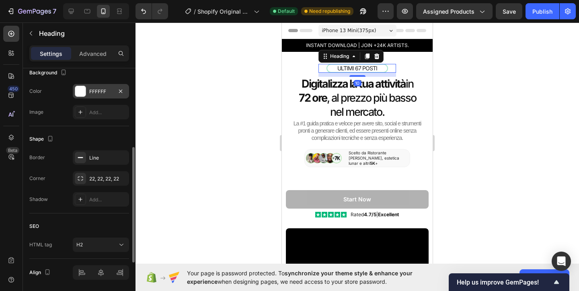
scroll to position [223, 0]
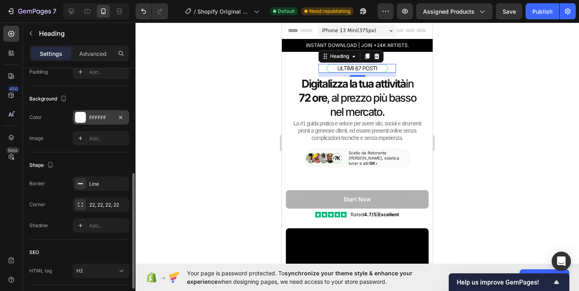
click at [81, 113] on div at bounding box center [80, 117] width 10 height 10
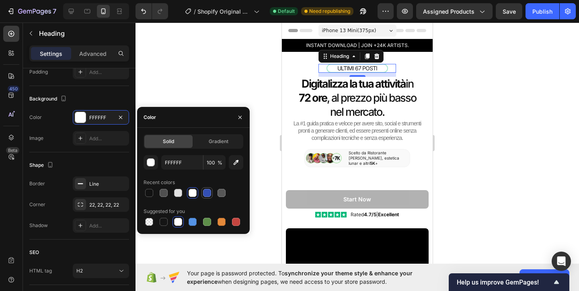
click at [209, 192] on div at bounding box center [207, 193] width 8 height 8
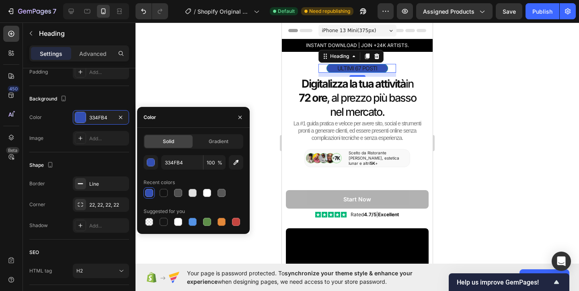
click at [170, 195] on div at bounding box center [193, 192] width 100 height 11
click at [207, 223] on div at bounding box center [207, 222] width 8 height 8
type input "5E8E49"
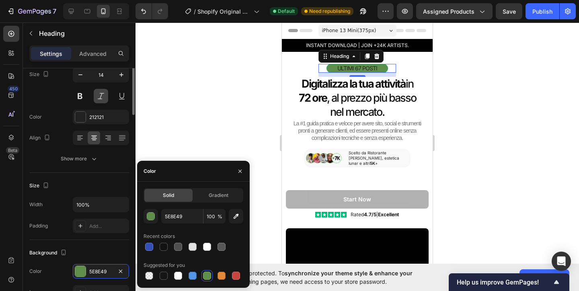
scroll to position [0, 0]
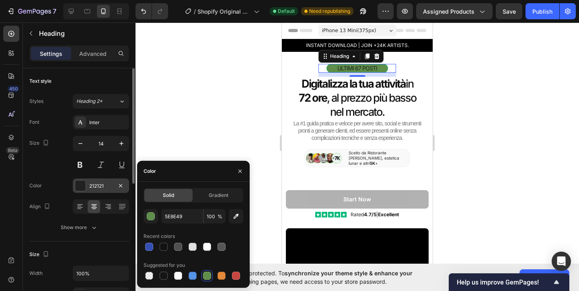
click at [81, 186] on div at bounding box center [80, 185] width 10 height 10
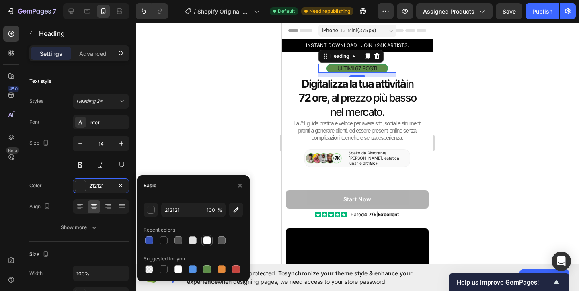
click at [207, 241] on div at bounding box center [207, 240] width 8 height 8
type input "FFFFFF"
click at [240, 156] on div at bounding box center [356, 157] width 443 height 268
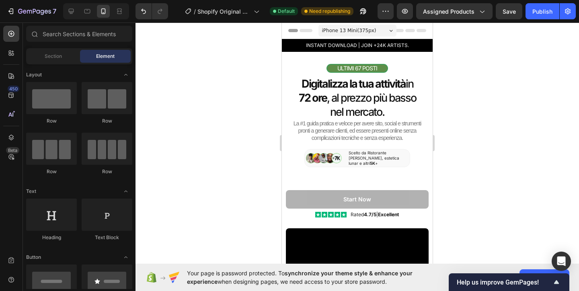
click at [240, 156] on div at bounding box center [356, 157] width 443 height 268
click at [373, 166] on div "INSTANT DOWNLOAD | JOIN +24K ARTISTS. Heading Row ULTIMI 67 POSTI Heading Digit…" at bounding box center [357, 108] width 151 height 138
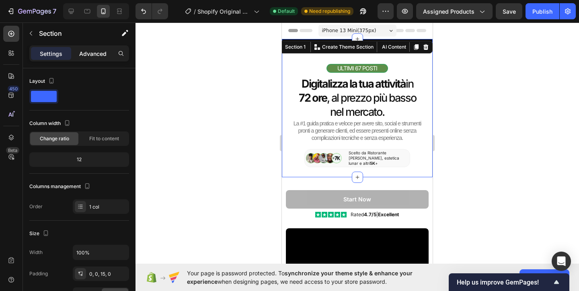
click at [93, 50] on p "Advanced" at bounding box center [92, 53] width 27 height 8
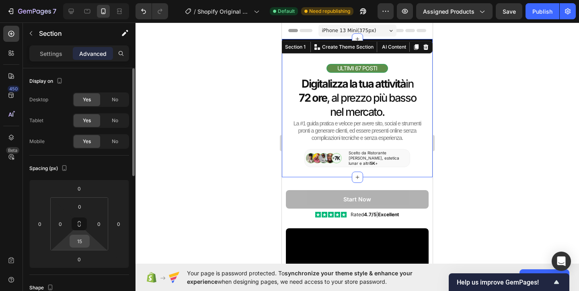
click at [82, 239] on input "15" at bounding box center [80, 241] width 16 height 12
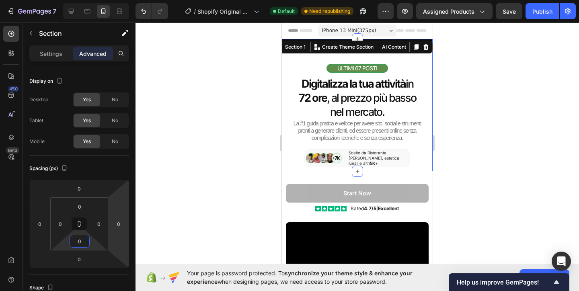
click at [205, 187] on div at bounding box center [356, 157] width 443 height 268
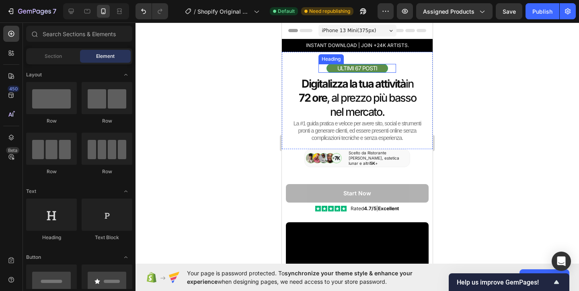
click at [372, 66] on p "ULTIMI 67 POSTI" at bounding box center [357, 68] width 60 height 7
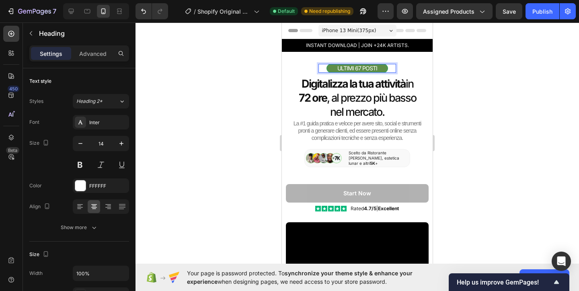
click at [377, 68] on p "ULTIMI 67 POSTI" at bounding box center [357, 68] width 60 height 7
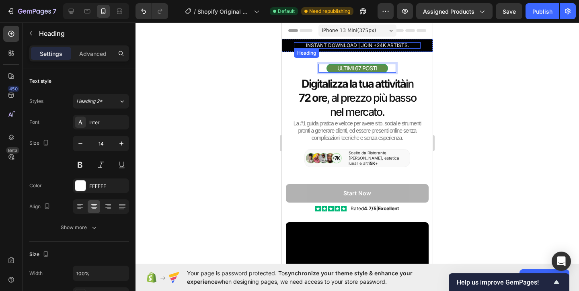
click at [361, 47] on h2 "INSTANT DOWNLOAD | JOIN +24K ARTISTS." at bounding box center [357, 45] width 127 height 6
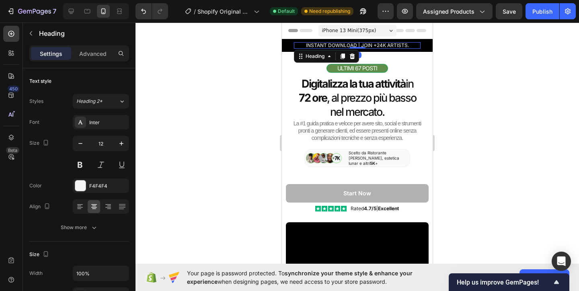
click at [361, 47] on div at bounding box center [357, 48] width 16 height 2
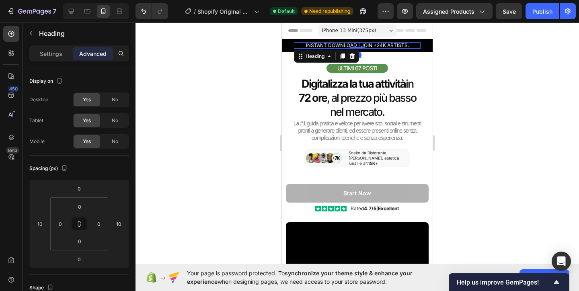
click at [361, 47] on div at bounding box center [357, 48] width 16 height 2
click at [376, 45] on h2 "INSTANT DOWNLOAD | JOIN +24K ARTISTS." at bounding box center [357, 45] width 127 height 6
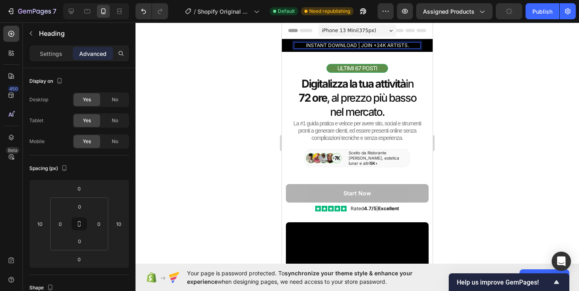
click at [376, 45] on p "INSTANT DOWNLOAD | JOIN +24K ARTISTS." at bounding box center [357, 45] width 127 height 6
drag, startPoint x: 320, startPoint y: 45, endPoint x: 283, endPoint y: 45, distance: 37.4
click at [282, 45] on div "OFFERTA LANCIO ATTIVA: 60% DI SCONTO FINO Heading 0 Row" at bounding box center [357, 45] width 151 height 13
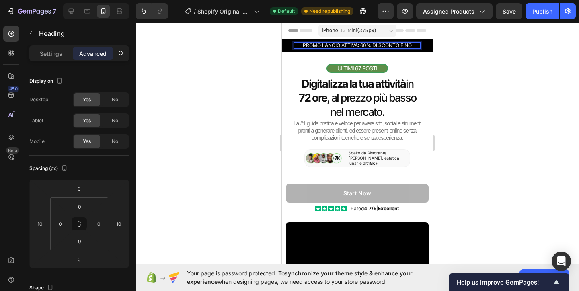
click at [411, 45] on p "PROMO LANCIO ATTIVA: 60% DI SCONTO FINO" at bounding box center [357, 45] width 127 height 6
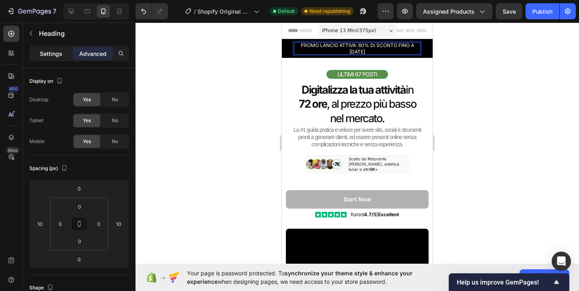
click at [49, 58] on div "Settings" at bounding box center [51, 53] width 40 height 13
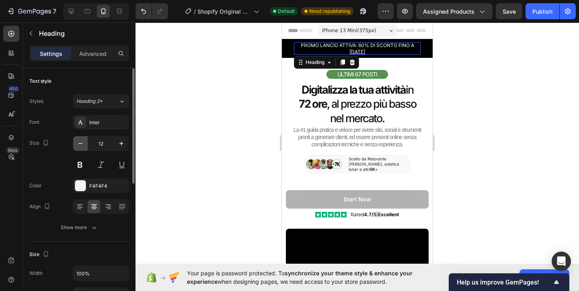
click at [82, 139] on icon "button" at bounding box center [80, 143] width 8 height 8
type input "11"
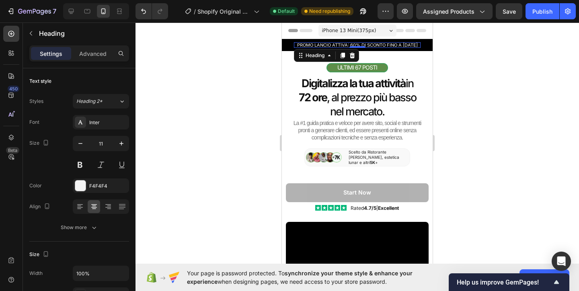
click at [241, 98] on div at bounding box center [356, 157] width 443 height 268
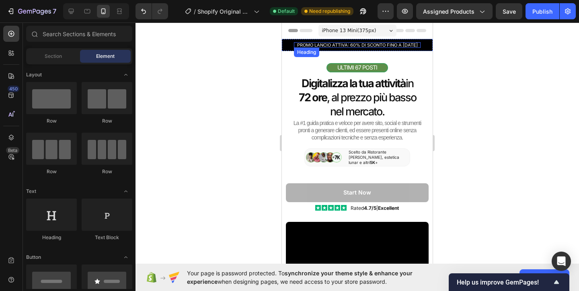
click at [359, 43] on p "PROMO LANCIO ATTIVA: 60% DI SCONTO FINO A [DATE]" at bounding box center [357, 45] width 127 height 6
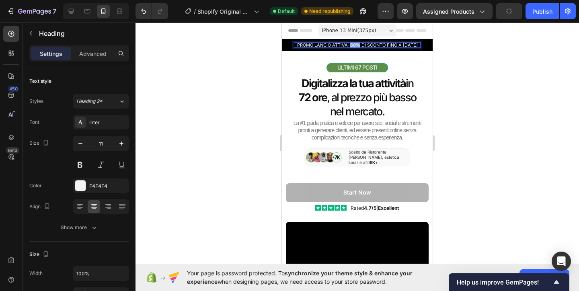
drag, startPoint x: 357, startPoint y: 44, endPoint x: 348, endPoint y: 45, distance: 8.5
click at [348, 45] on p "PROMO LANCIO ATTIVA: 60% DI SCONTO FINO A [DATE]" at bounding box center [357, 45] width 127 height 6
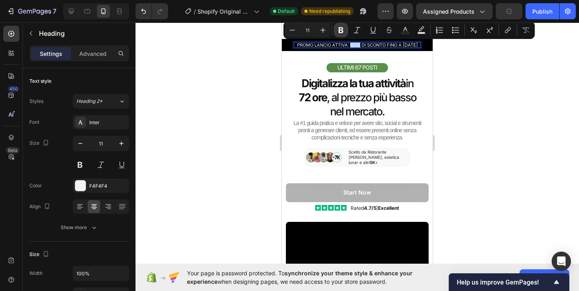
click at [339, 29] on icon "Editor contextual toolbar" at bounding box center [340, 30] width 5 height 6
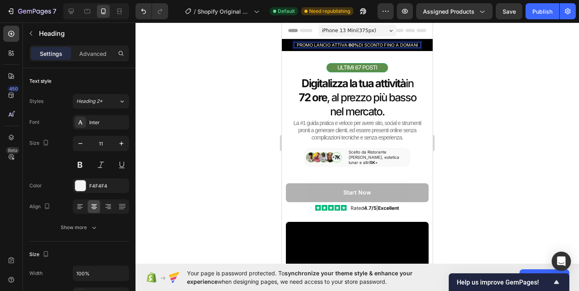
click at [446, 70] on div at bounding box center [356, 157] width 443 height 268
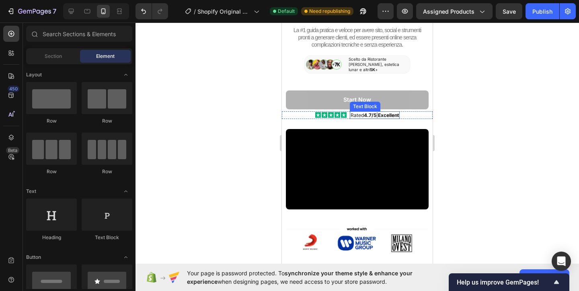
scroll to position [106, 0]
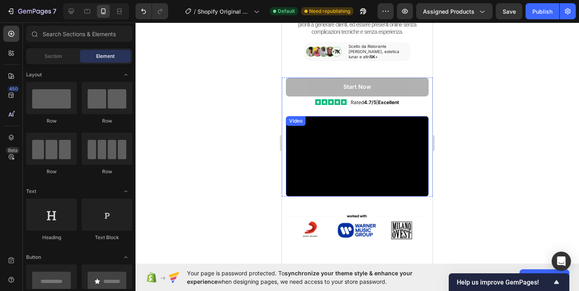
click at [374, 160] on video at bounding box center [357, 156] width 143 height 80
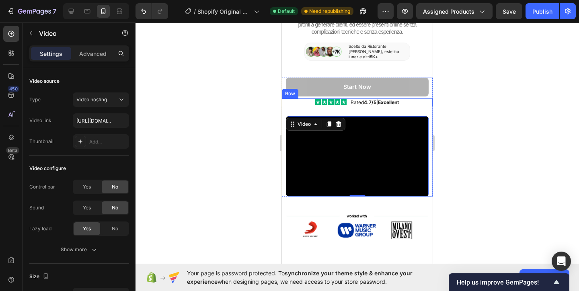
click at [271, 97] on div at bounding box center [356, 157] width 443 height 268
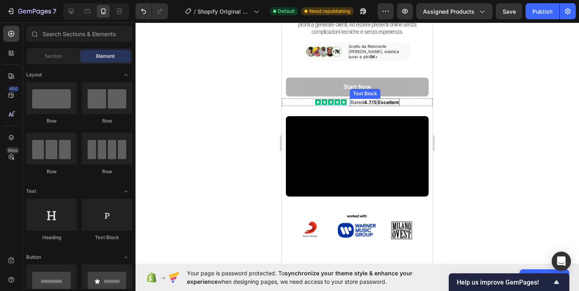
click at [358, 99] on p "Rated 4.7/5 | Excellent" at bounding box center [374, 102] width 48 height 6
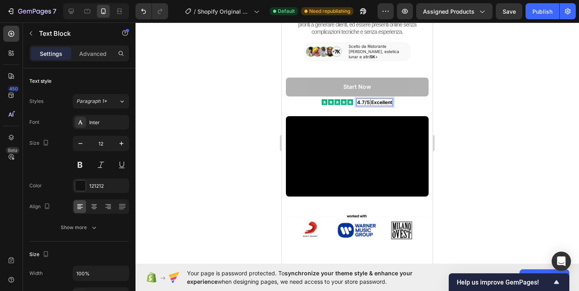
click at [357, 99] on strong "4.7/5" at bounding box center [363, 102] width 12 height 6
click at [392, 99] on strong "Excellent" at bounding box center [381, 102] width 21 height 6
click at [376, 99] on strong "Excellente" at bounding box center [382, 102] width 24 height 6
click at [377, 99] on strong "Ecellente" at bounding box center [381, 102] width 21 height 6
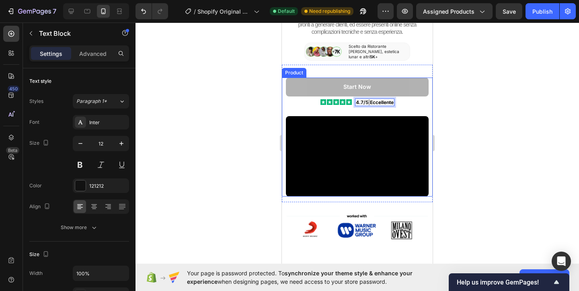
click at [432, 106] on div "Video" at bounding box center [357, 151] width 151 height 90
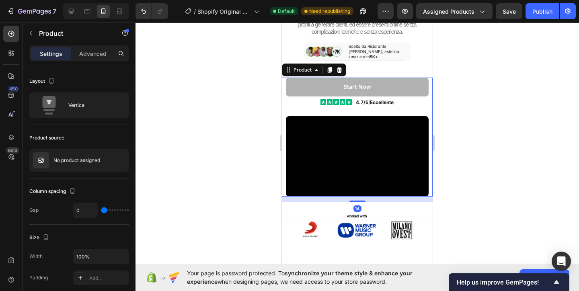
click at [450, 102] on div at bounding box center [356, 157] width 443 height 268
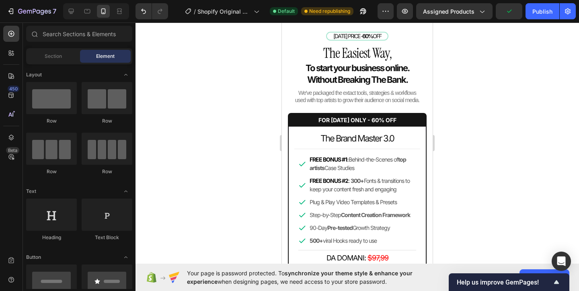
scroll to position [1464, 0]
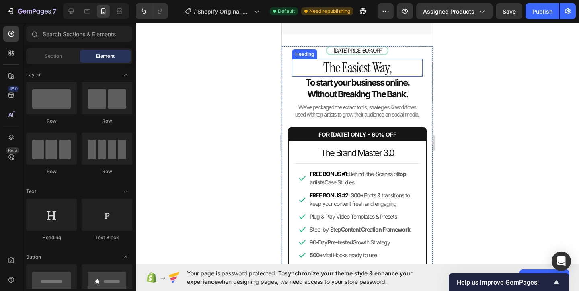
click at [380, 69] on h2 "The Easiest Way," at bounding box center [357, 68] width 131 height 18
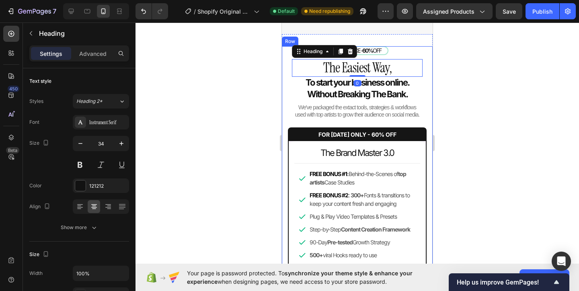
click at [432, 72] on div "[DATE] PRICE - 60% OFF Heading The Easiest Way, Heading 0 To start your busines…" at bounding box center [357, 193] width 151 height 294
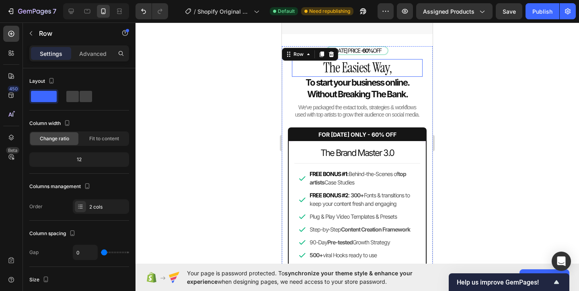
click at [389, 72] on h2 "The Easiest Way," at bounding box center [357, 68] width 131 height 18
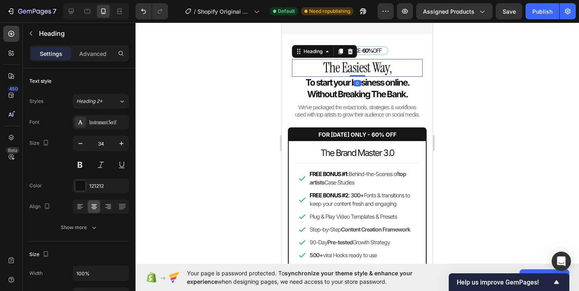
click at [388, 68] on h2 "The Easiest Way," at bounding box center [357, 68] width 131 height 18
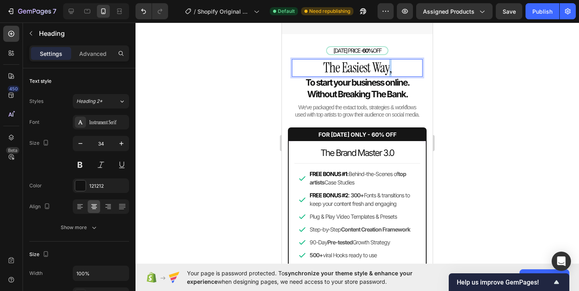
click at [388, 68] on p "The Easiest Way," at bounding box center [357, 68] width 131 height 18
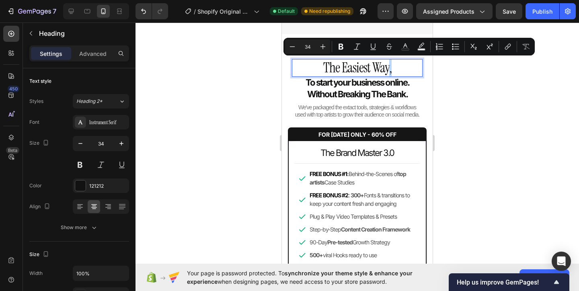
click at [387, 70] on p "The Easiest Way," at bounding box center [357, 68] width 131 height 18
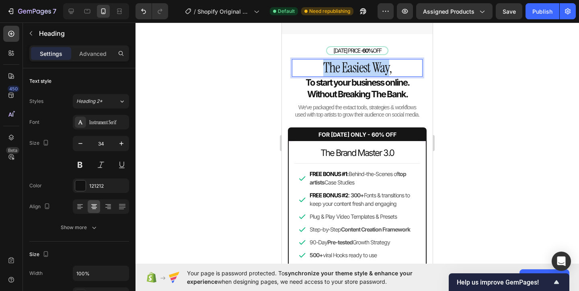
drag, startPoint x: 388, startPoint y: 69, endPoint x: 321, endPoint y: 69, distance: 66.7
click at [321, 69] on p "The Easiest Way," at bounding box center [357, 68] width 131 height 18
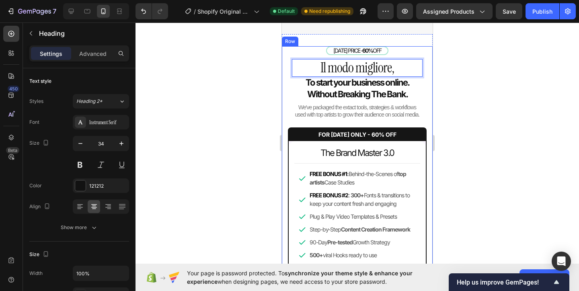
click at [424, 94] on div "[DATE] PRICE - 60% OFF Heading Il modo migliore, Heading 0 To start your busine…" at bounding box center [357, 190] width 139 height 289
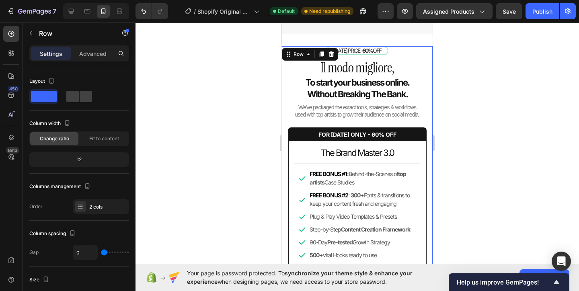
click at [482, 91] on div at bounding box center [356, 157] width 443 height 268
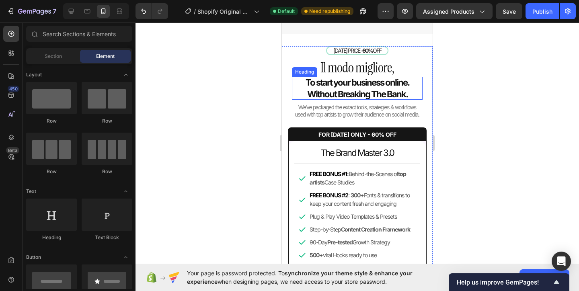
click at [364, 90] on strong "To start your business online. Without Breaking The Bank." at bounding box center [357, 88] width 104 height 22
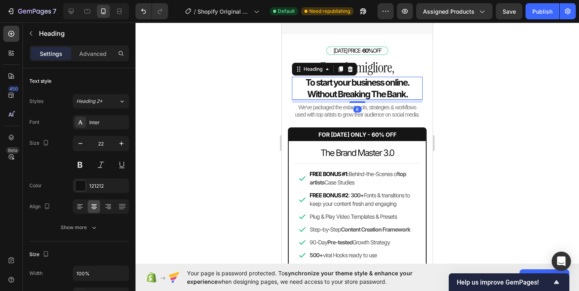
click at [364, 90] on strong "To start your business online. Without Breaking The Bank." at bounding box center [357, 88] width 104 height 22
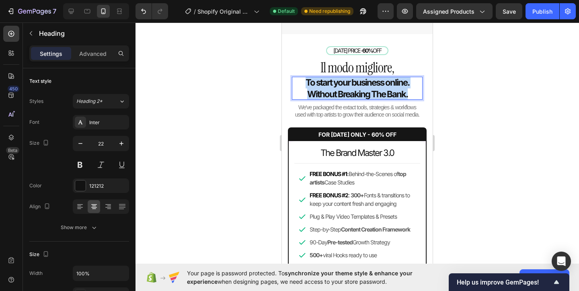
click at [364, 90] on strong "To start your business online. Without Breaking The Bank." at bounding box center [357, 88] width 104 height 22
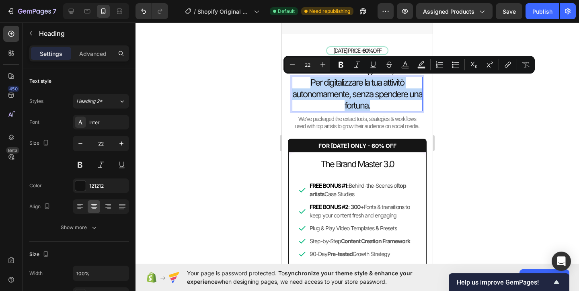
drag, startPoint x: 309, startPoint y: 81, endPoint x: 385, endPoint y: 108, distance: 80.3
click at [385, 108] on p "Per digitalizzare la tua attivitò autonomamente, senza spendere una fortuna." at bounding box center [357, 94] width 131 height 35
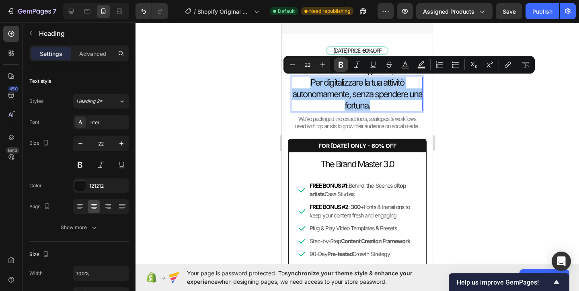
click at [337, 68] on icon "Editor contextual toolbar" at bounding box center [341, 65] width 8 height 8
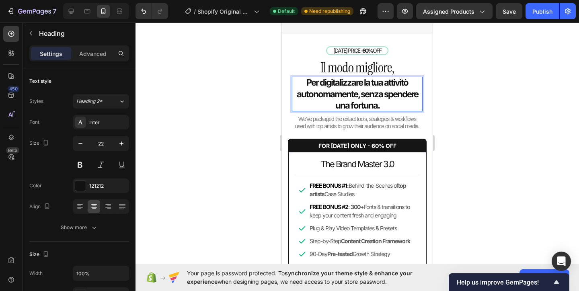
click at [405, 83] on strong "Per digitalizzare la tua attivitò autonomamente, senza spendere una fortuna." at bounding box center [357, 93] width 121 height 33
click at [407, 83] on p "Per digitalizzare la tua attivit autonomamente, senza spendere una fortuna." at bounding box center [357, 94] width 131 height 35
click at [268, 94] on div at bounding box center [356, 157] width 443 height 268
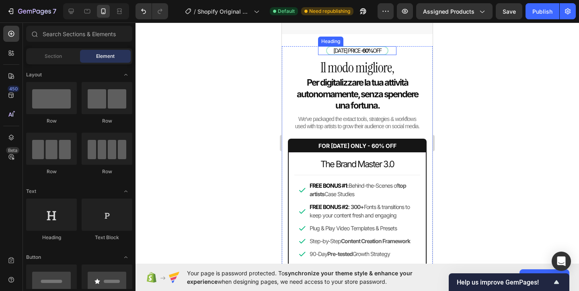
click at [353, 50] on h2 "[DATE] PRICE - 60% OFF" at bounding box center [357, 50] width 62 height 9
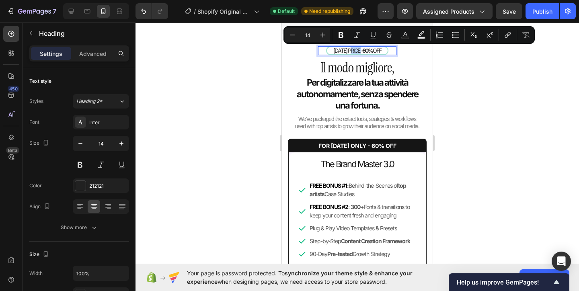
click at [360, 50] on p "[DATE] PRICE - 60% OFF" at bounding box center [357, 50] width 61 height 7
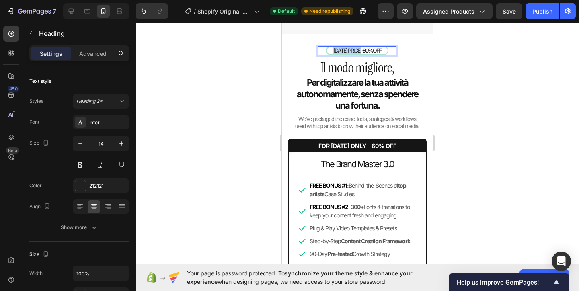
drag, startPoint x: 360, startPoint y: 50, endPoint x: 328, endPoint y: 47, distance: 31.8
click at [328, 47] on p "[DATE] PRICE - 60% OFF" at bounding box center [357, 50] width 61 height 7
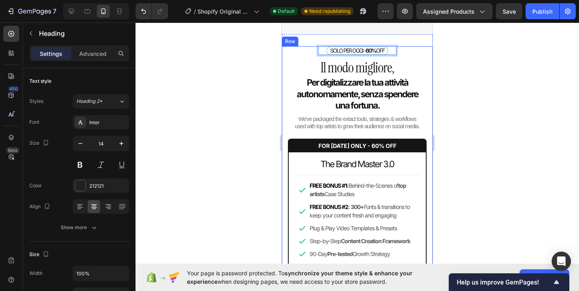
click at [234, 62] on div at bounding box center [356, 157] width 443 height 268
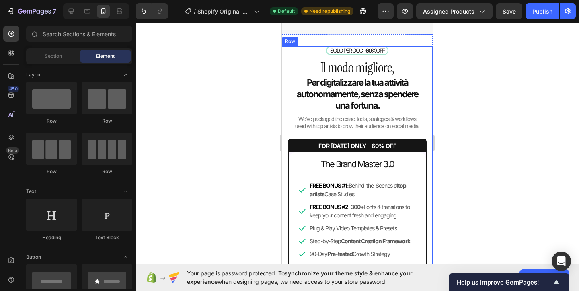
click at [285, 90] on div "SOLO PER [DATE] - 60% OFF Heading Il modo migliore, Heading ⁠⁠⁠⁠⁠⁠⁠ Per digital…" at bounding box center [357, 199] width 151 height 306
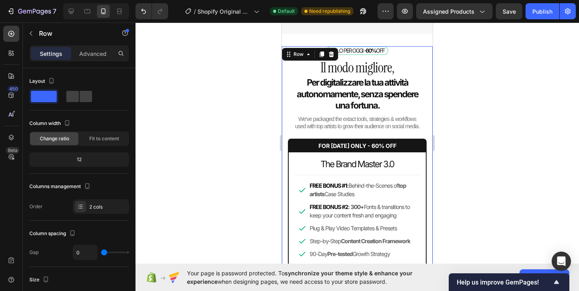
click at [261, 94] on div at bounding box center [356, 157] width 443 height 268
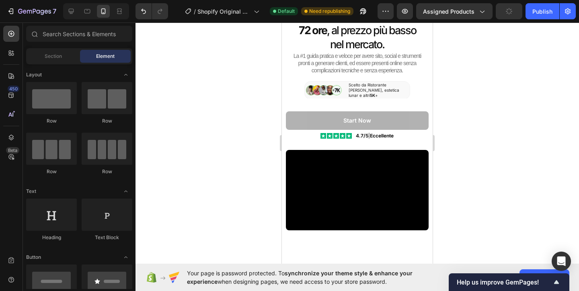
scroll to position [0, 0]
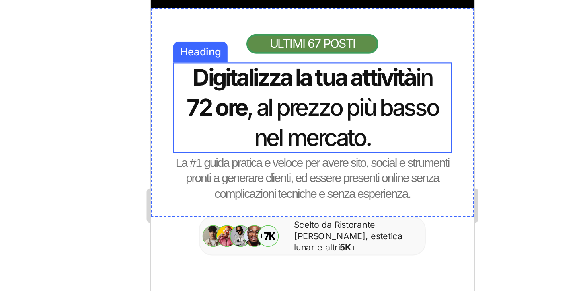
click at [265, 13] on strong "Digitalizza la tua attività" at bounding box center [222, 8] width 104 height 13
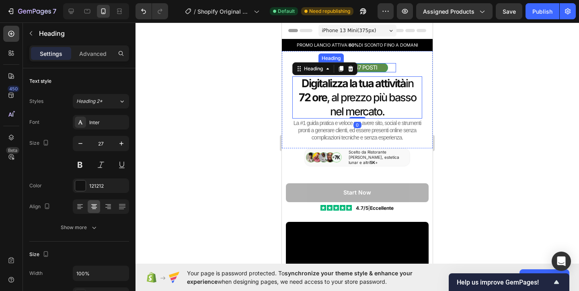
click at [378, 66] on h2 "ULTIMI 67 POSTI" at bounding box center [356, 67] width 61 height 9
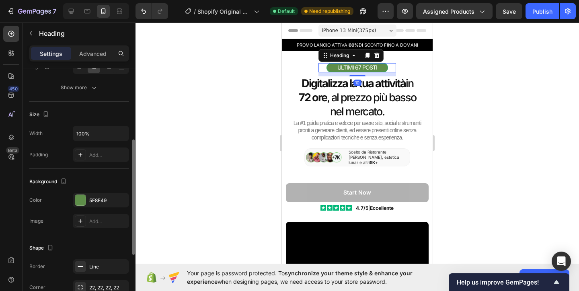
scroll to position [143, 0]
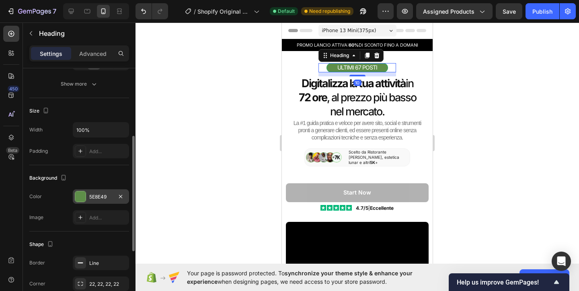
click at [80, 194] on div at bounding box center [80, 196] width 10 height 10
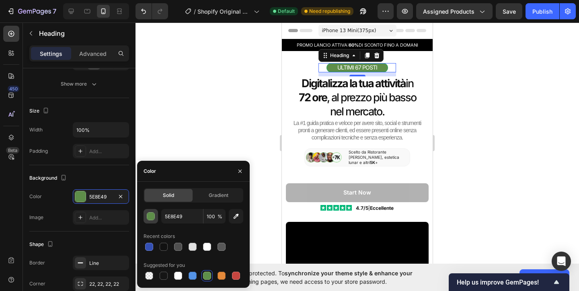
click at [152, 217] on div "button" at bounding box center [151, 217] width 8 height 8
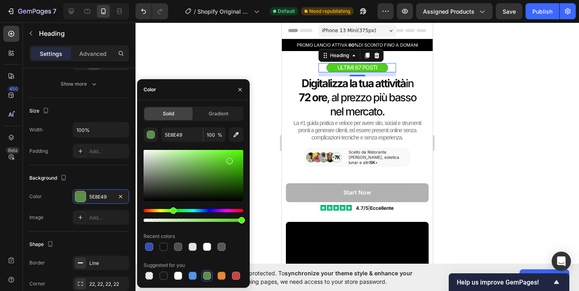
drag, startPoint x: 193, startPoint y: 173, endPoint x: 229, endPoint y: 160, distance: 38.7
click at [229, 160] on div at bounding box center [229, 161] width 6 height 6
drag, startPoint x: 239, startPoint y: 220, endPoint x: 249, endPoint y: 225, distance: 11.0
click at [249, 225] on div "Solid Gradient 53CE1E 100 % Recent colors Suggested for you" at bounding box center [193, 193] width 113 height 175
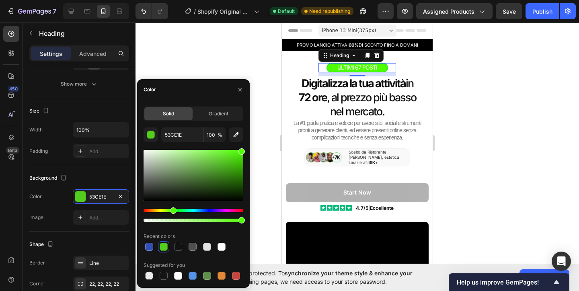
drag, startPoint x: 229, startPoint y: 161, endPoint x: 246, endPoint y: 141, distance: 26.0
click at [246, 141] on div "Solid Gradient 53CE1E 100 % Recent colors Suggested for you" at bounding box center [193, 193] width 113 height 175
type input "4CFF00"
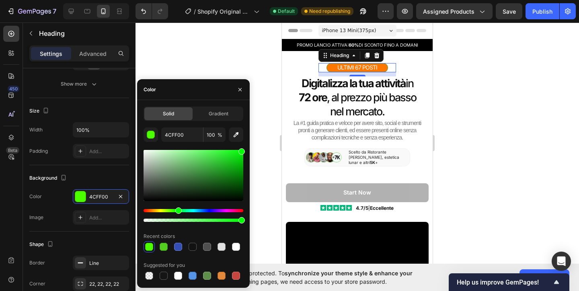
drag, startPoint x: 174, startPoint y: 209, endPoint x: 188, endPoint y: 198, distance: 18.1
click at [177, 209] on div "Hue" at bounding box center [178, 210] width 6 height 6
drag, startPoint x: 240, startPoint y: 151, endPoint x: 197, endPoint y: 213, distance: 76.0
click at [241, 162] on div at bounding box center [241, 163] width 6 height 6
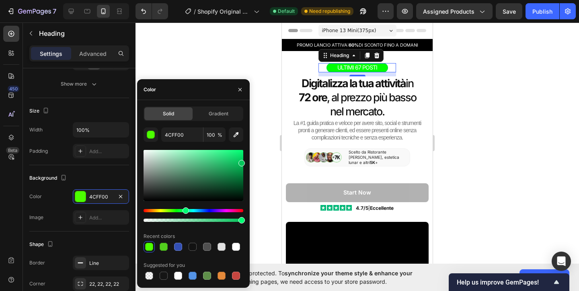
drag, startPoint x: 176, startPoint y: 210, endPoint x: 183, endPoint y: 212, distance: 7.0
click at [183, 212] on div "Hue" at bounding box center [185, 210] width 6 height 6
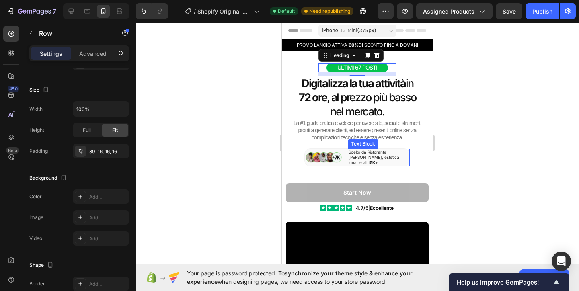
click at [431, 100] on div "ULTIMI 67 POSTI Heading 10 Digitalizza la tua attività in 72 ore , al prezzo pi…" at bounding box center [357, 99] width 151 height 97
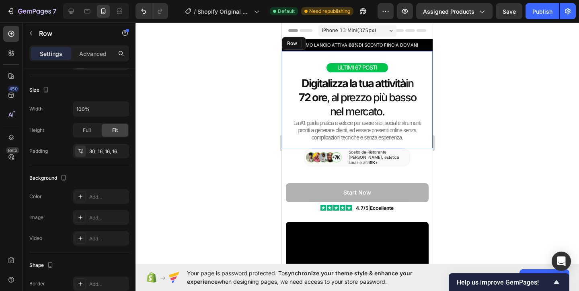
click at [456, 86] on div at bounding box center [356, 157] width 443 height 268
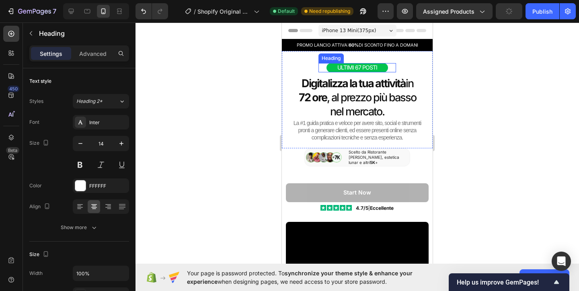
click at [362, 70] on h2 "ULTIMI 67 POSTI" at bounding box center [356, 67] width 61 height 9
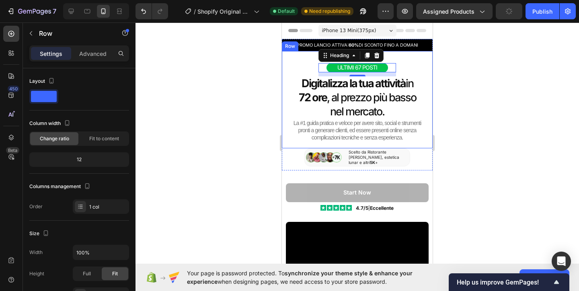
click at [411, 76] on div "ULTIMI 67 POSTI Heading 10 Digitalizza la tua attività in 72 ore , al prezzo pi…" at bounding box center [357, 102] width 138 height 79
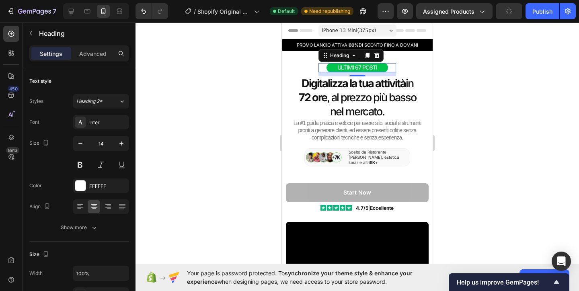
click at [360, 67] on p "ULTIMI 67 POSTI" at bounding box center [357, 67] width 60 height 7
click at [360, 68] on p "ULTIMI 67 POSTI" at bounding box center [357, 67] width 60 height 7
drag, startPoint x: 361, startPoint y: 66, endPoint x: 369, endPoint y: 66, distance: 8.4
click at [355, 67] on p "ULTIMI 67 POSTI" at bounding box center [357, 67] width 60 height 7
click at [233, 98] on div at bounding box center [356, 157] width 443 height 268
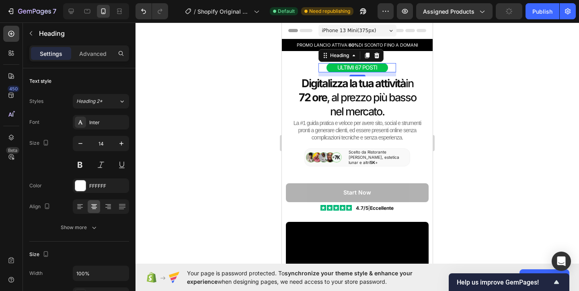
click at [233, 98] on div at bounding box center [356, 157] width 443 height 268
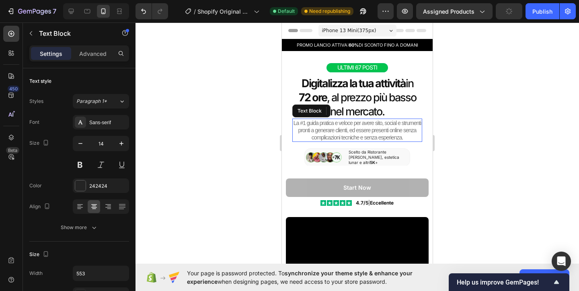
click at [356, 129] on span "La #1 guida pratica e veloce per avere sito, social e strumenti pronti a genera…" at bounding box center [357, 130] width 128 height 21
click at [348, 133] on p "La #1 guida pratica e veloce per avere sito, social e strumenti pronti a genera…" at bounding box center [357, 130] width 128 height 22
click at [401, 138] on span "La #1 guida pratica e veloce per avere sito, social e strumenti pronti a genera…" at bounding box center [357, 130] width 128 height 21
click at [404, 139] on p "La #1 guida pratica e veloce per avere sito, social e strumenti pronti a genera…" at bounding box center [357, 130] width 128 height 22
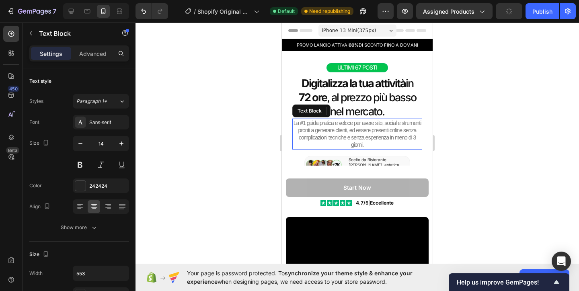
click at [449, 106] on div at bounding box center [356, 157] width 443 height 268
click at [413, 147] on p "La #1 guida pratica e veloce per avere sito, social e strumenti pronti a genera…" at bounding box center [357, 133] width 128 height 29
click at [411, 139] on span "La #1 guida pratica e veloce per avere sito, social e strumenti pronti a genera…" at bounding box center [357, 134] width 128 height 29
click at [413, 138] on span "La #1 guida pratica e veloce per avere sito, social e strumenti pronti a genera…" at bounding box center [357, 134] width 128 height 29
drag, startPoint x: 413, startPoint y: 138, endPoint x: 417, endPoint y: 141, distance: 4.8
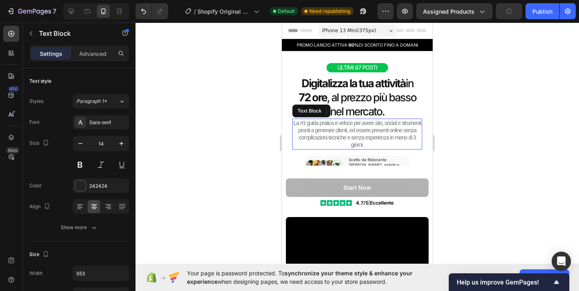
click at [417, 142] on p "La #1 guida pratica e veloce per avere sito, social e strumenti pronti a genera…" at bounding box center [357, 133] width 128 height 29
click at [413, 138] on span "La #1 guida pratica e veloce per avere sito, social e strumenti pronti a genera…" at bounding box center [357, 134] width 128 height 29
drag, startPoint x: 413, startPoint y: 137, endPoint x: 716, endPoint y: 166, distance: 304.4
click at [417, 144] on p "La #1 guida pratica e veloce per avere sito, social e strumenti pronti a genera…" at bounding box center [357, 133] width 128 height 29
click at [483, 152] on div at bounding box center [356, 157] width 443 height 268
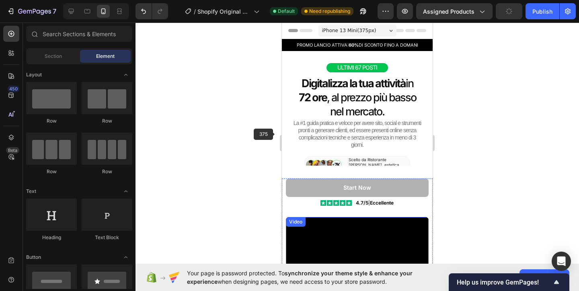
click at [271, 114] on div at bounding box center [356, 157] width 443 height 268
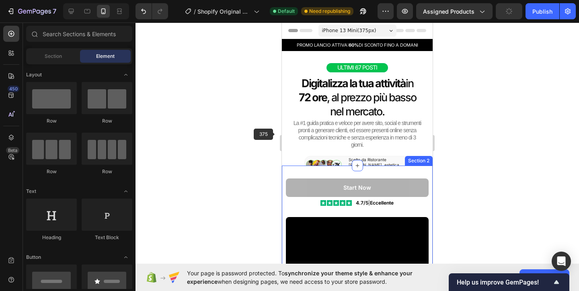
click at [373, 156] on div "Image Scelto da Ristorante bellini, estetica lunar e altri 5K + Text Block Row" at bounding box center [357, 165] width 106 height 18
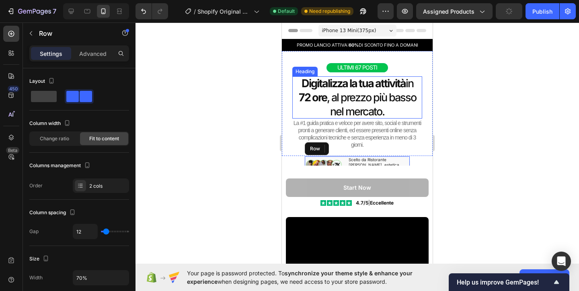
scroll to position [120, 0]
